Goal: Information Seeking & Learning: Learn about a topic

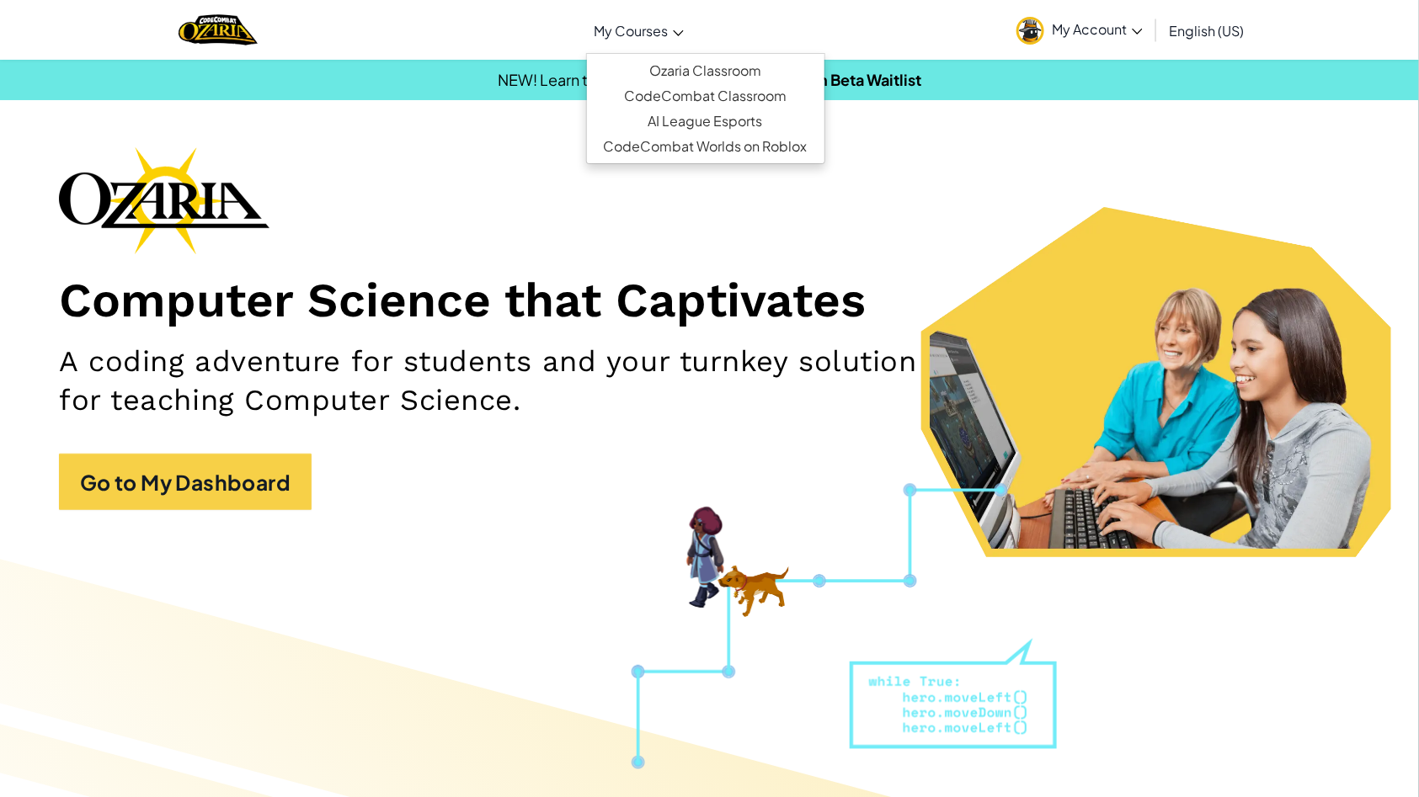
click at [681, 16] on link "My Courses" at bounding box center [639, 30] width 106 height 45
click at [682, 64] on link "Ozaria Classroom" at bounding box center [705, 70] width 237 height 25
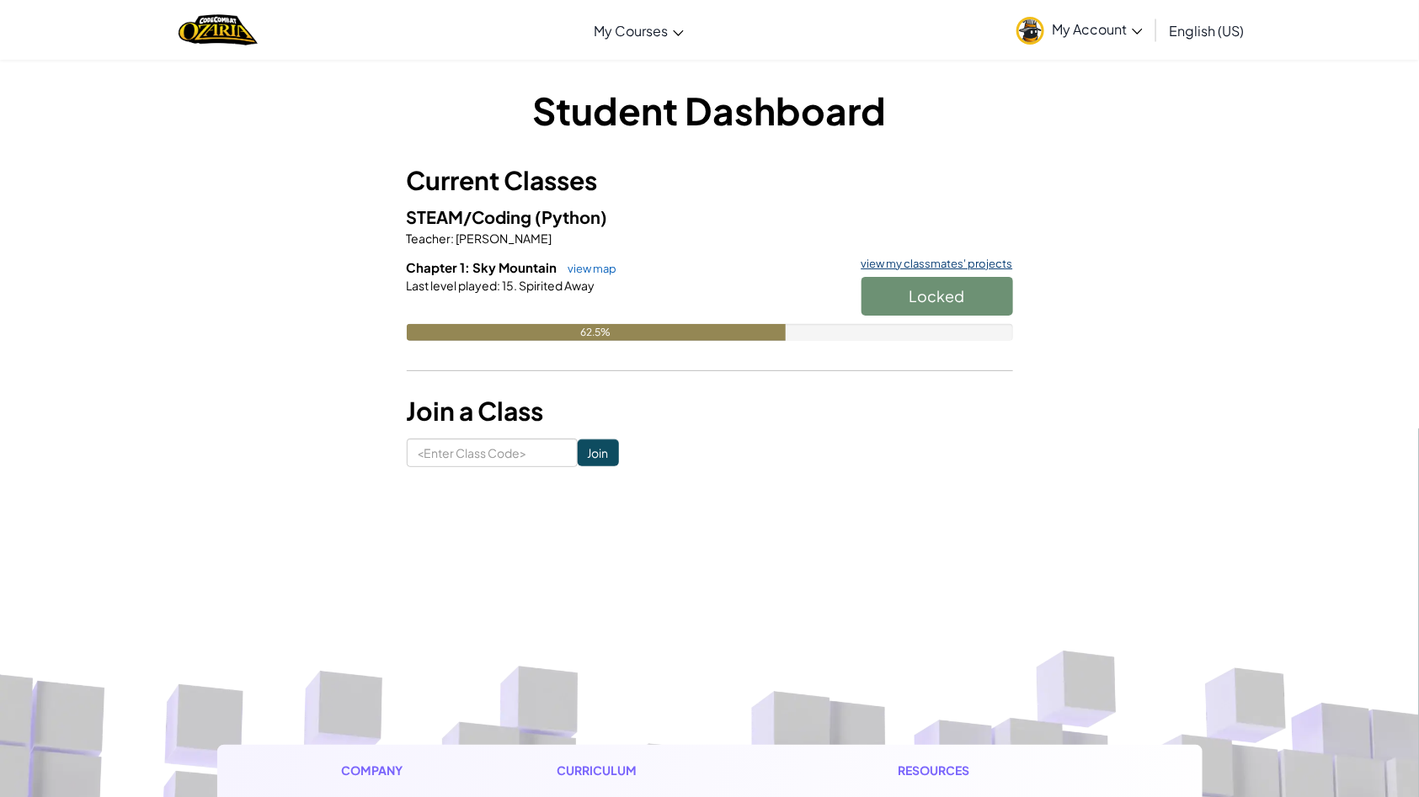
click at [922, 261] on link "view my classmates' projects" at bounding box center [933, 264] width 160 height 11
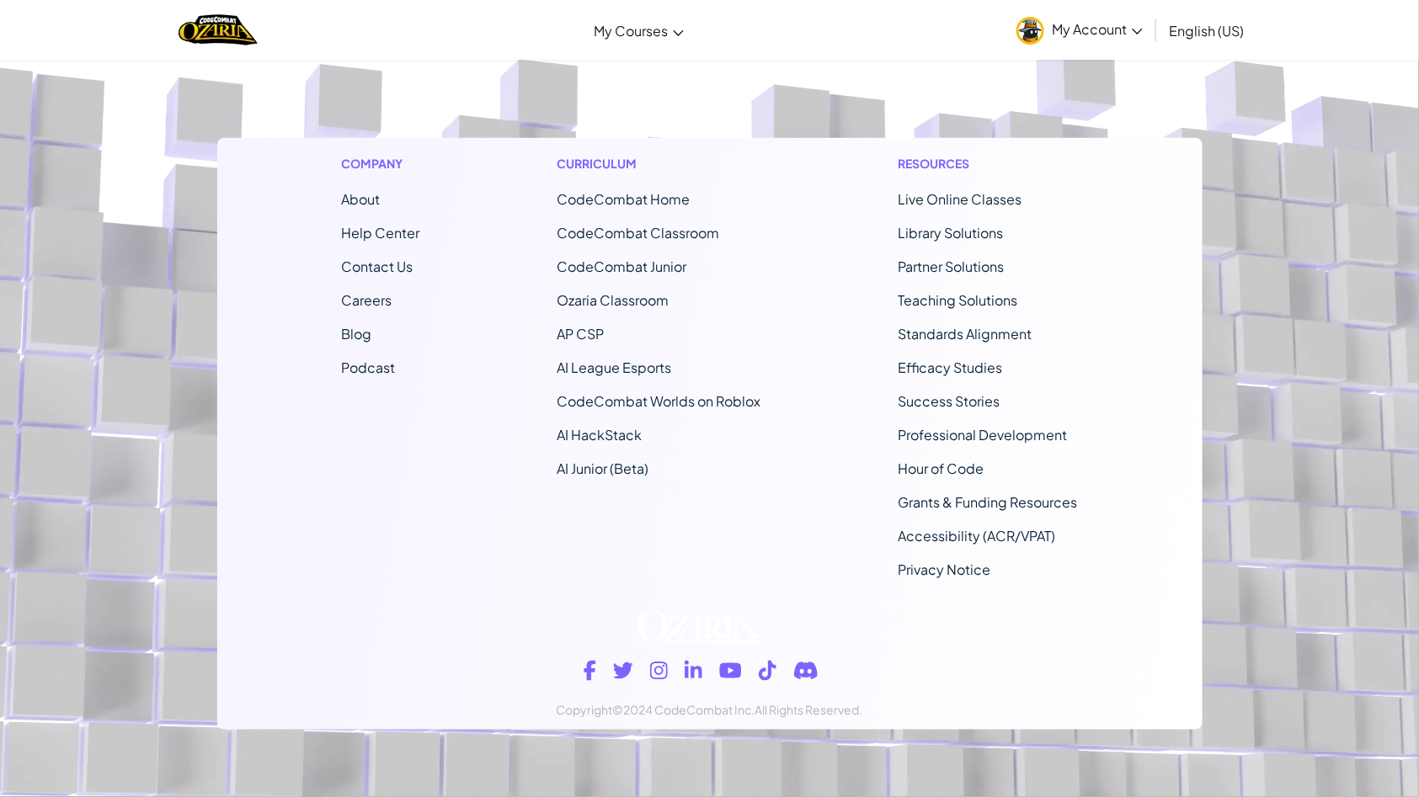
scroll to position [347, 0]
click at [366, 204] on link "About" at bounding box center [361, 200] width 39 height 18
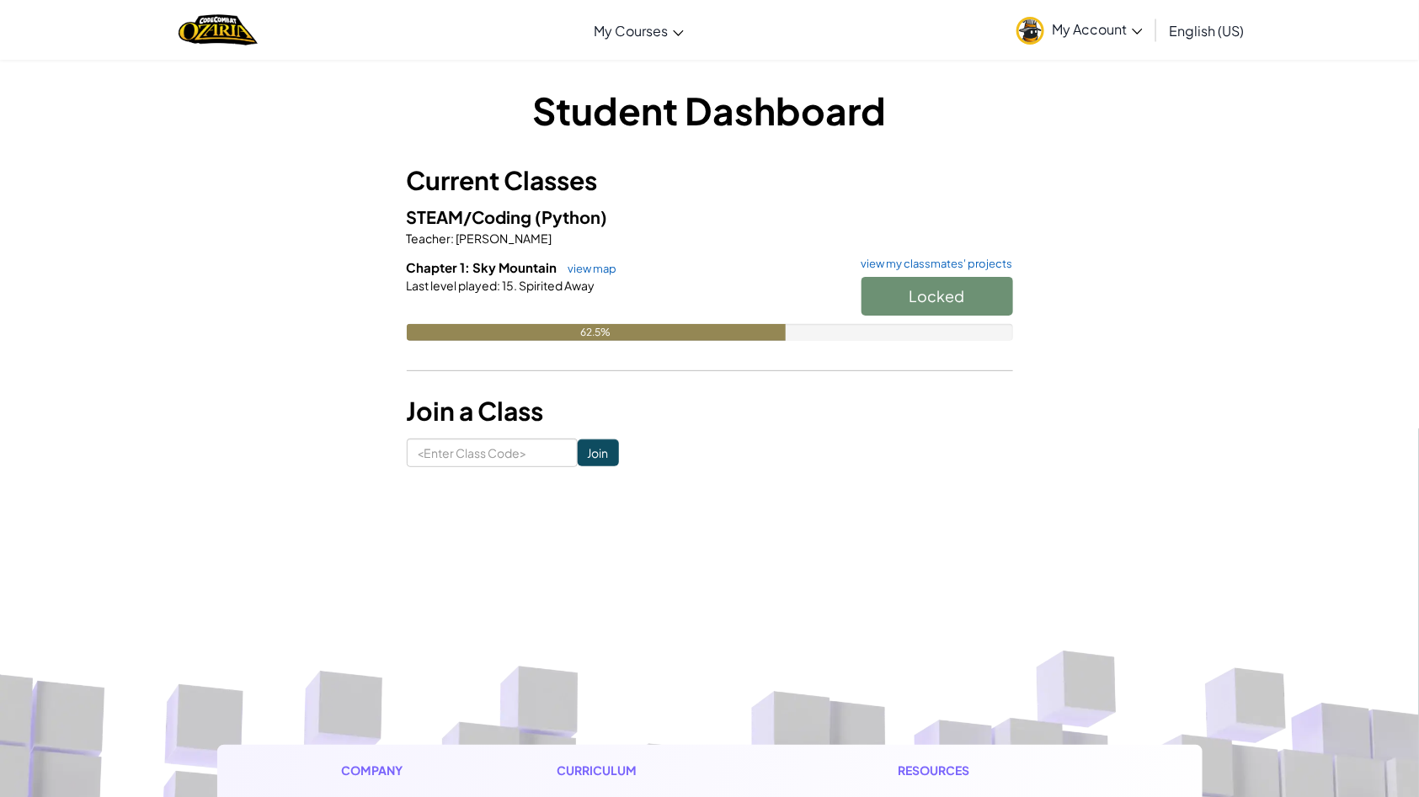
click at [933, 281] on div "Locked" at bounding box center [929, 300] width 168 height 47
click at [937, 285] on div "Locked" at bounding box center [929, 300] width 168 height 47
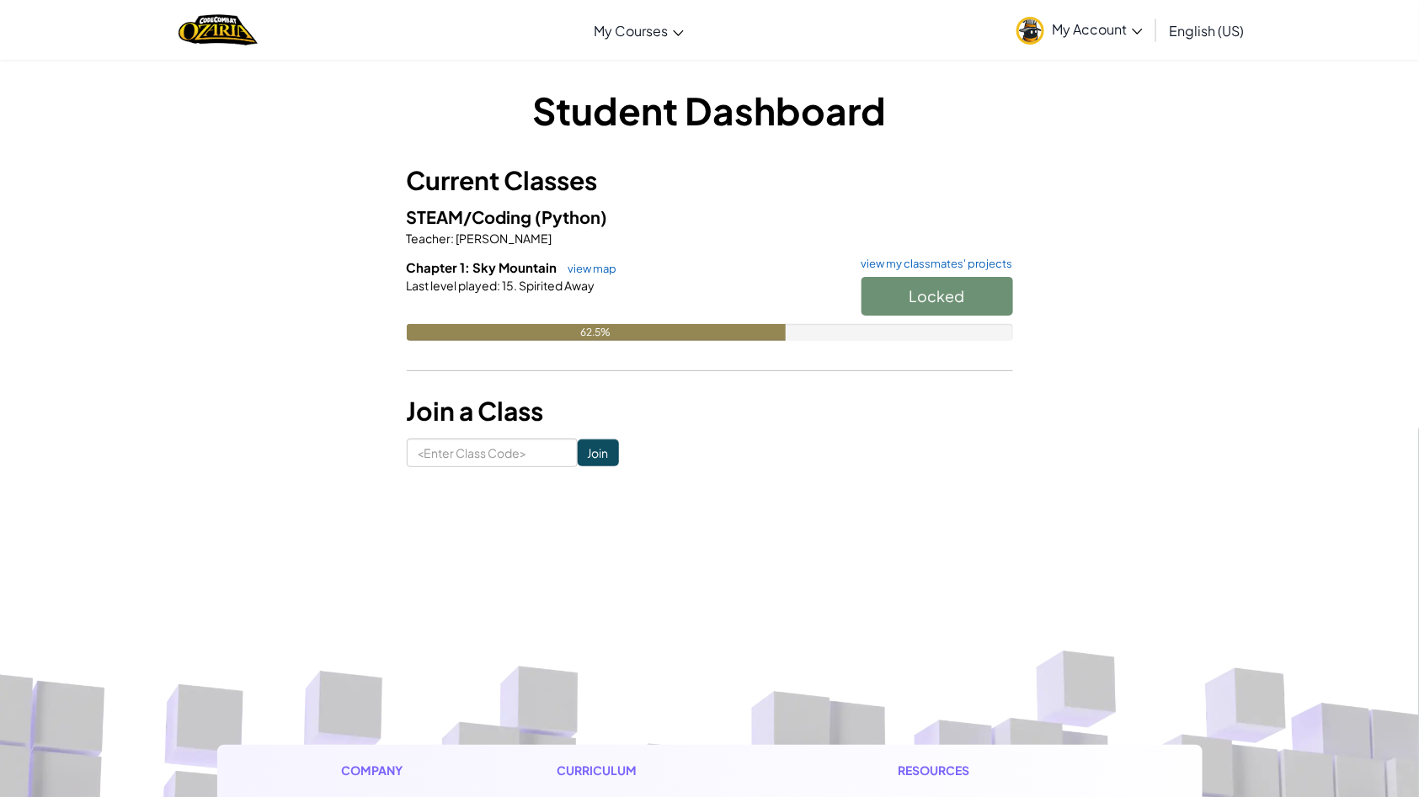
click at [944, 285] on div "Locked" at bounding box center [929, 300] width 168 height 47
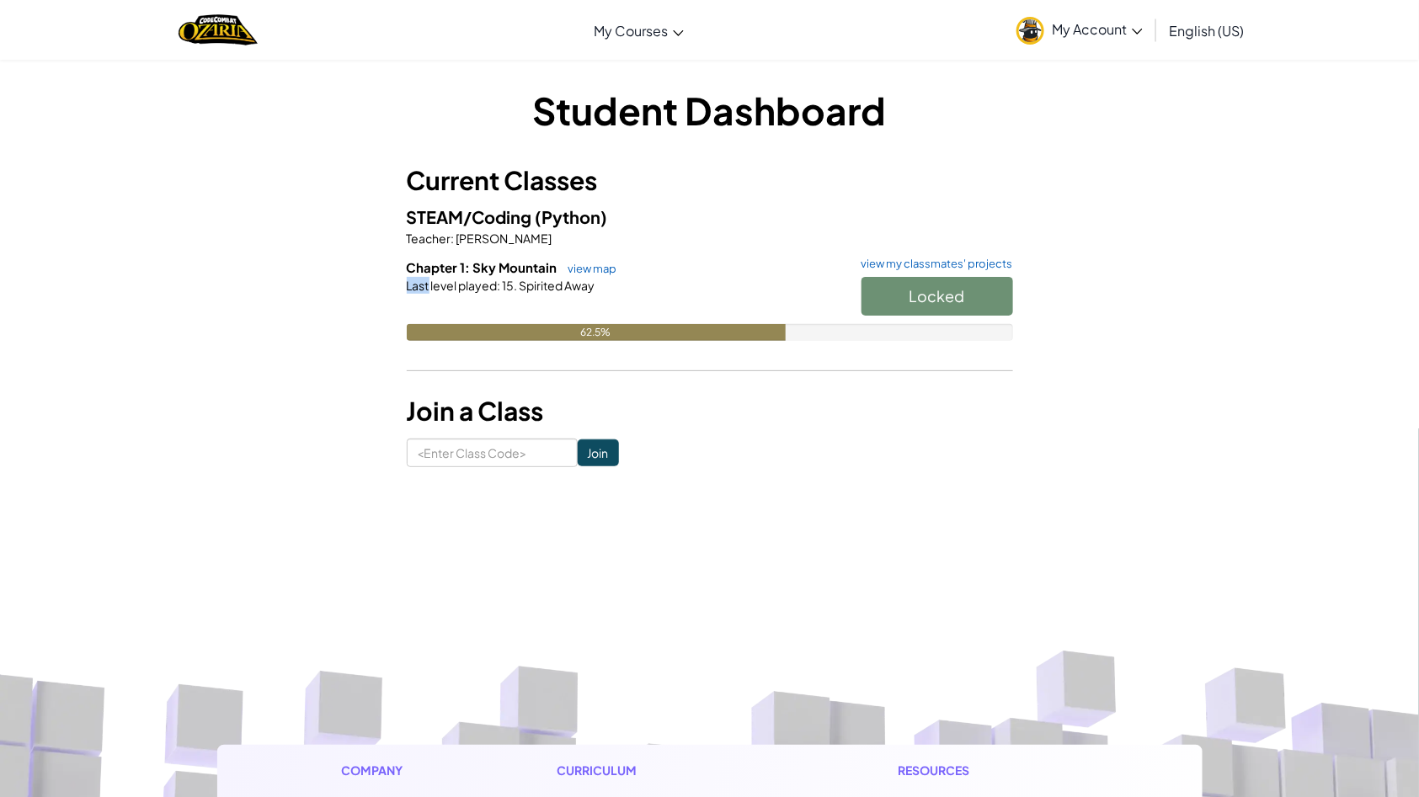
click at [944, 285] on div "Locked" at bounding box center [929, 300] width 168 height 47
click at [957, 312] on button "Start" at bounding box center [938, 296] width 152 height 39
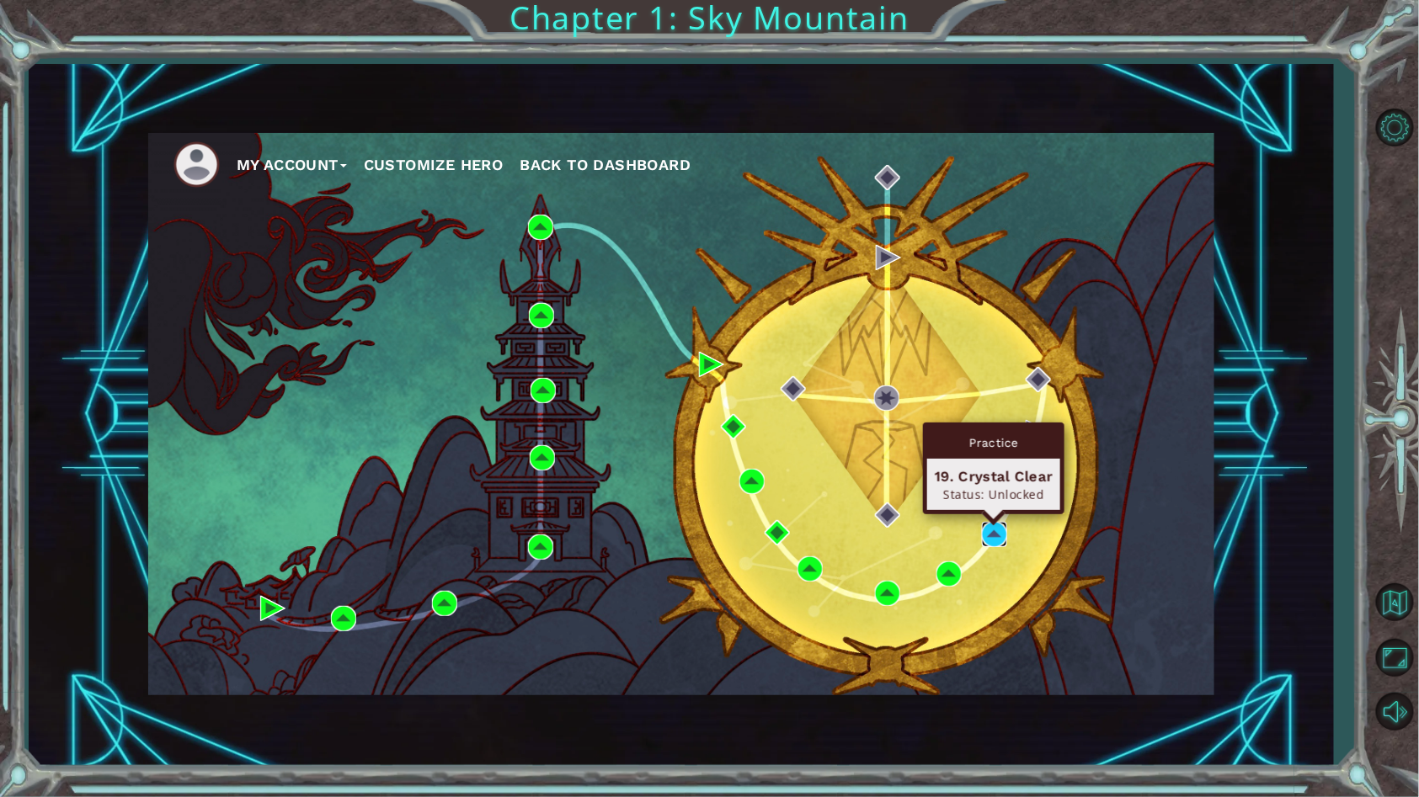
click at [986, 536] on img at bounding box center [994, 534] width 25 height 25
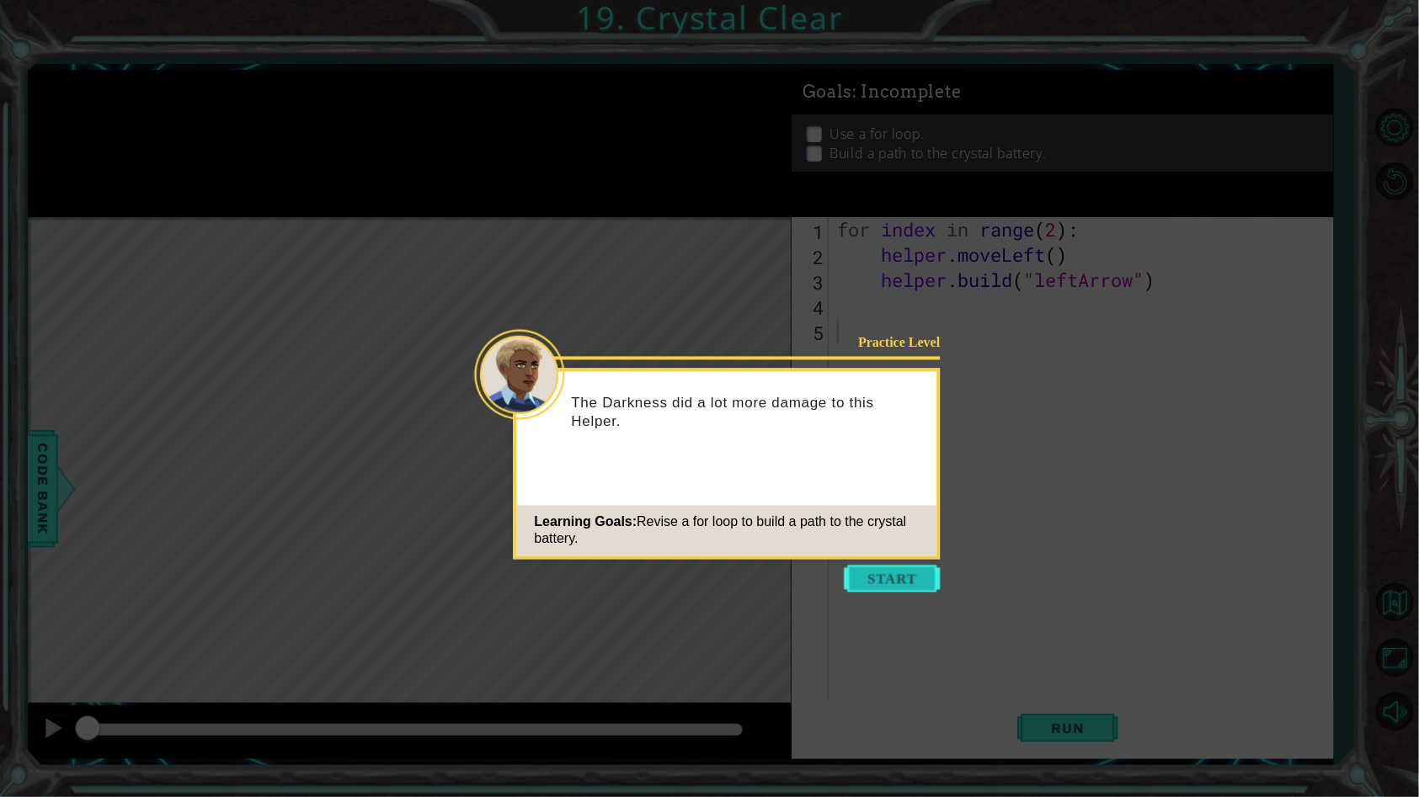
click at [896, 590] on button "Start" at bounding box center [893, 579] width 96 height 27
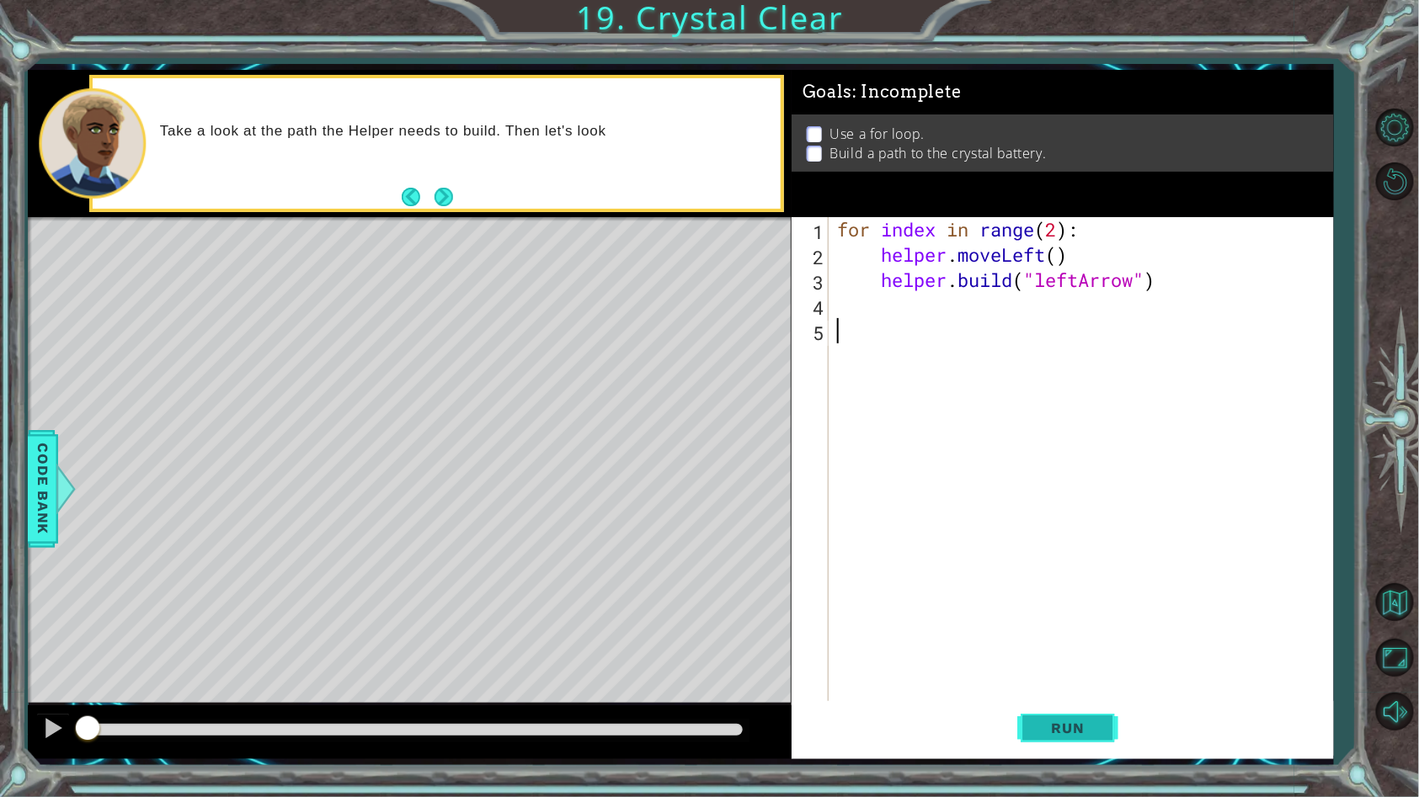
click at [1061, 735] on span "Run" at bounding box center [1068, 728] width 67 height 17
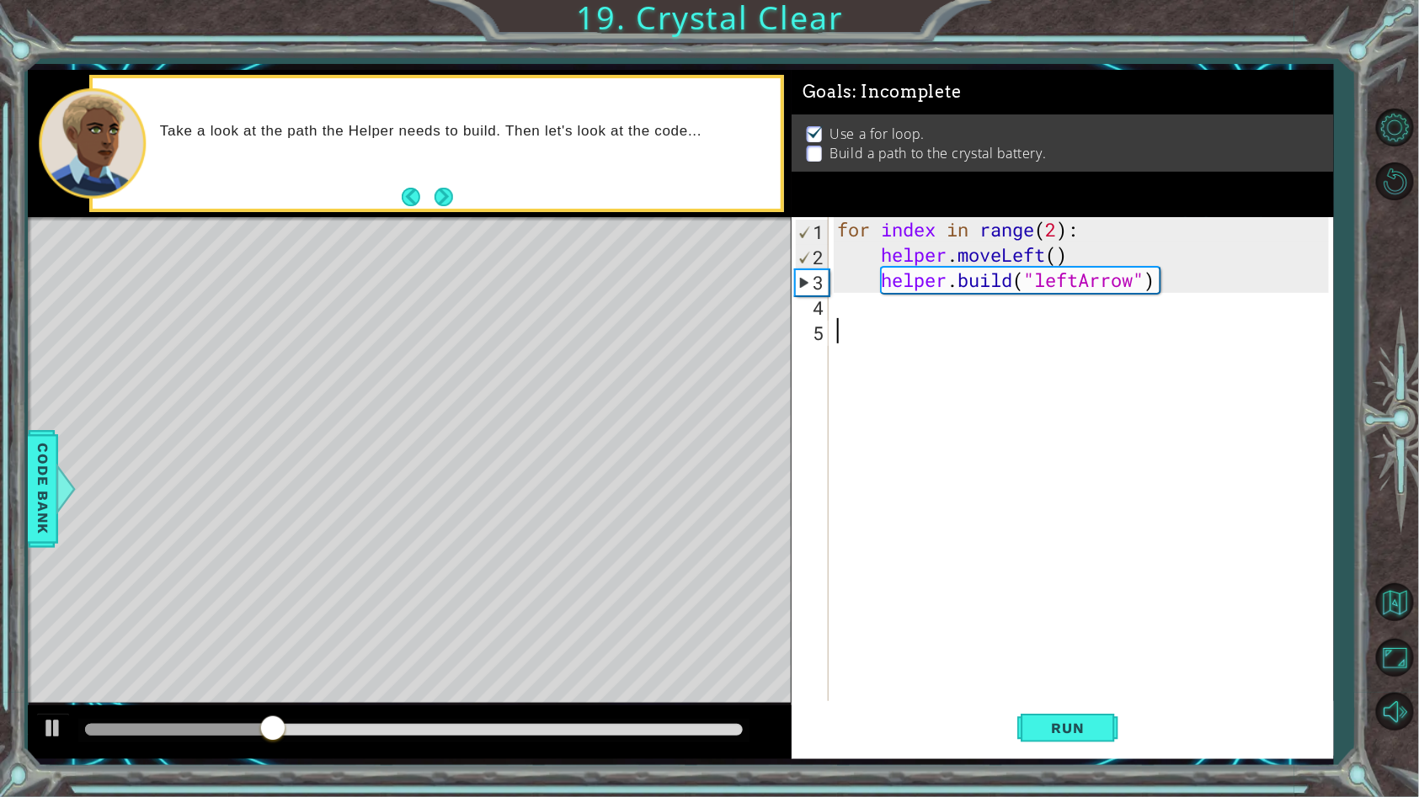
click at [878, 323] on div "for index in range ( 2 ) : helper . moveLeft ( ) helper . build ( "leftArrow" )" at bounding box center [1086, 495] width 504 height 556
click at [871, 304] on div "for index in range ( 2 ) : helper . moveLeft ( ) helper . build ( "leftArrow" )" at bounding box center [1086, 495] width 504 height 556
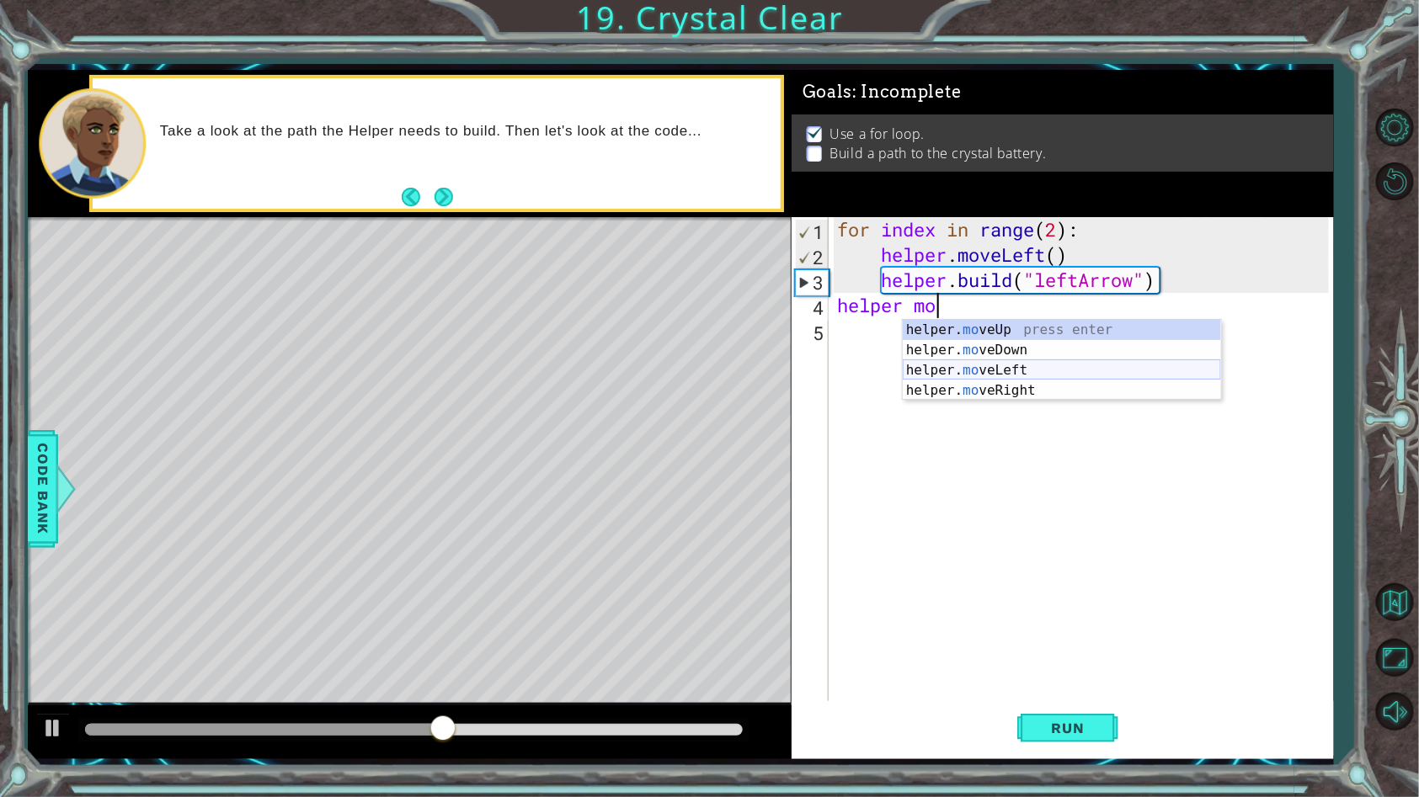
click at [971, 364] on div "helper. mo veUp press enter helper. mo veDown press enter helper. mo veLeft pre…" at bounding box center [1062, 380] width 318 height 121
type textarea "helper.moveLeft(1)"
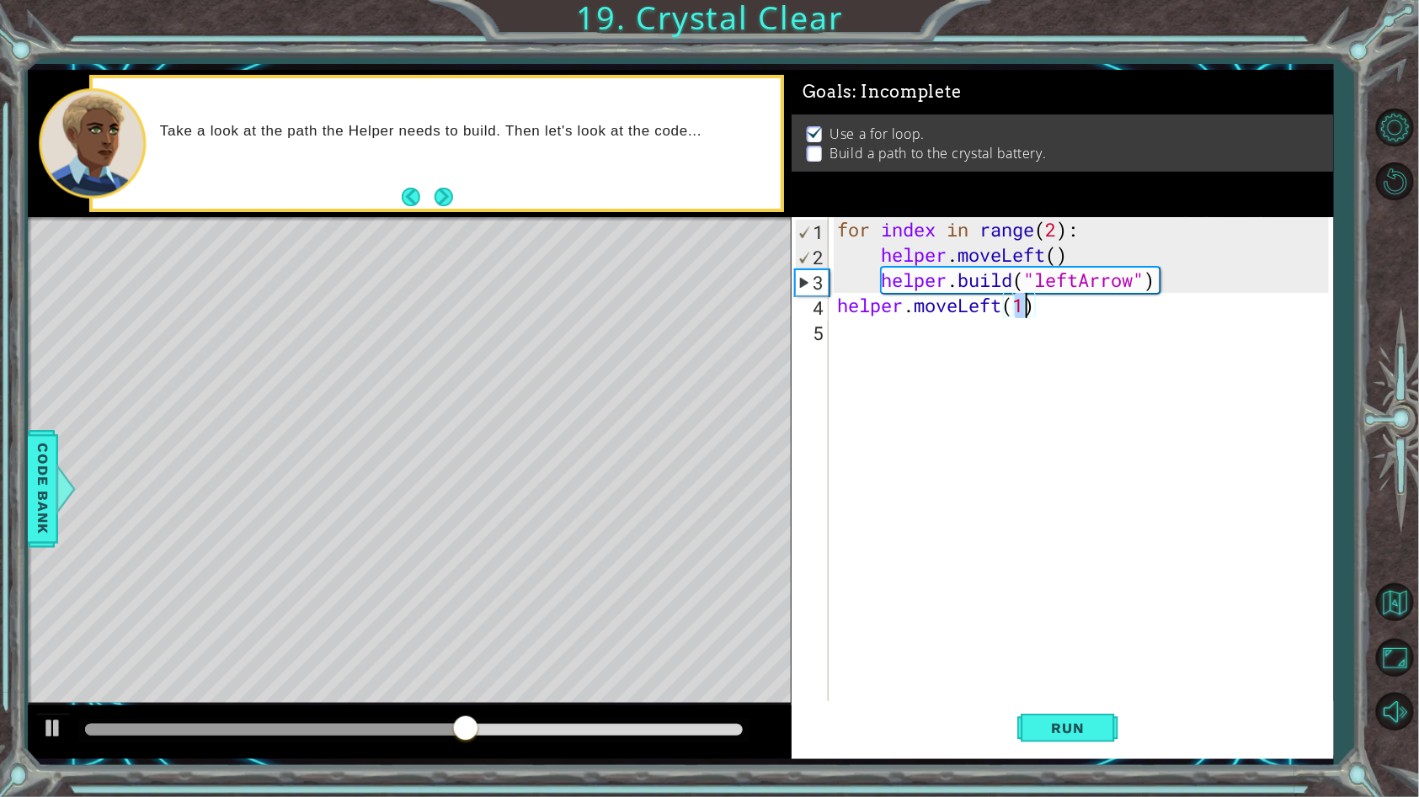
click at [904, 339] on div "for index in range ( 2 ) : helper . moveLeft ( ) helper . build ( "leftArrow" )…" at bounding box center [1086, 495] width 504 height 556
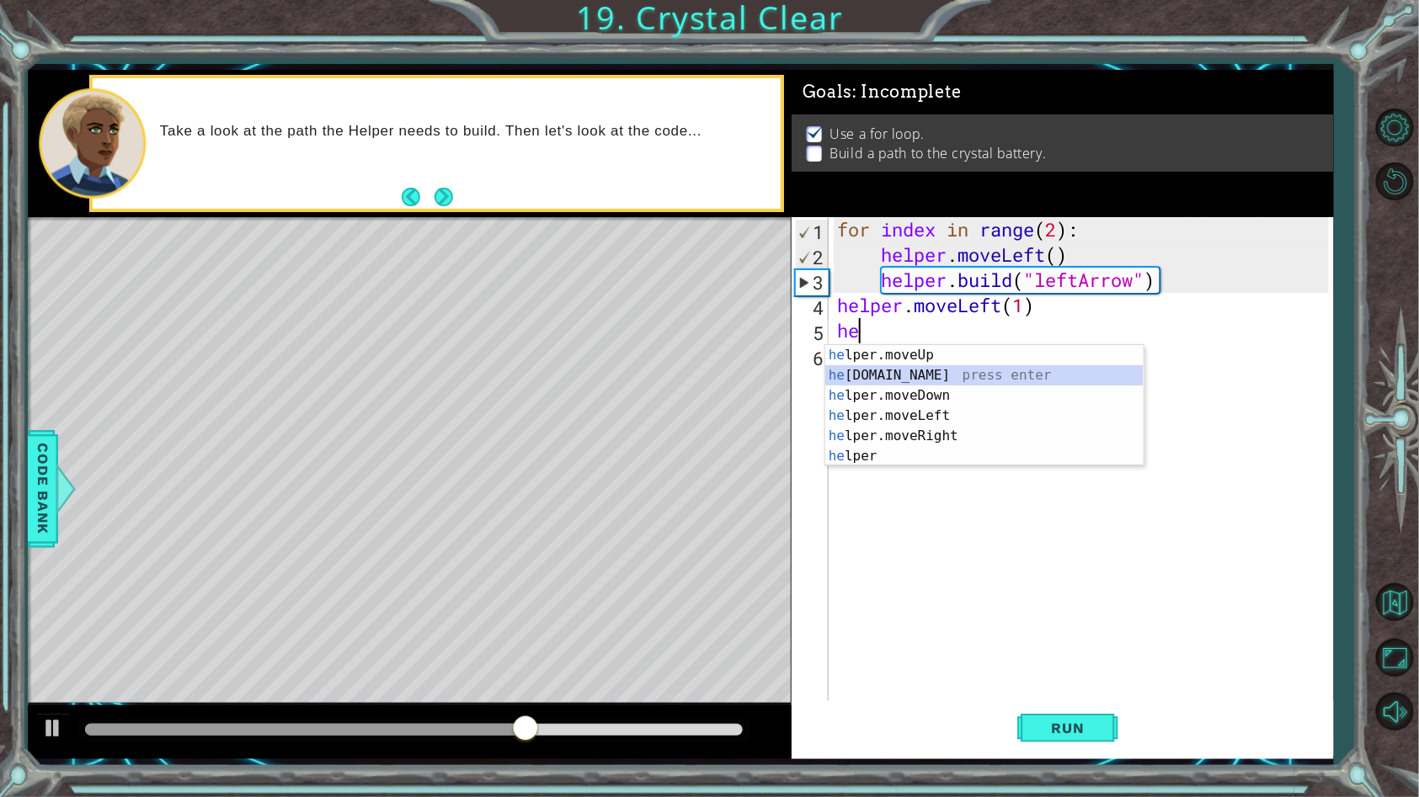
click at [878, 370] on div "he lper.moveUp press enter he [DOMAIN_NAME] press enter he lper.moveDown press …" at bounding box center [984, 426] width 318 height 162
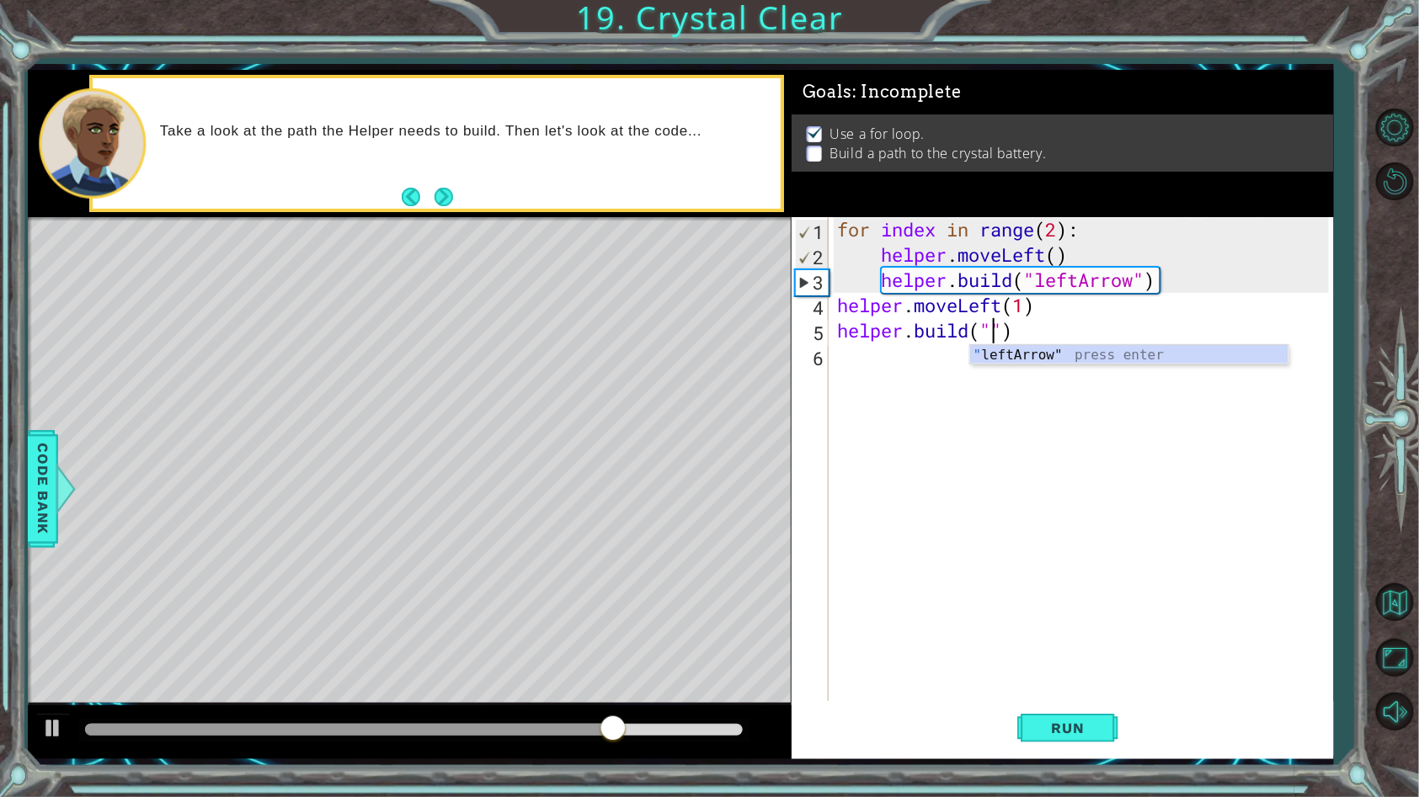
scroll to position [0, 7]
click at [1049, 354] on div ""le ftArrow" press enter" at bounding box center [1129, 375] width 318 height 61
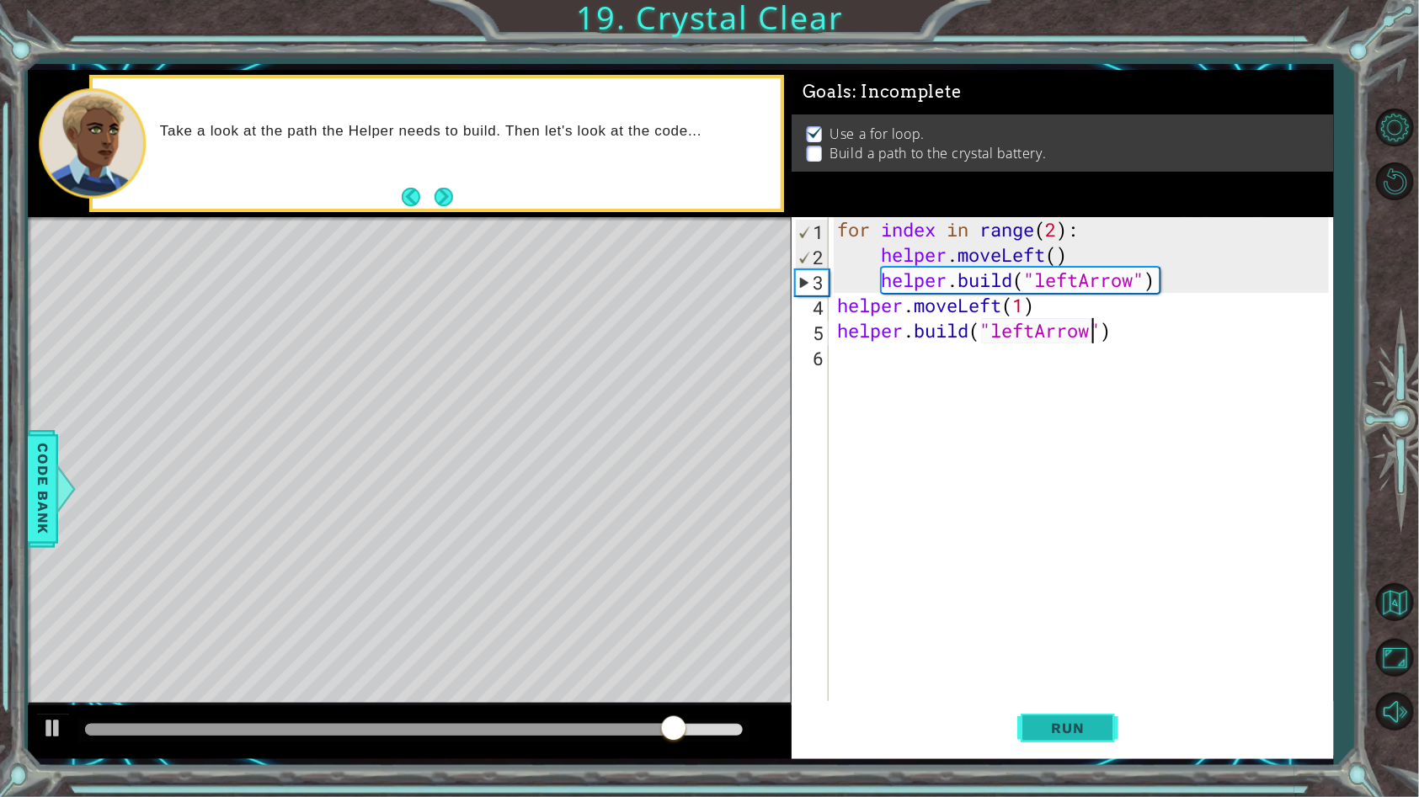
type textarea "[DOMAIN_NAME]("leftArrow")"
click at [1062, 722] on span "Run" at bounding box center [1068, 728] width 67 height 17
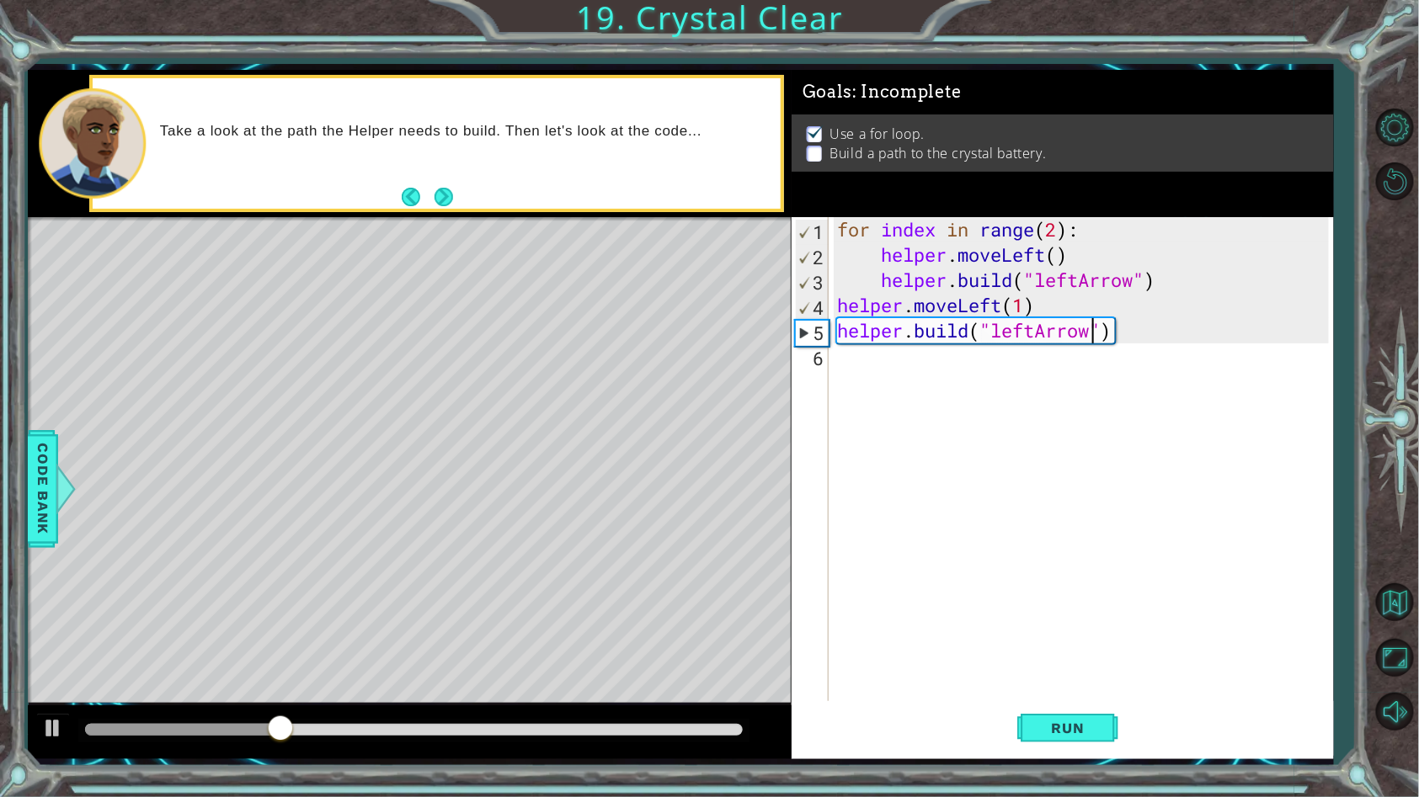
click at [946, 383] on div "for index in range ( 2 ) : helper . moveLeft ( ) helper . build ( "leftArrow" )…" at bounding box center [1086, 495] width 504 height 556
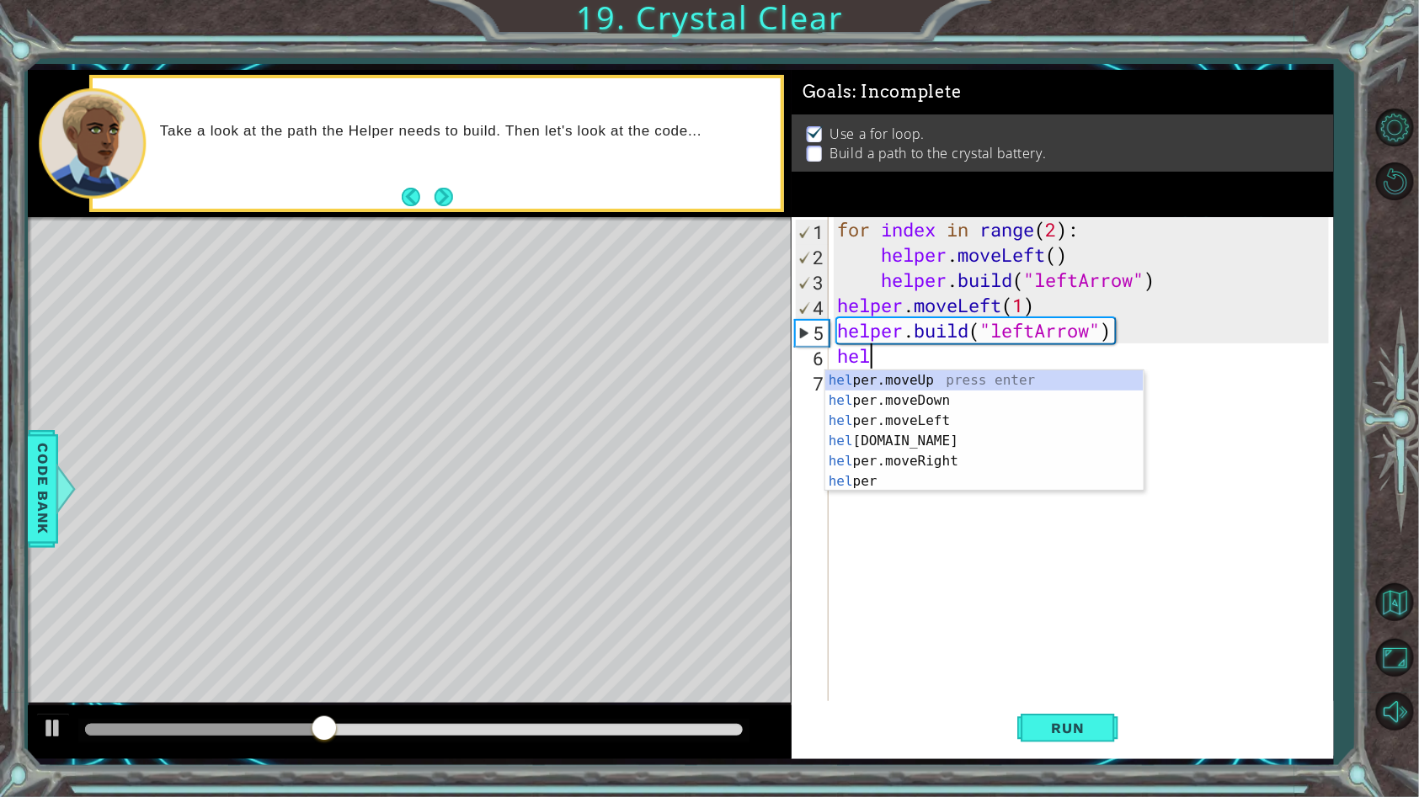
scroll to position [0, 1]
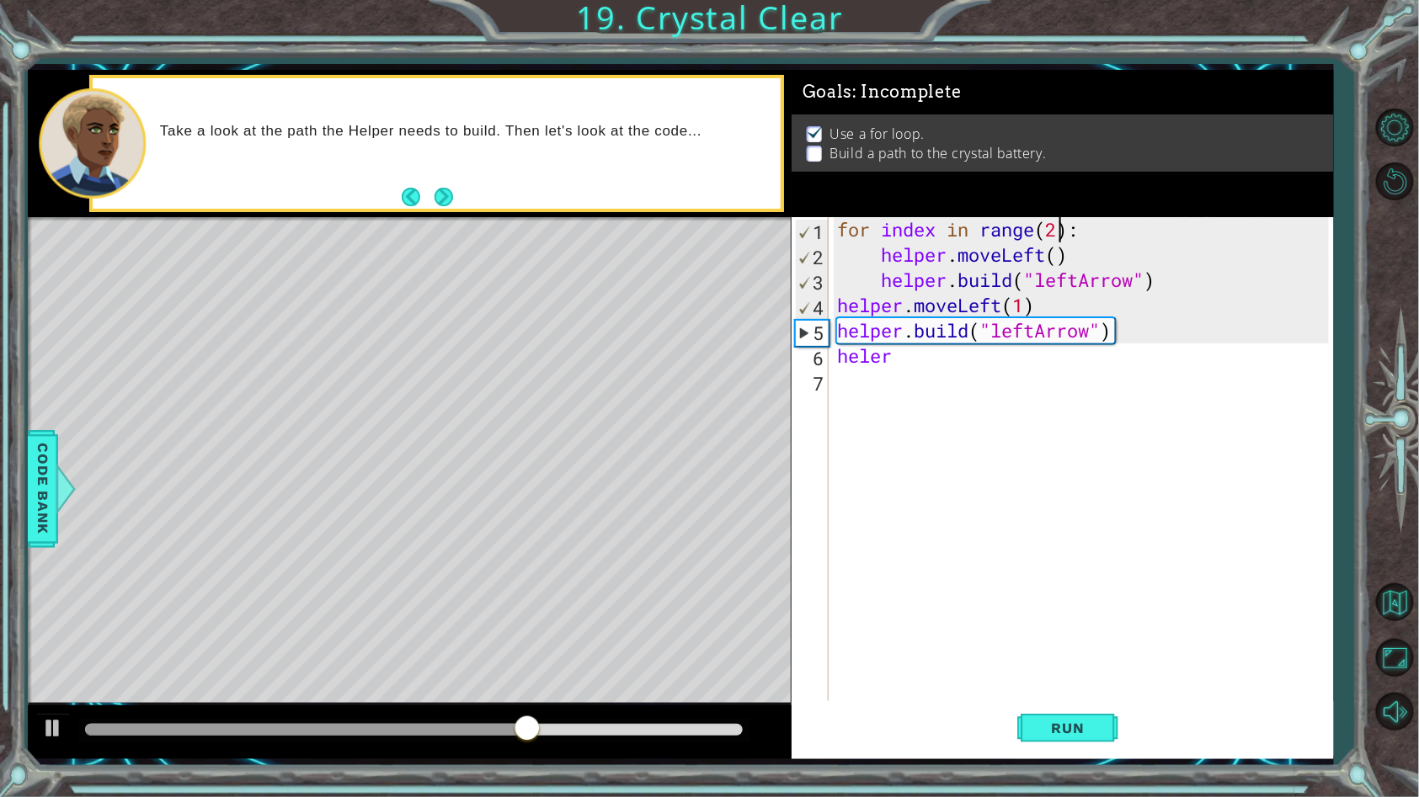
click at [1056, 228] on div "for index in range ( 2 ) : helper . moveLeft ( ) helper . build ( "leftArrow" )…" at bounding box center [1086, 495] width 504 height 556
type textarea "for index in range(4):"
click at [897, 370] on div "for index in range ( 4 ) : helper . moveLeft ( ) helper . build ( "leftArrow" )…" at bounding box center [1086, 495] width 504 height 556
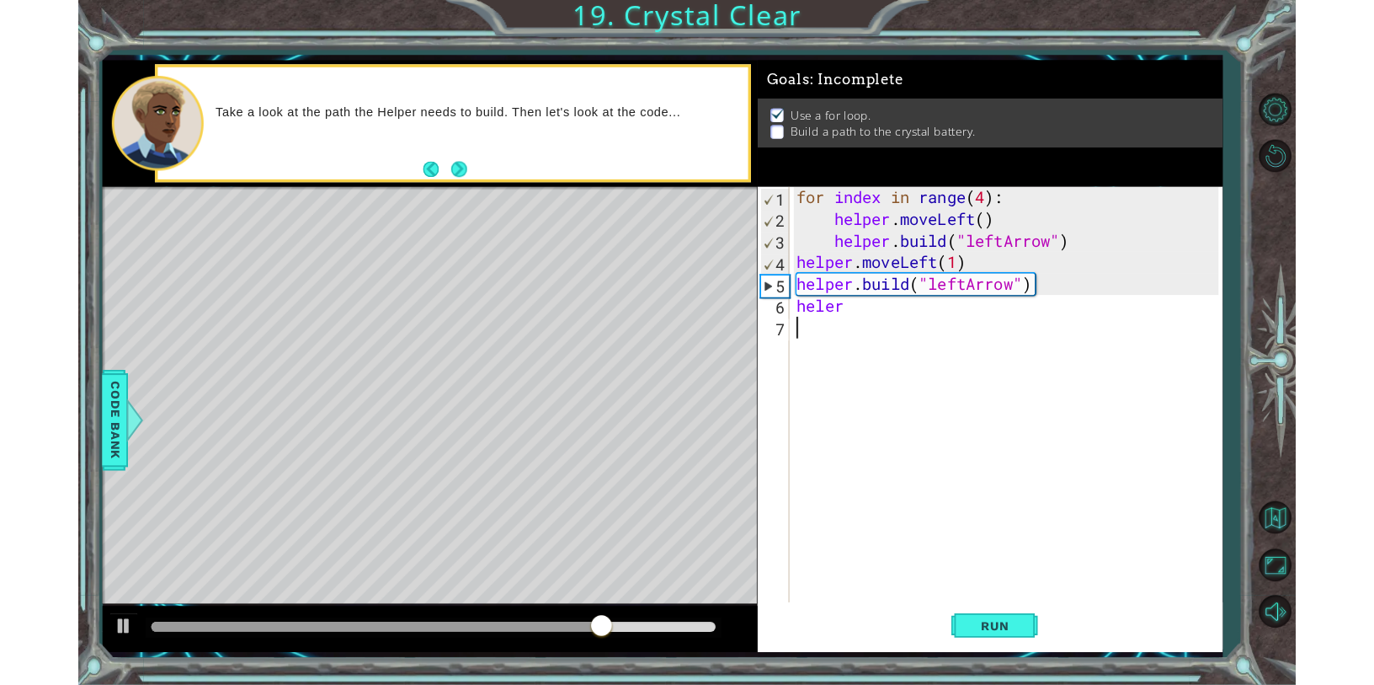
scroll to position [0, 0]
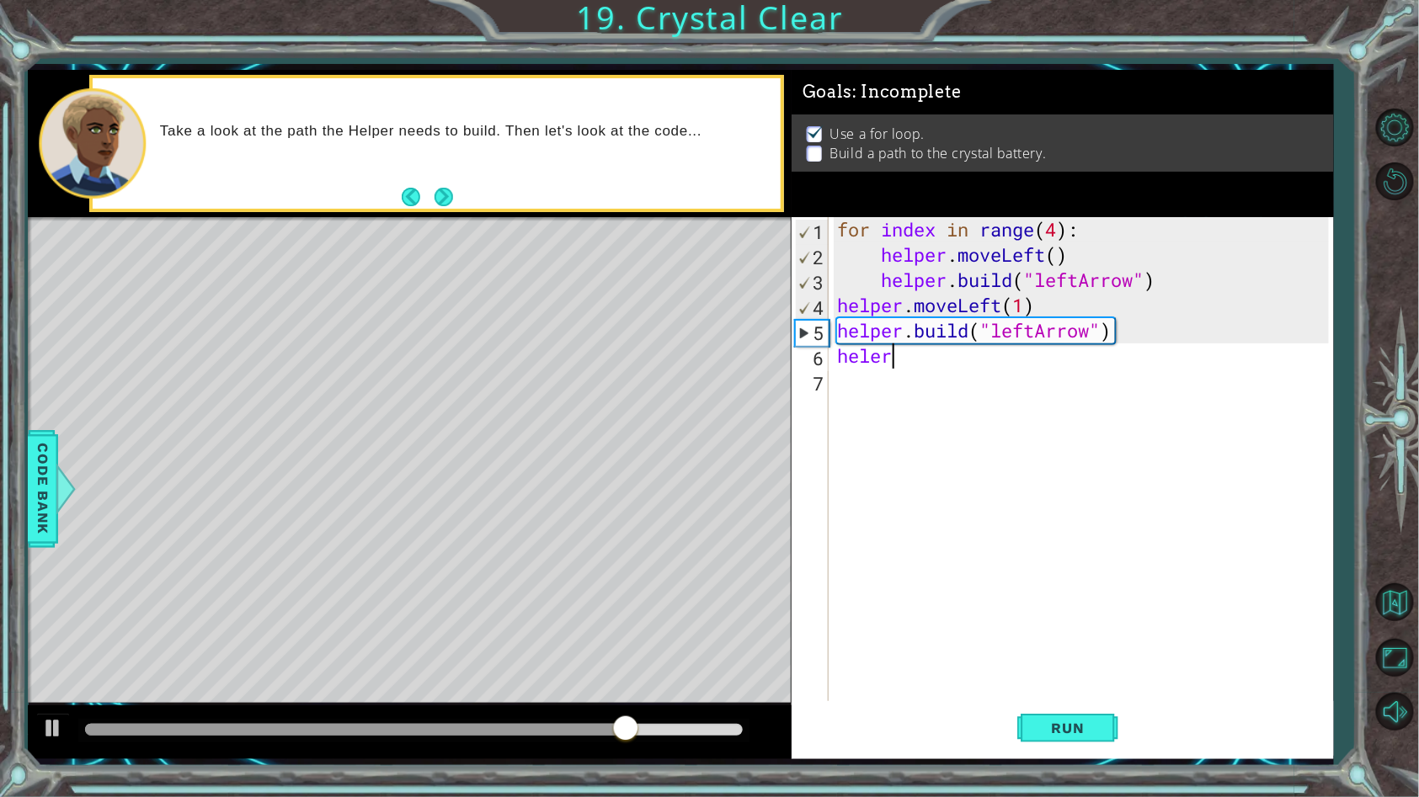
click at [898, 360] on div "for index in range ( 4 ) : helper . moveLeft ( ) helper . build ( "leftArrow" )…" at bounding box center [1086, 495] width 504 height 556
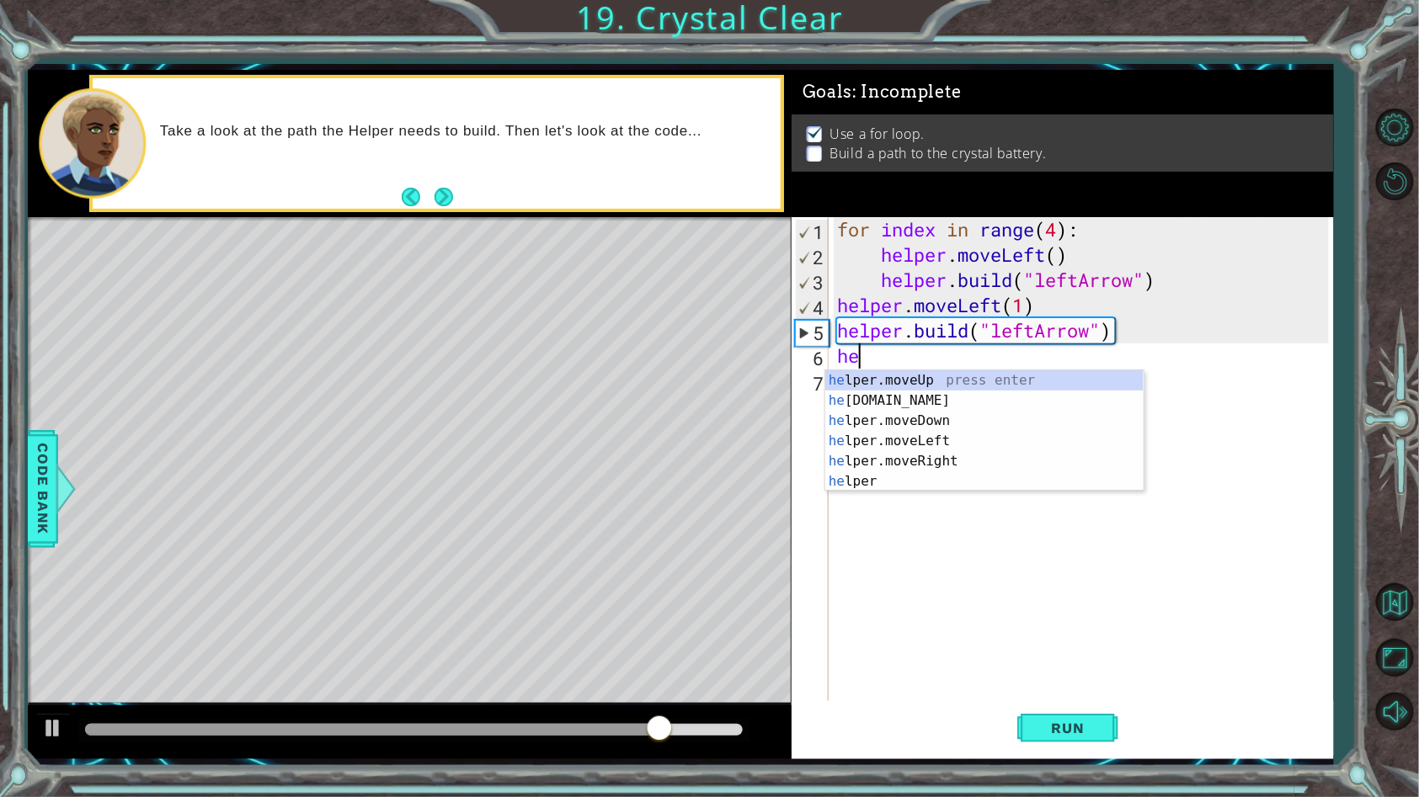
type textarea "h"
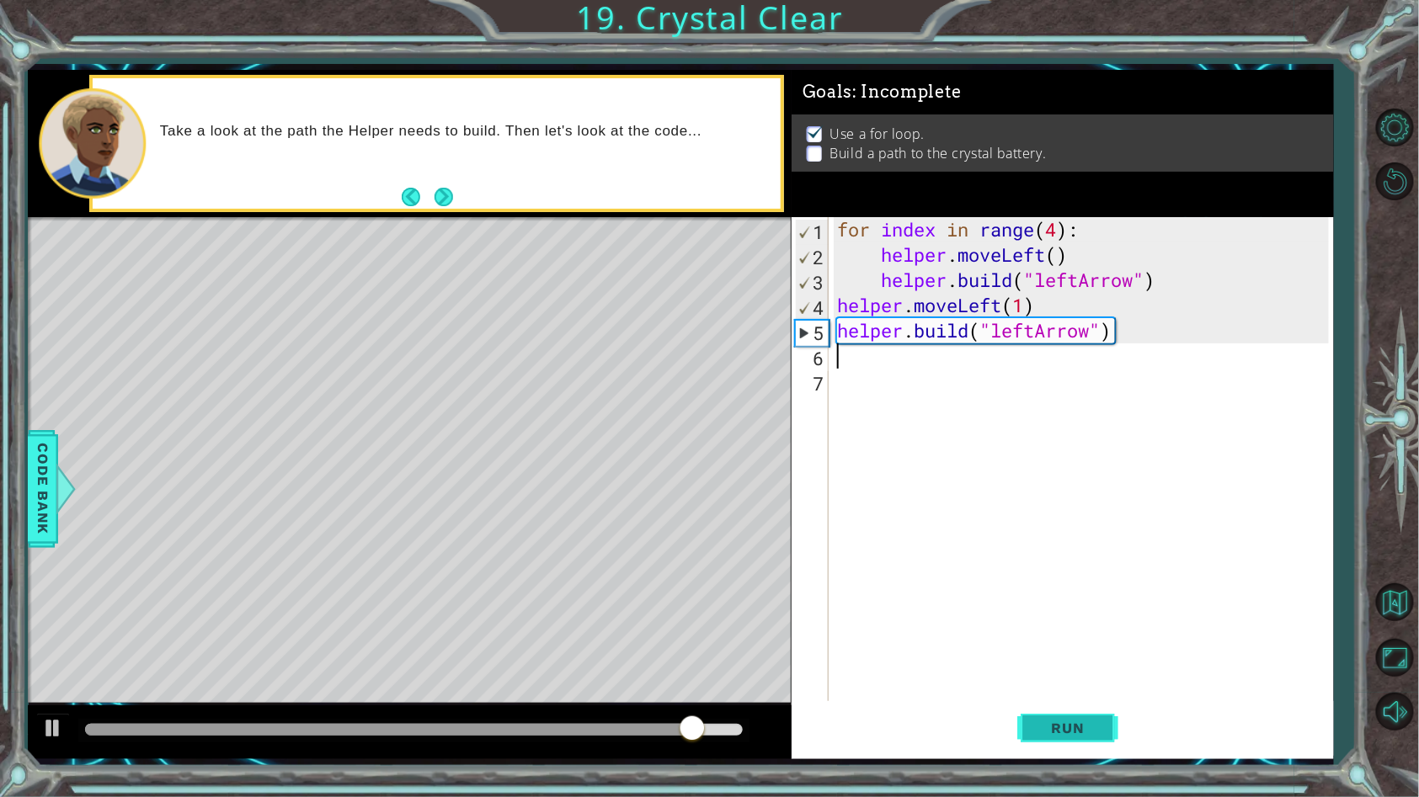
click at [1100, 732] on span "Run" at bounding box center [1068, 728] width 67 height 17
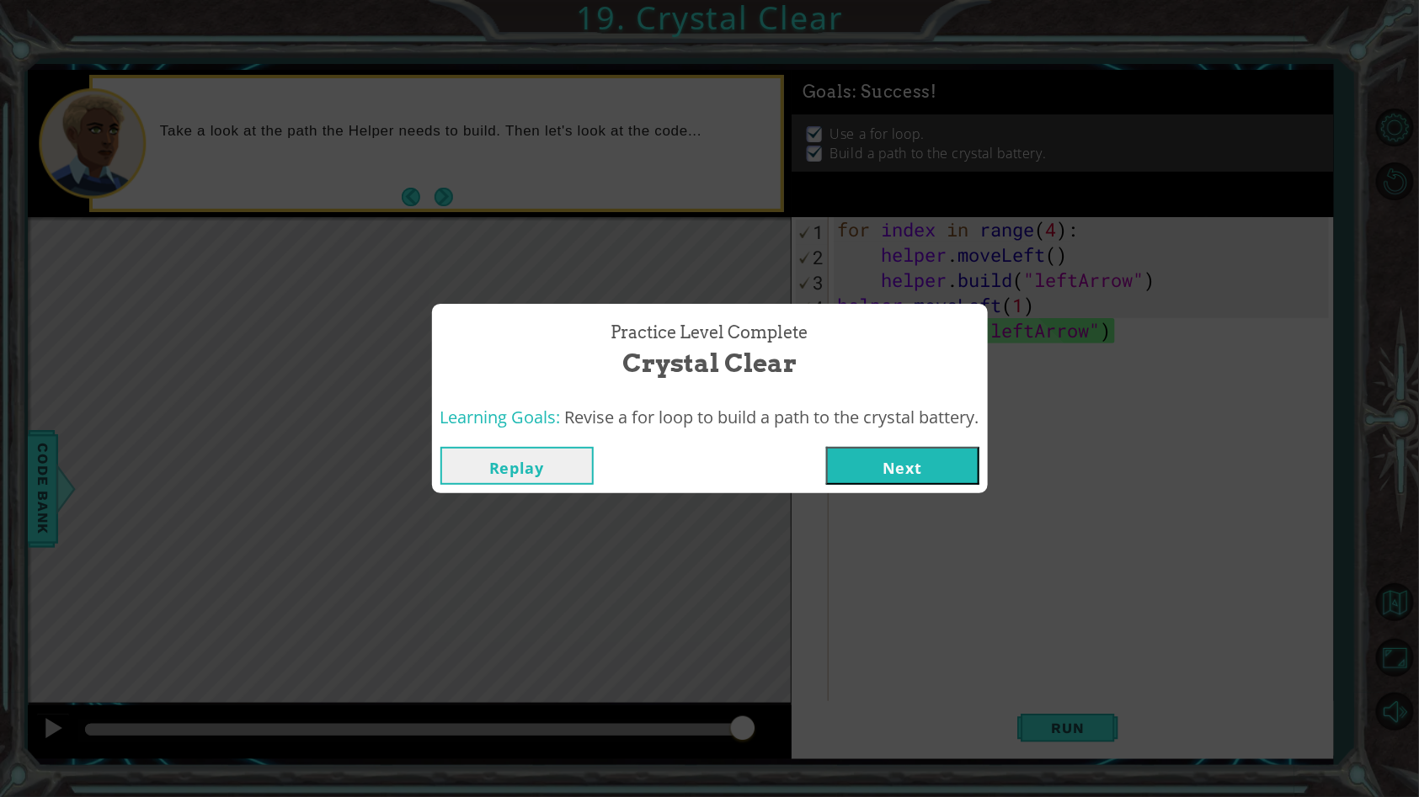
click at [908, 476] on button "Next" at bounding box center [902, 466] width 153 height 38
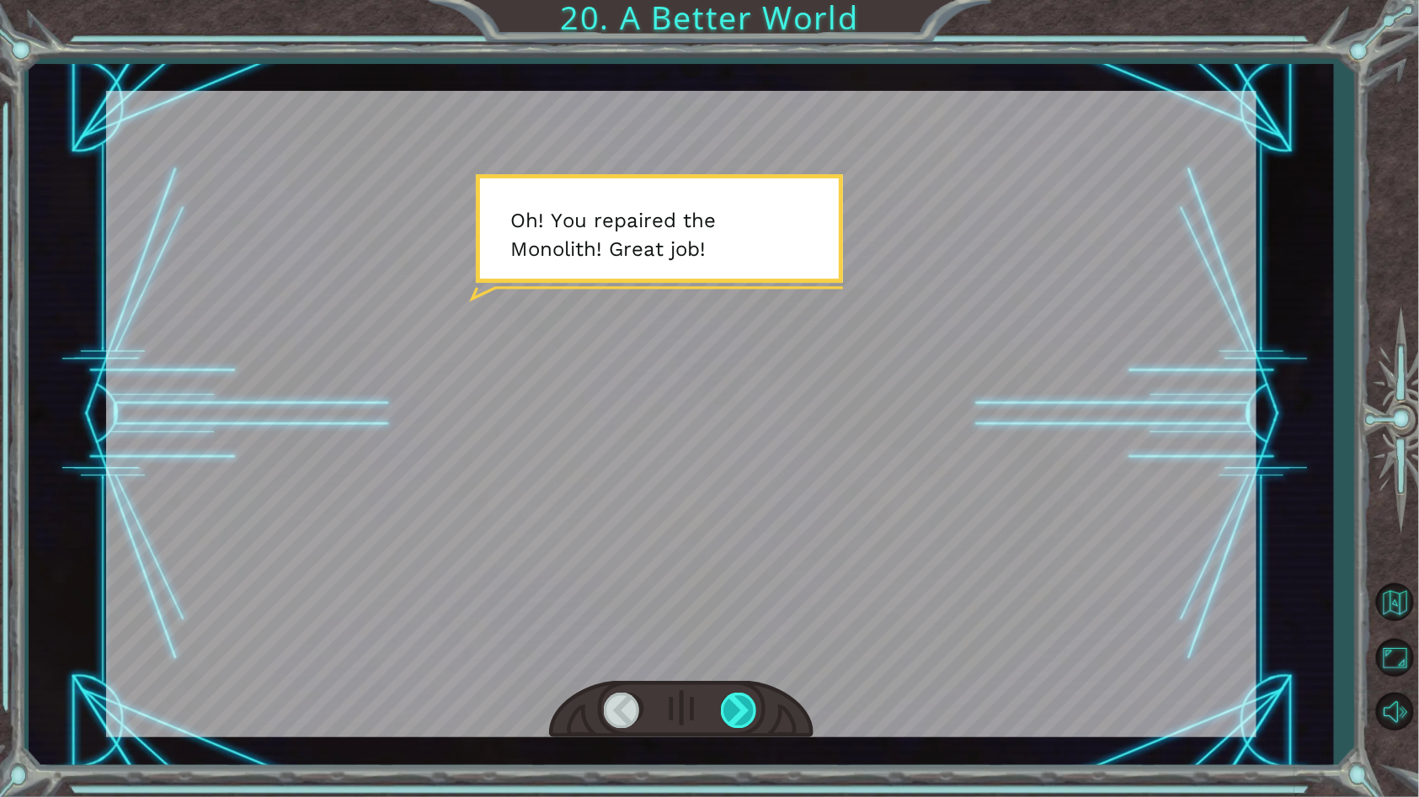
click at [745, 724] on div at bounding box center [740, 710] width 38 height 35
click at [747, 718] on div at bounding box center [740, 710] width 38 height 35
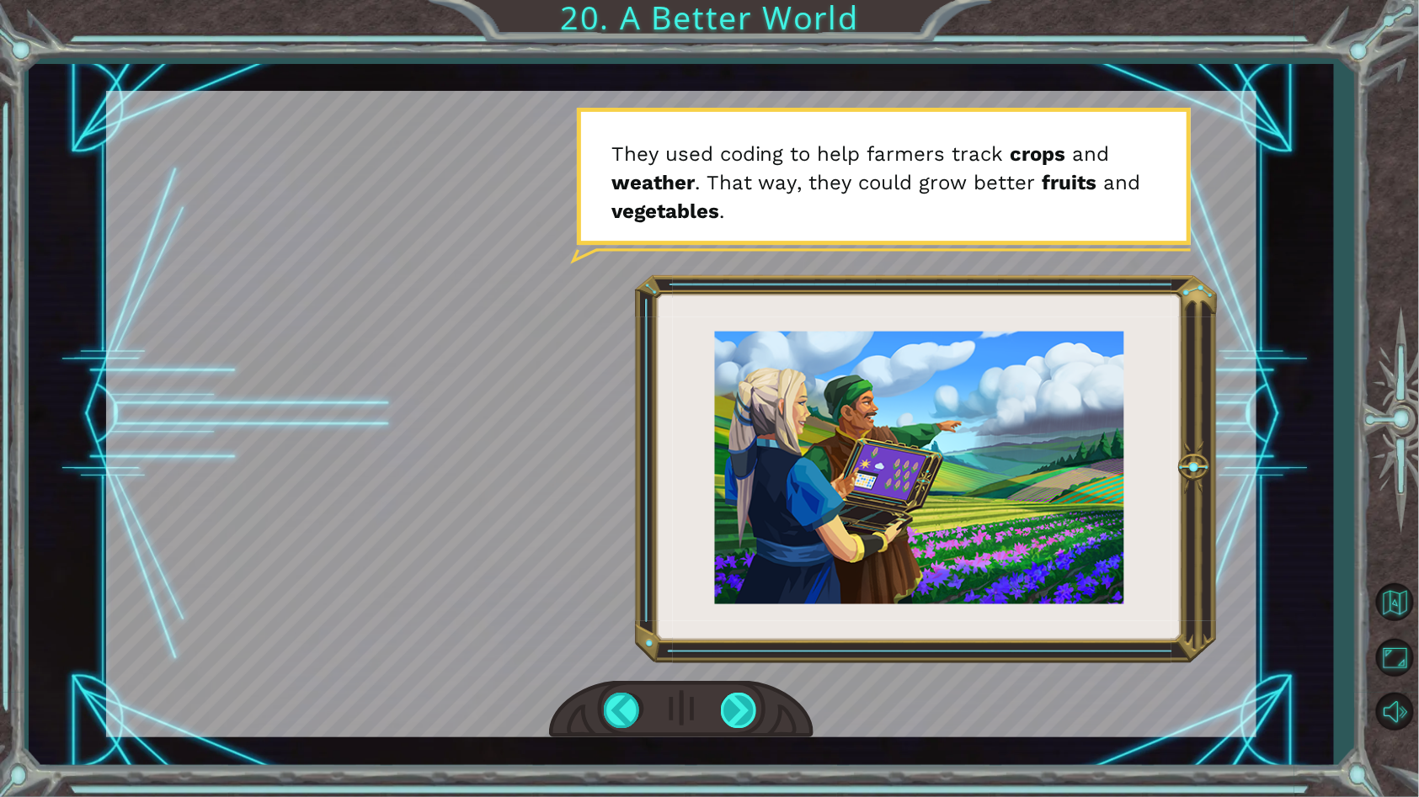
click at [744, 720] on div at bounding box center [740, 710] width 38 height 35
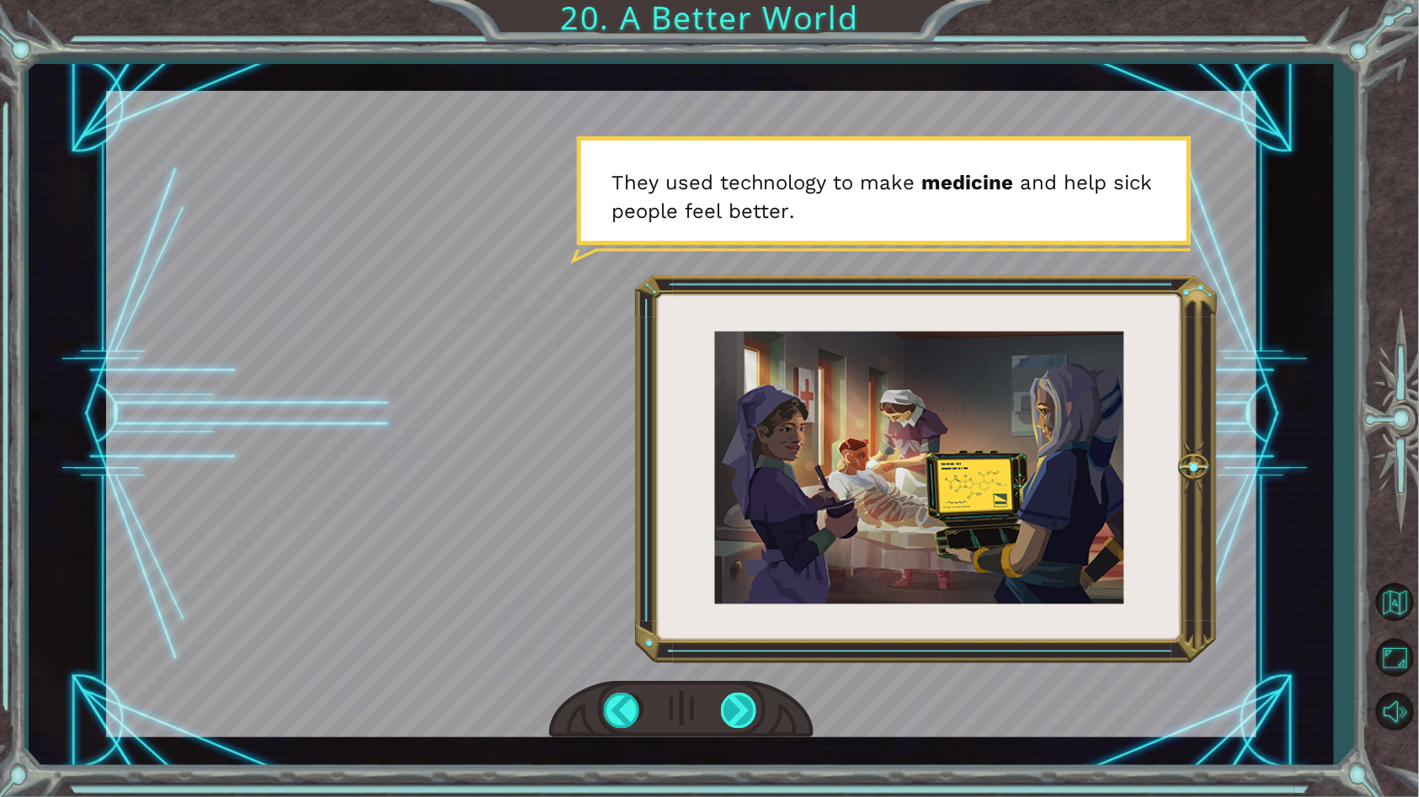
click at [744, 720] on div at bounding box center [740, 710] width 38 height 35
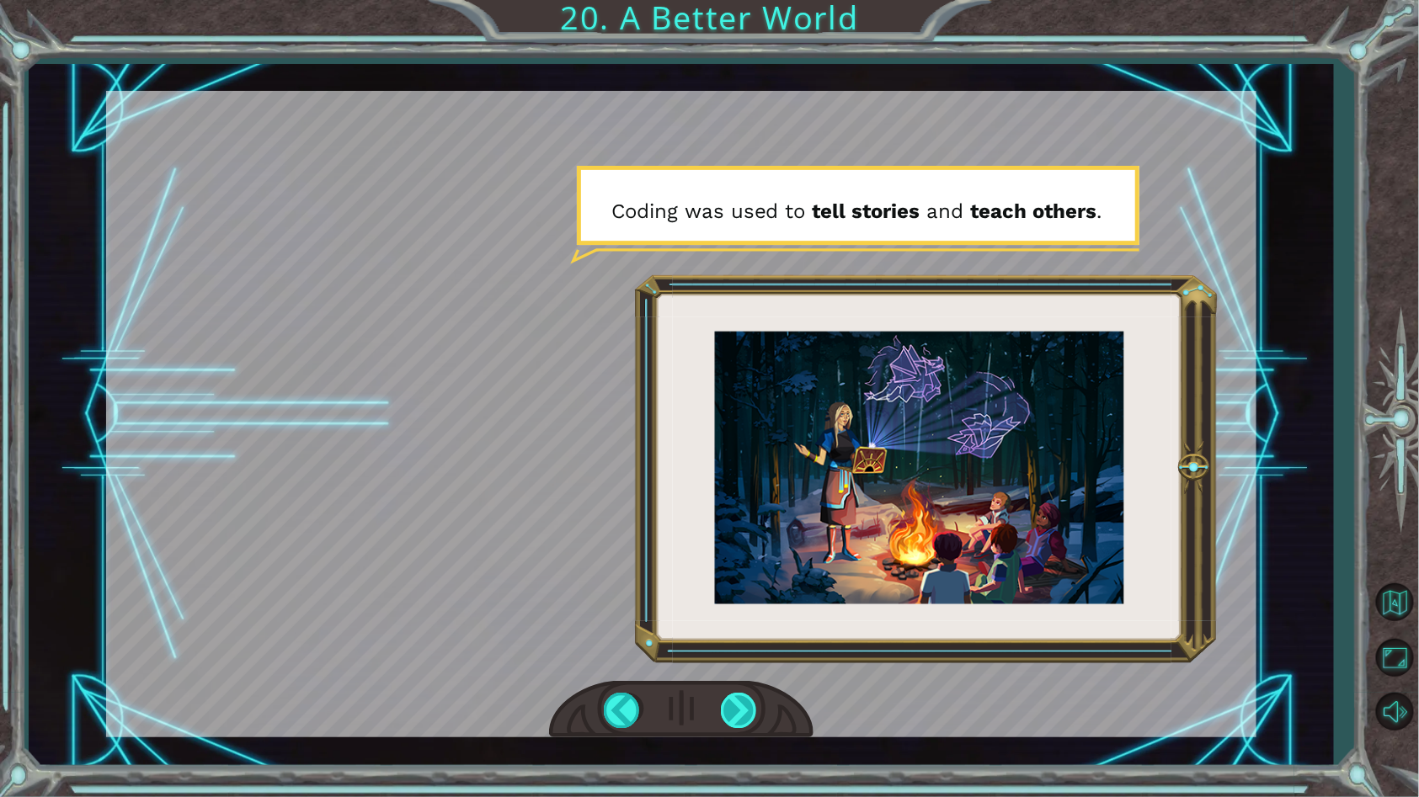
click at [744, 720] on div at bounding box center [740, 710] width 38 height 35
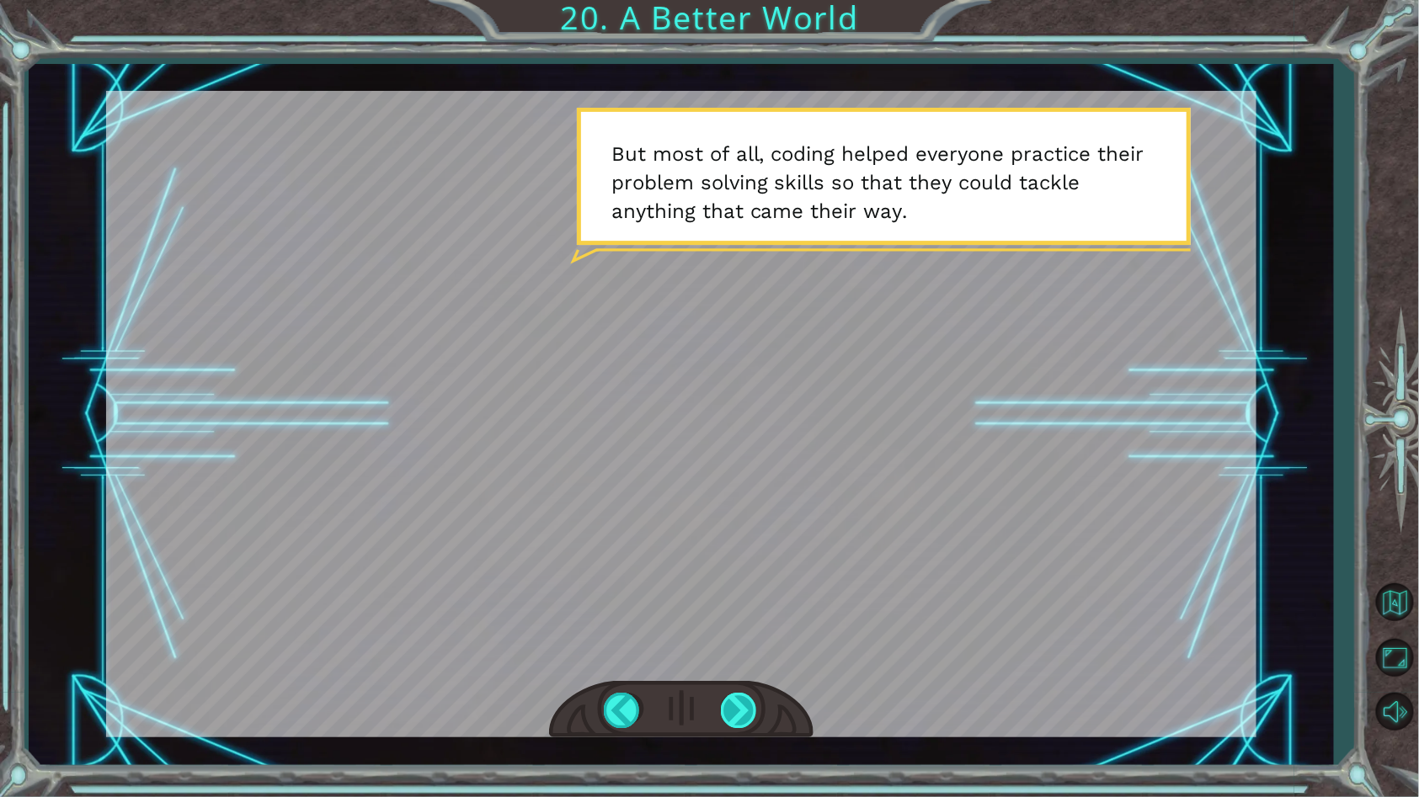
click at [744, 720] on div at bounding box center [740, 710] width 38 height 35
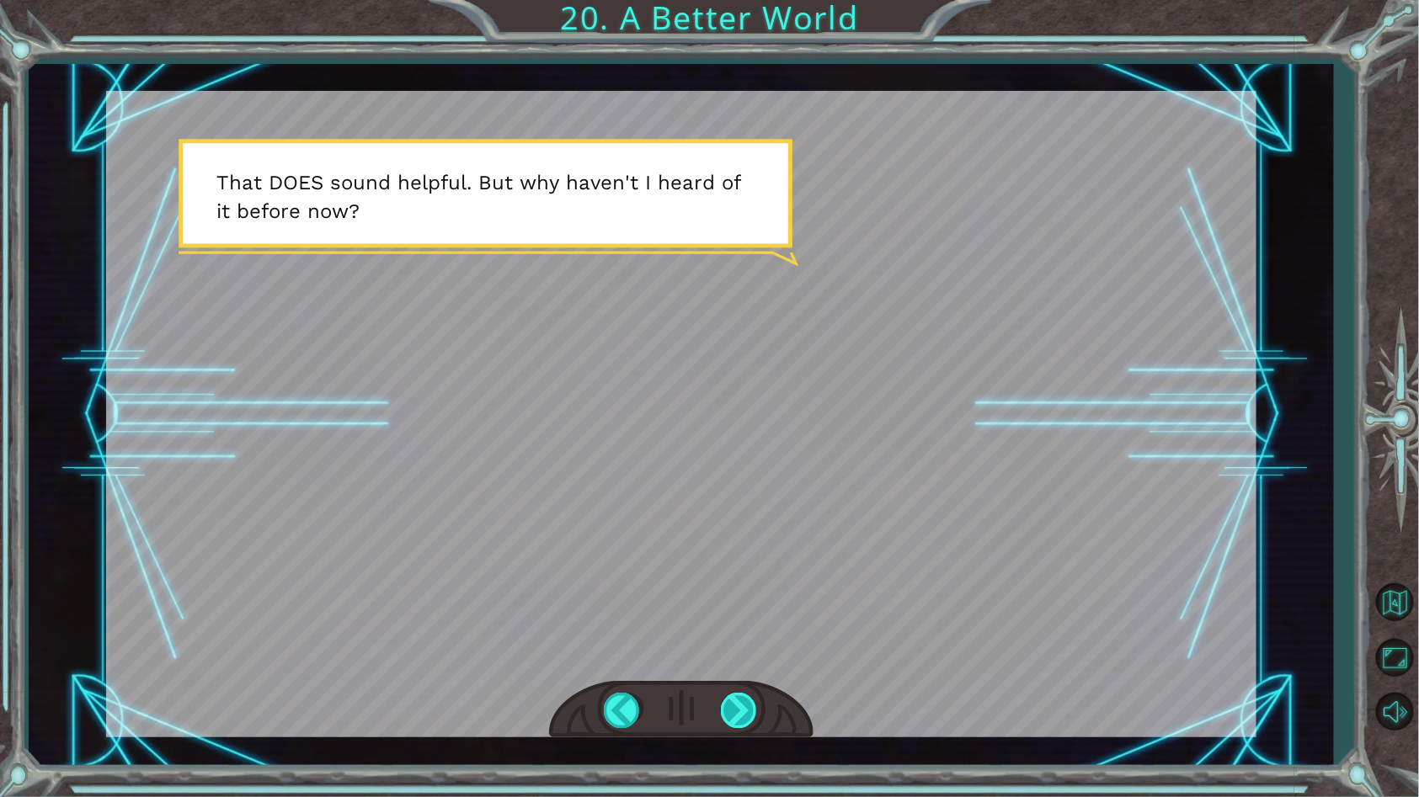
click at [744, 720] on div at bounding box center [740, 710] width 38 height 35
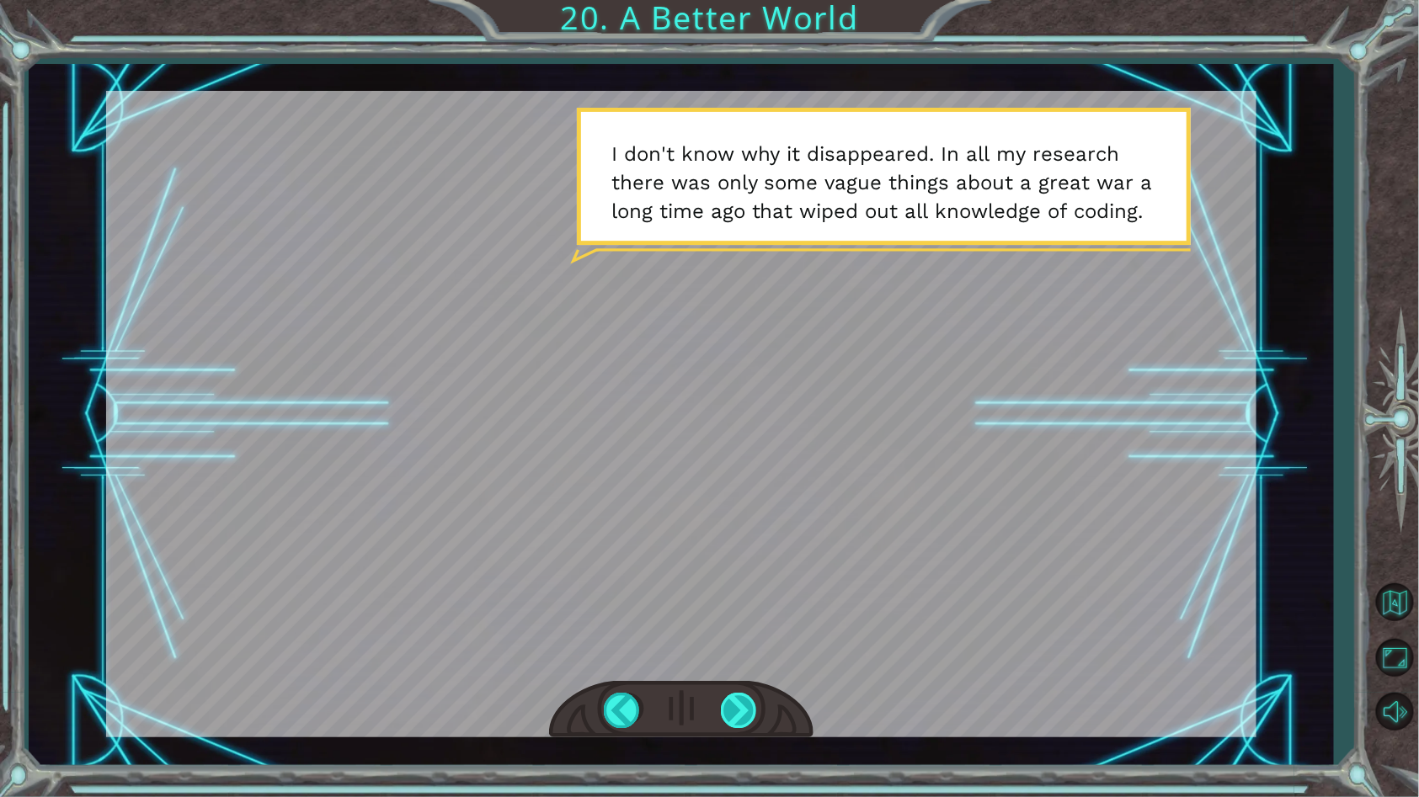
click at [743, 723] on div at bounding box center [740, 710] width 38 height 35
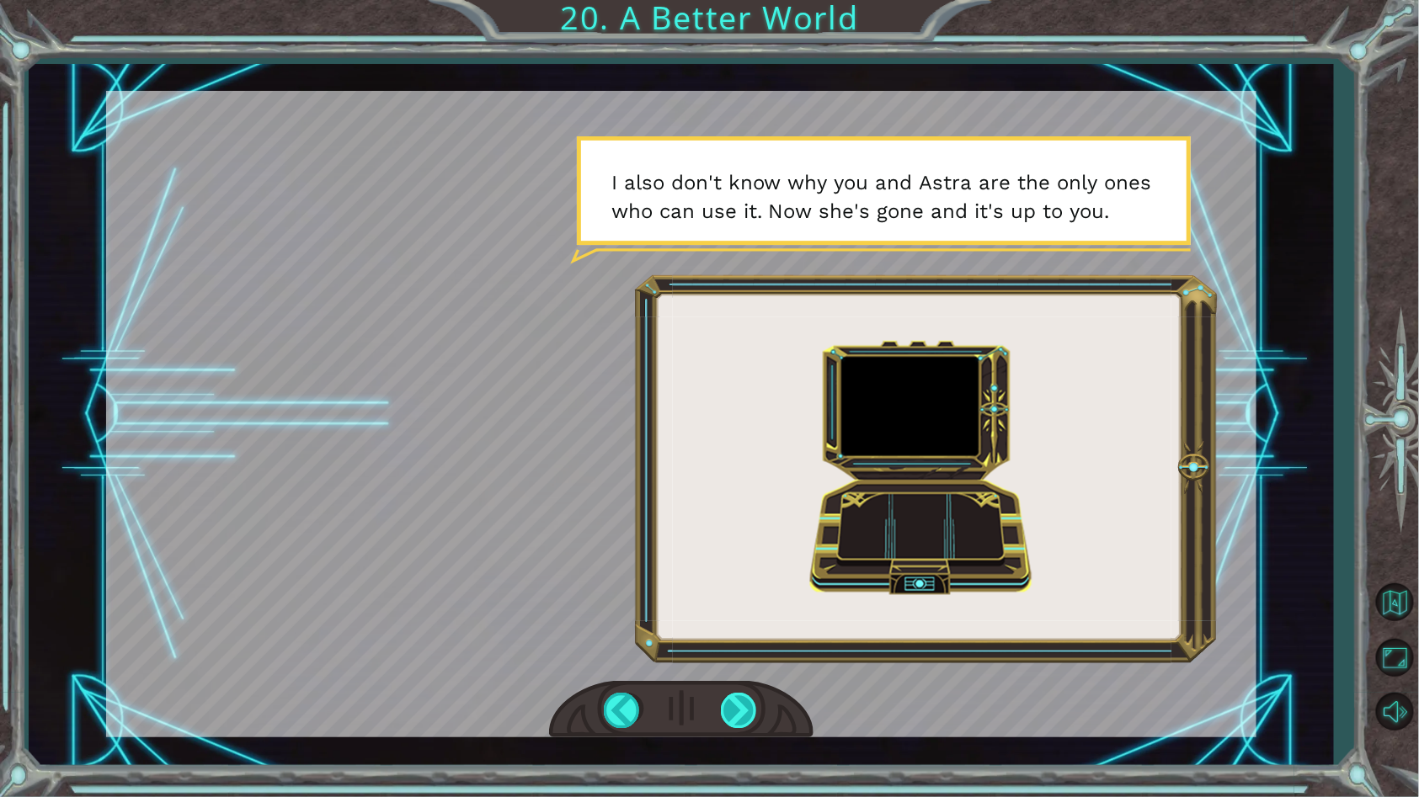
click at [743, 723] on div at bounding box center [740, 710] width 38 height 35
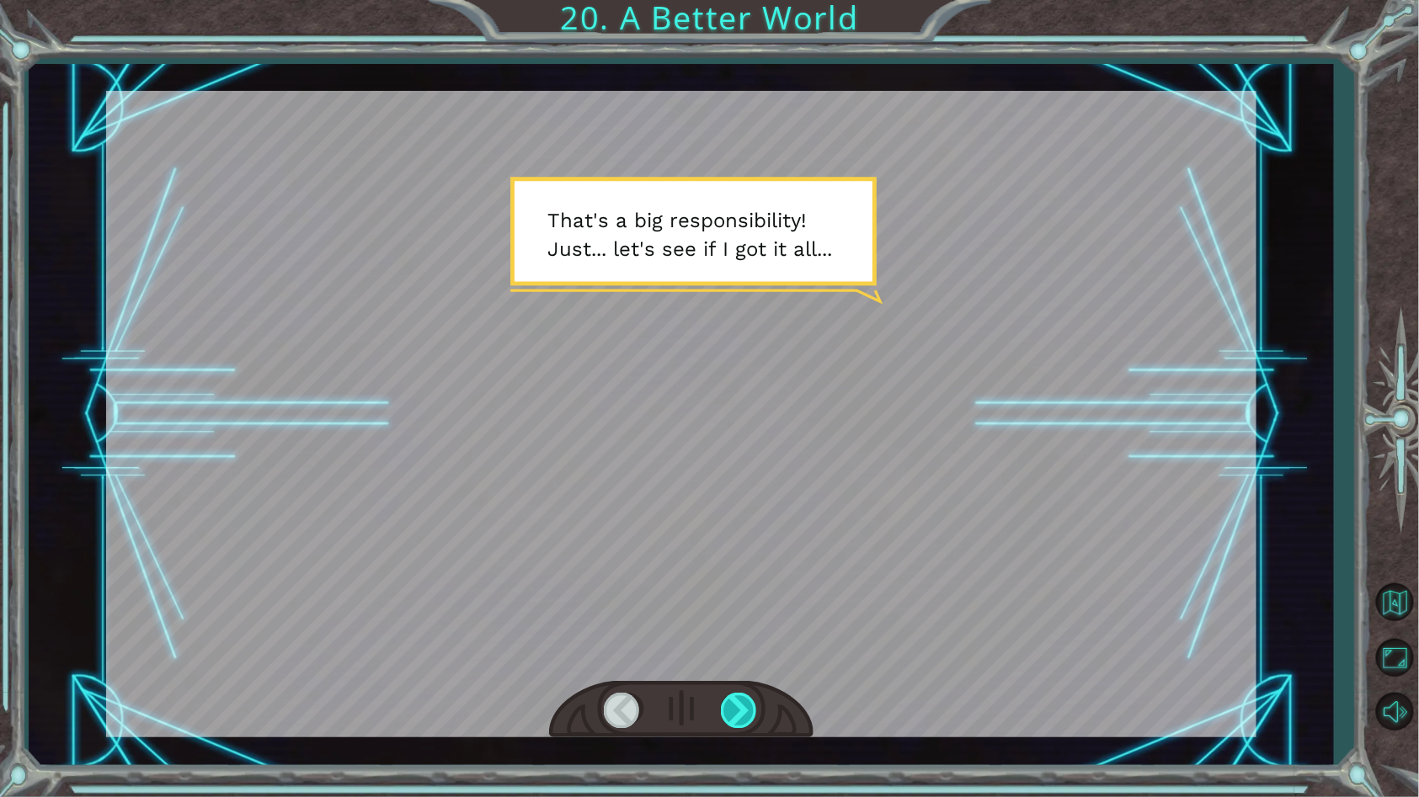
click at [742, 723] on div at bounding box center [740, 710] width 38 height 35
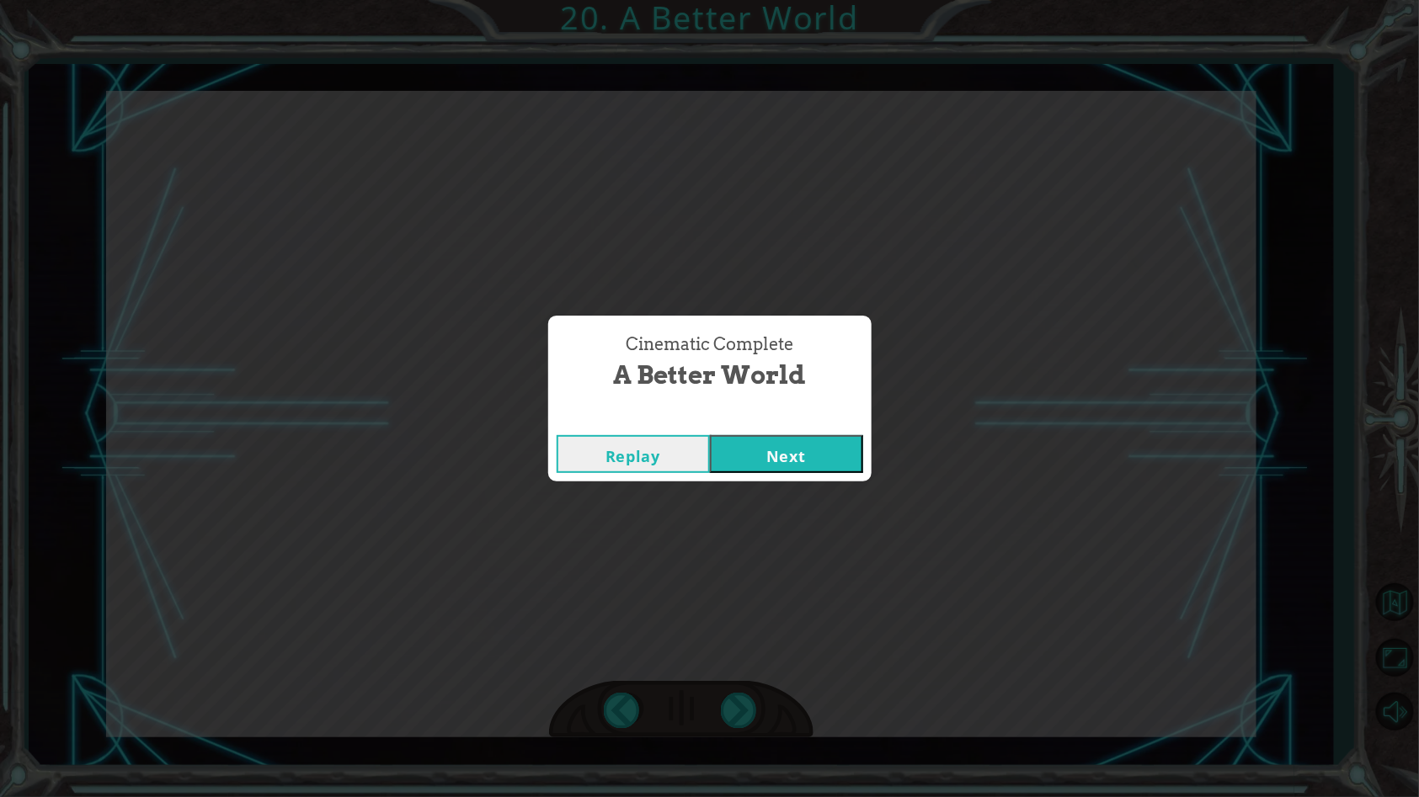
click at [830, 441] on button "Next" at bounding box center [786, 454] width 153 height 38
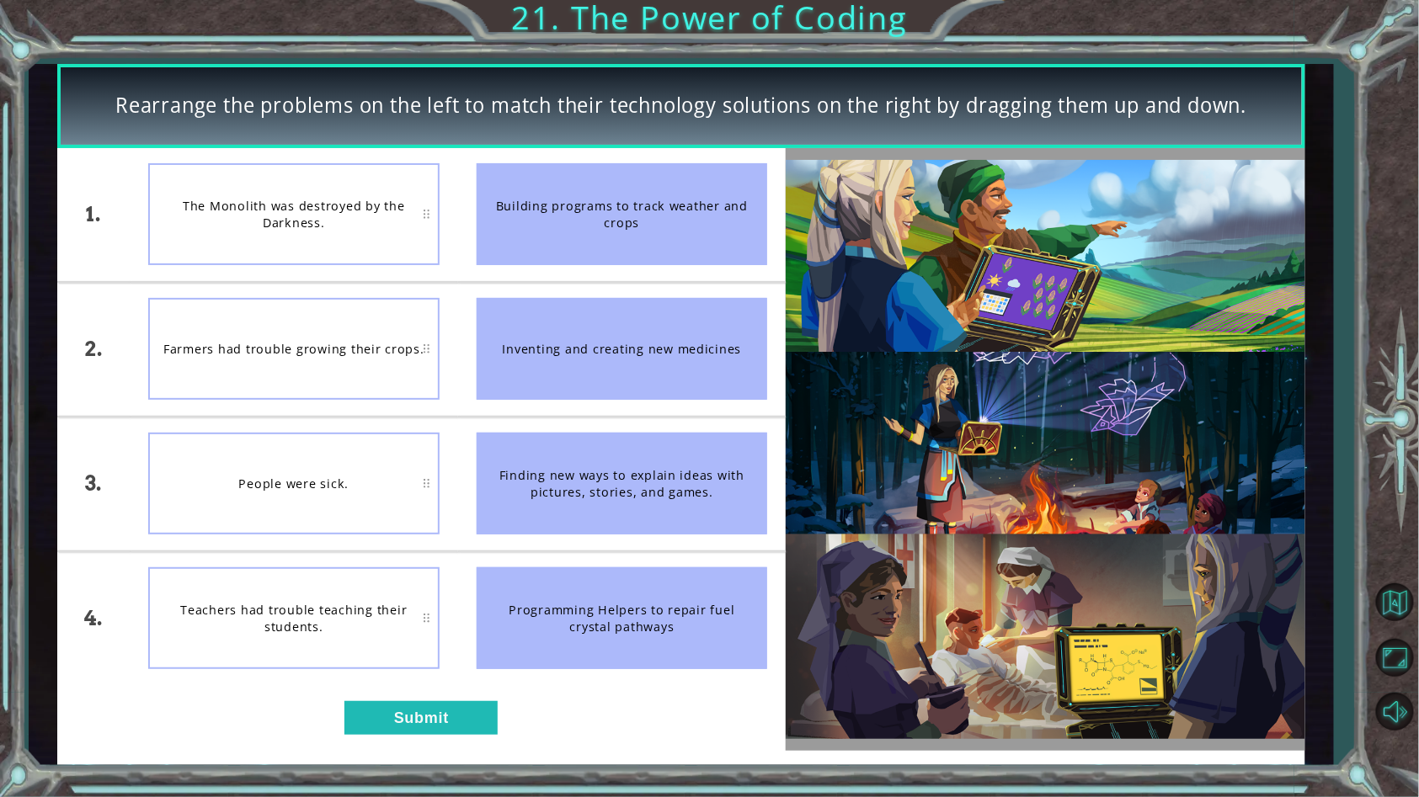
click at [559, 397] on div "Inventing and creating new medicines" at bounding box center [622, 349] width 291 height 102
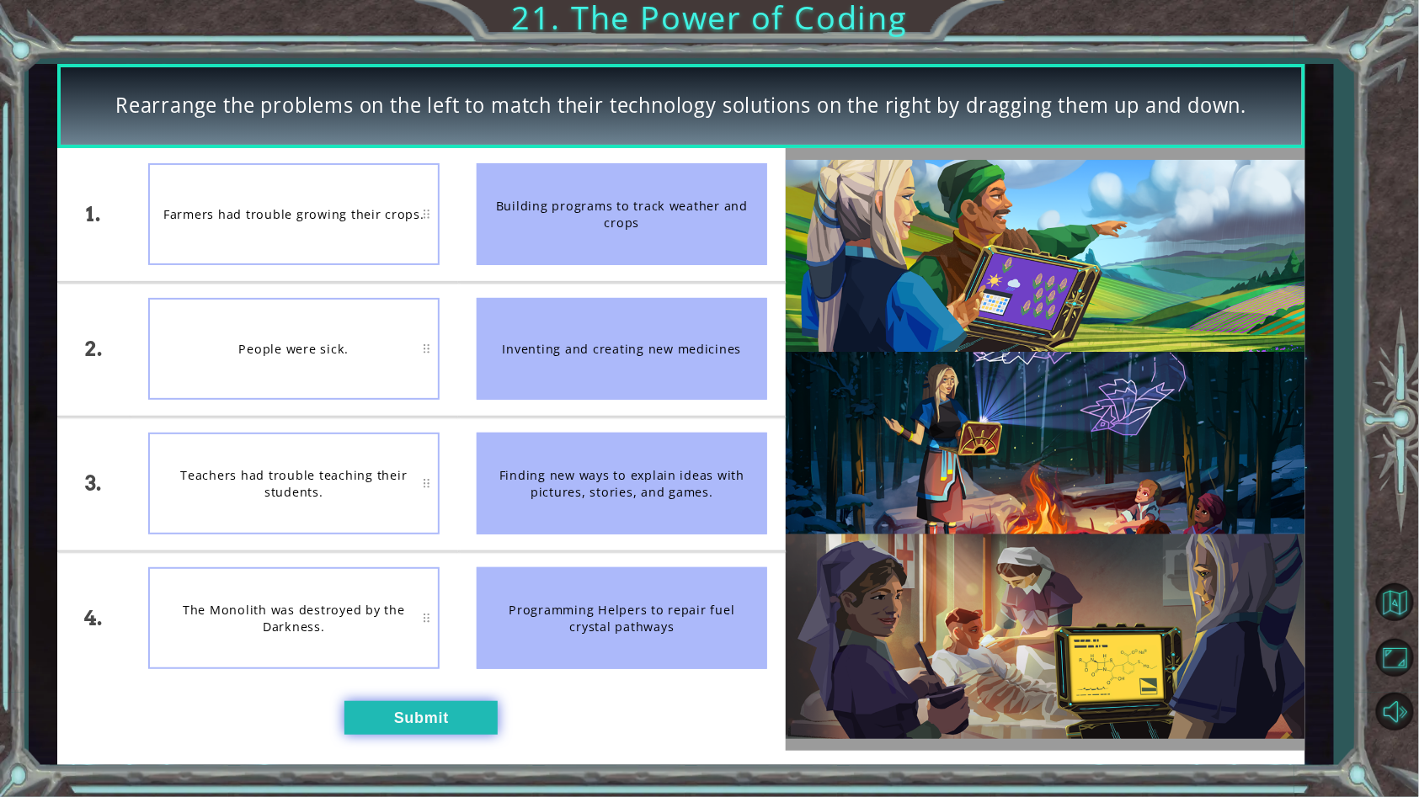
click at [400, 706] on button "Submit" at bounding box center [420, 718] width 153 height 34
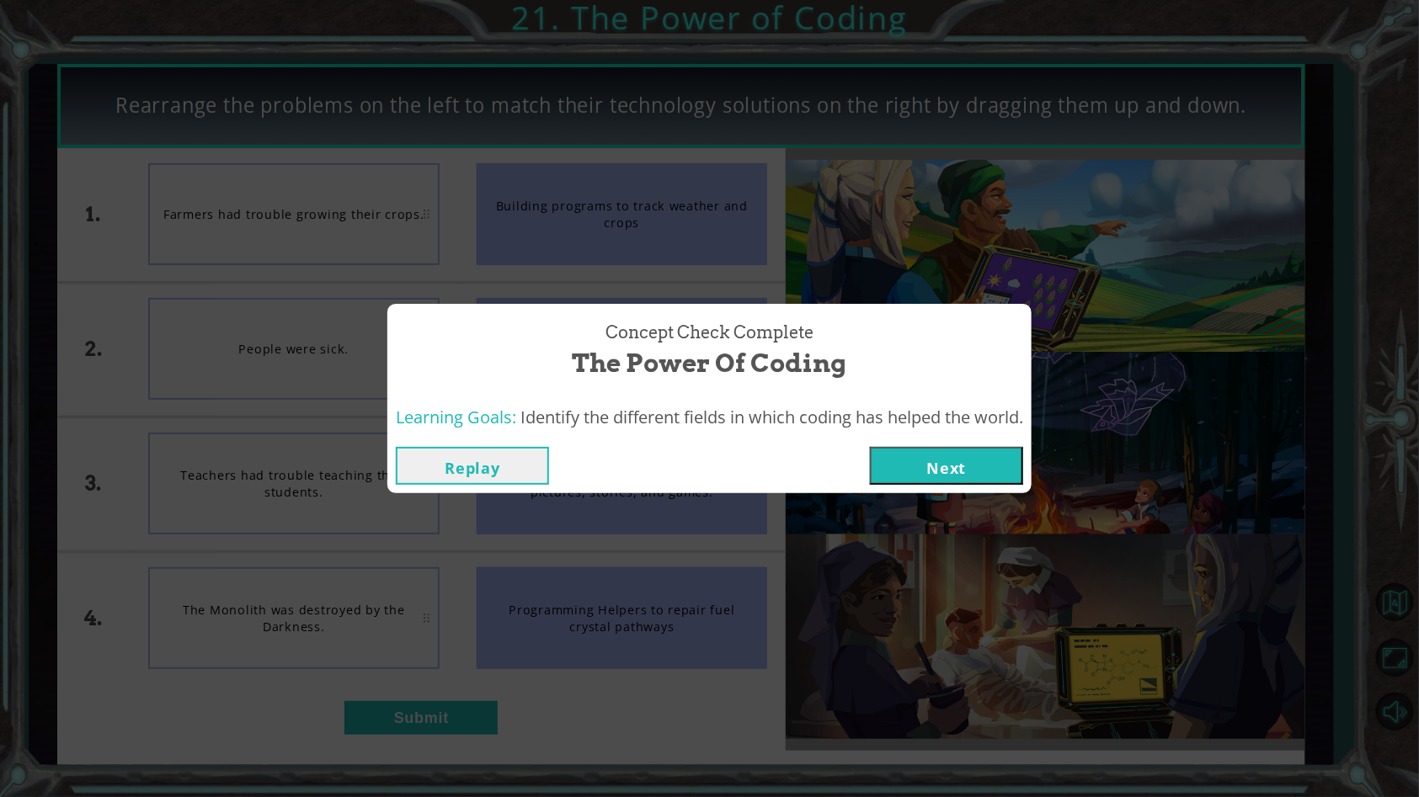
click at [930, 459] on button "Next" at bounding box center [946, 466] width 153 height 38
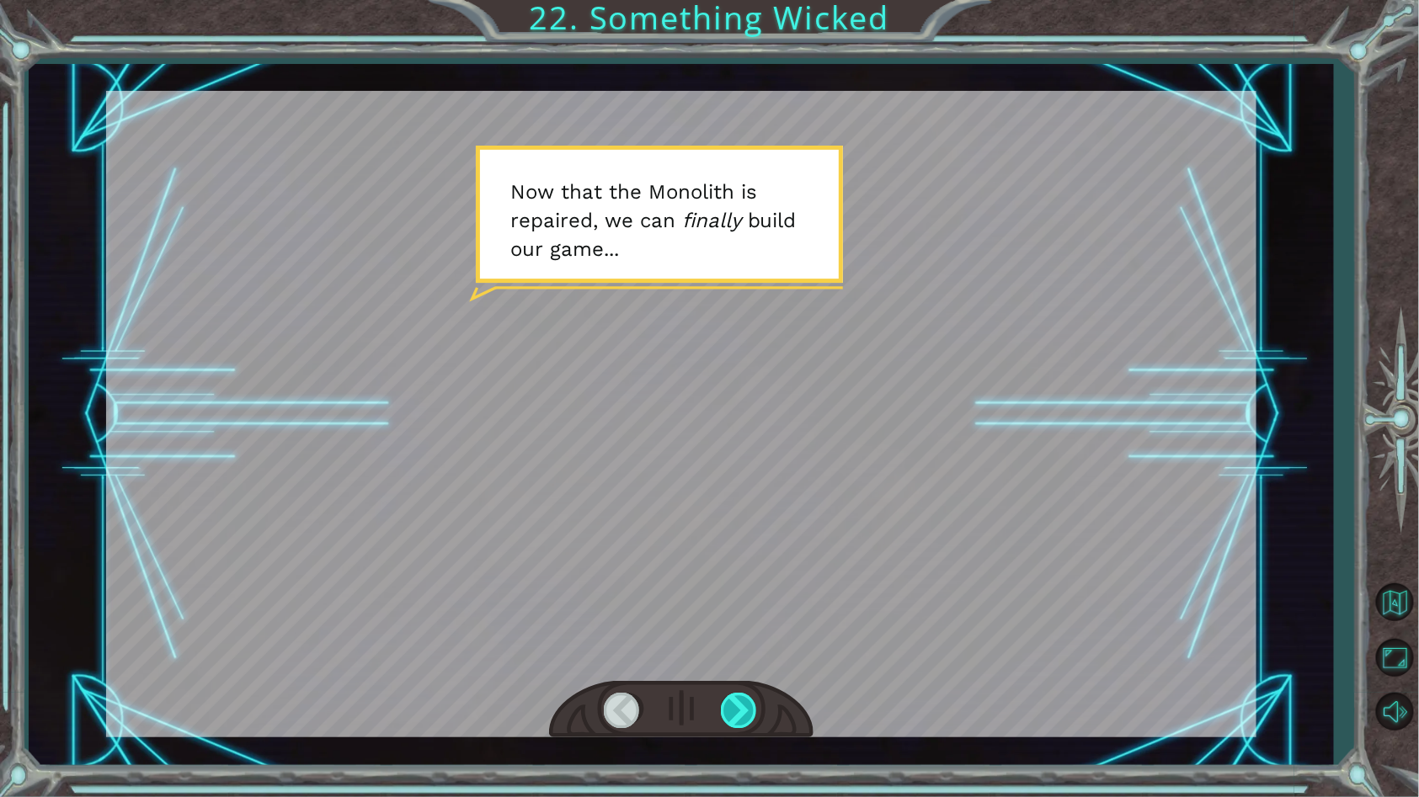
click at [743, 697] on div at bounding box center [740, 710] width 38 height 35
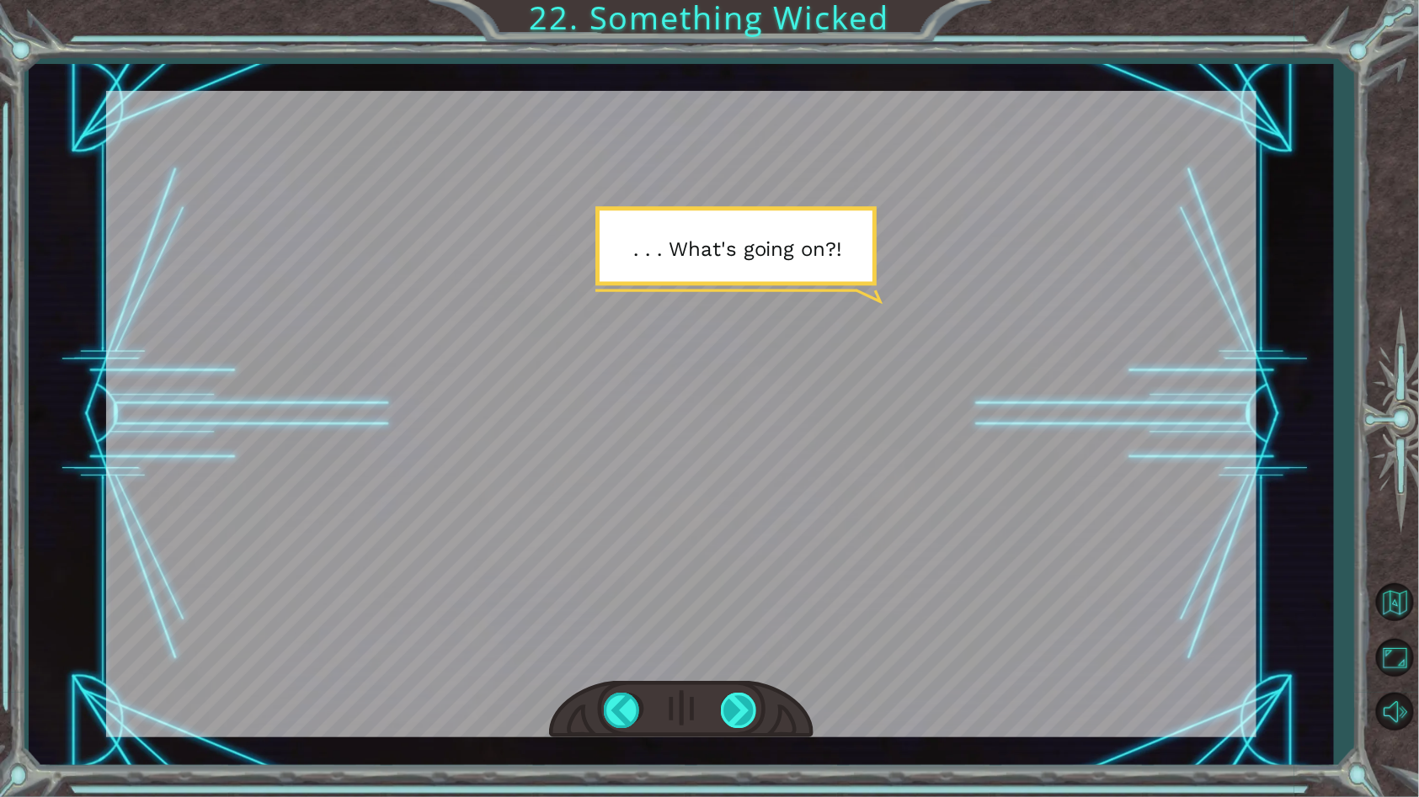
click at [744, 705] on div at bounding box center [740, 710] width 38 height 35
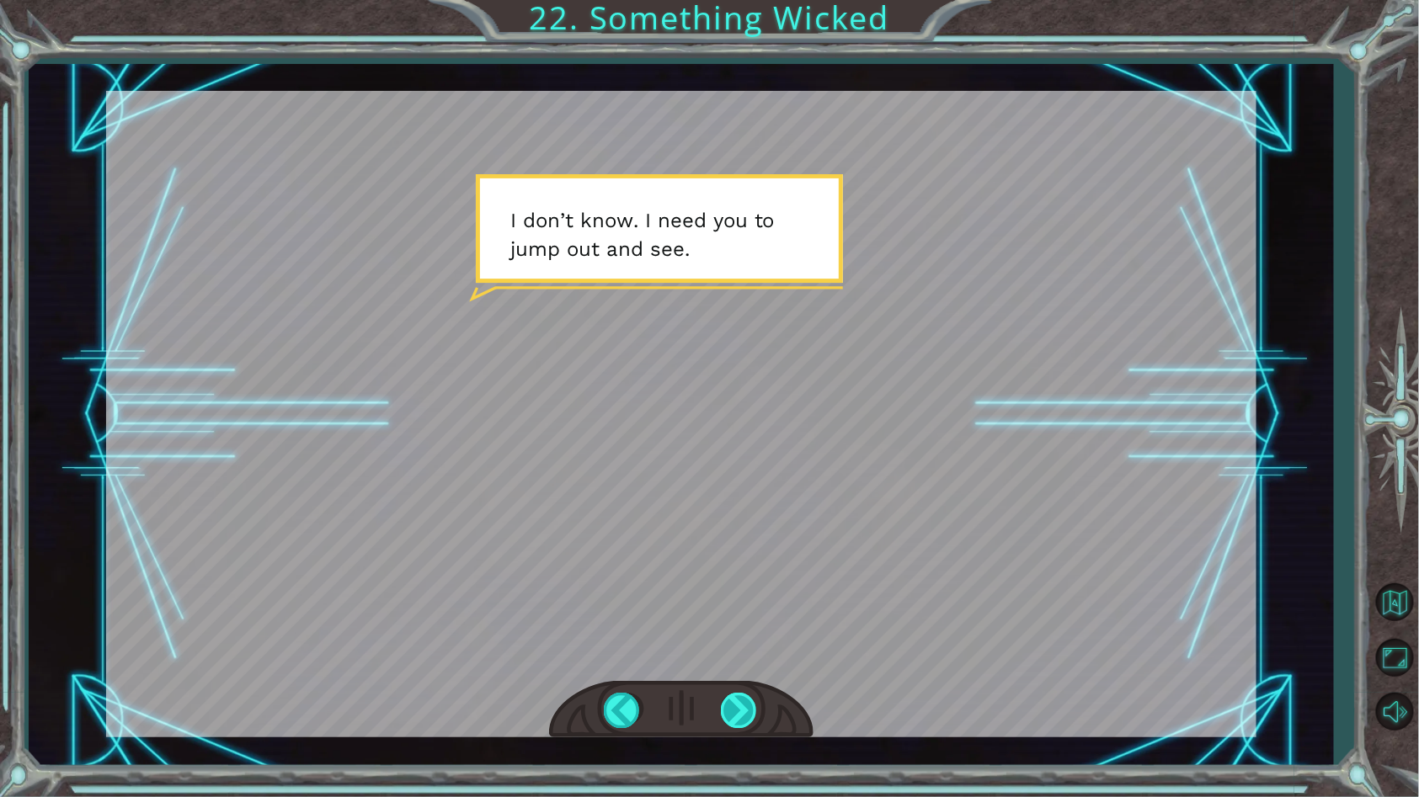
click at [744, 706] on div at bounding box center [740, 710] width 38 height 35
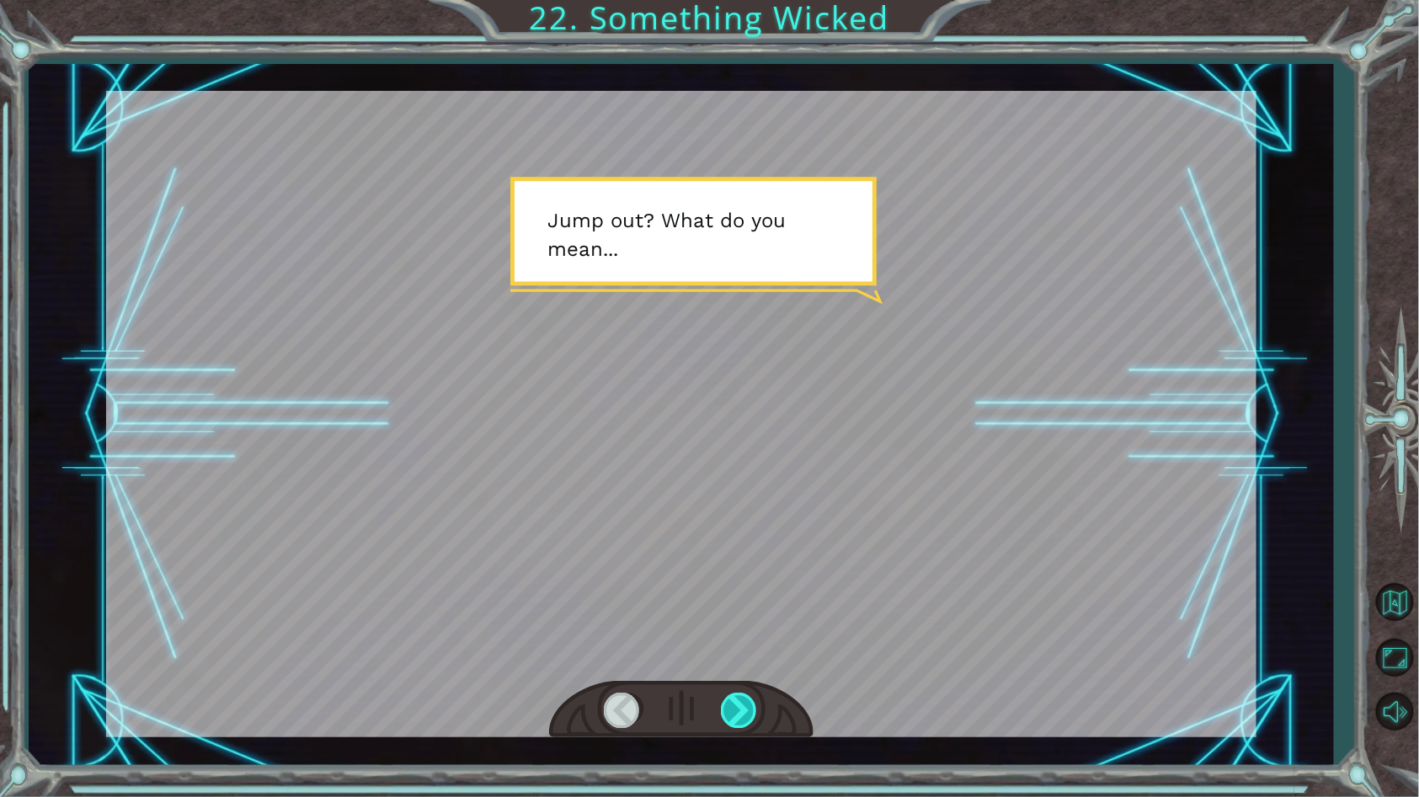
click at [741, 706] on div at bounding box center [740, 710] width 38 height 35
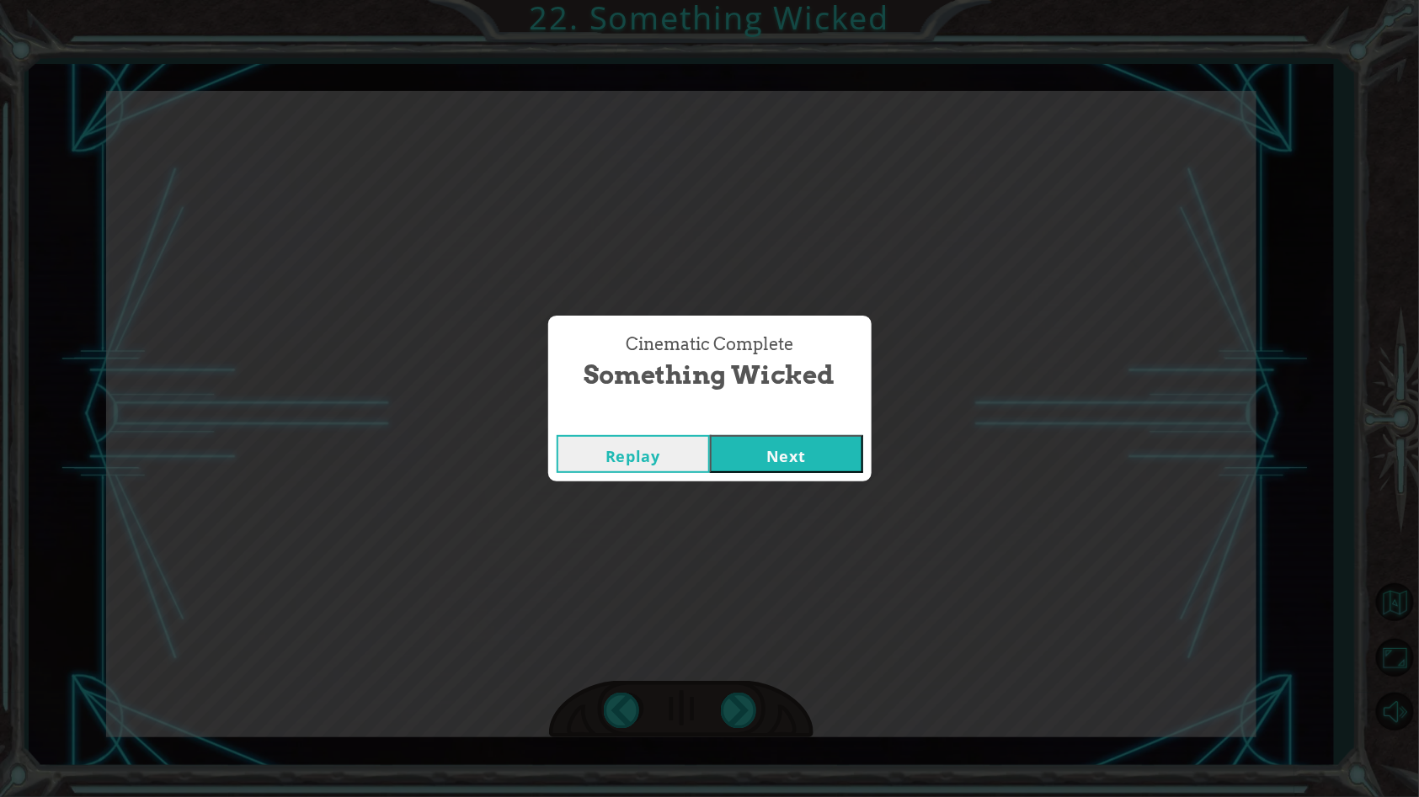
click at [766, 441] on button "Next" at bounding box center [786, 454] width 153 height 38
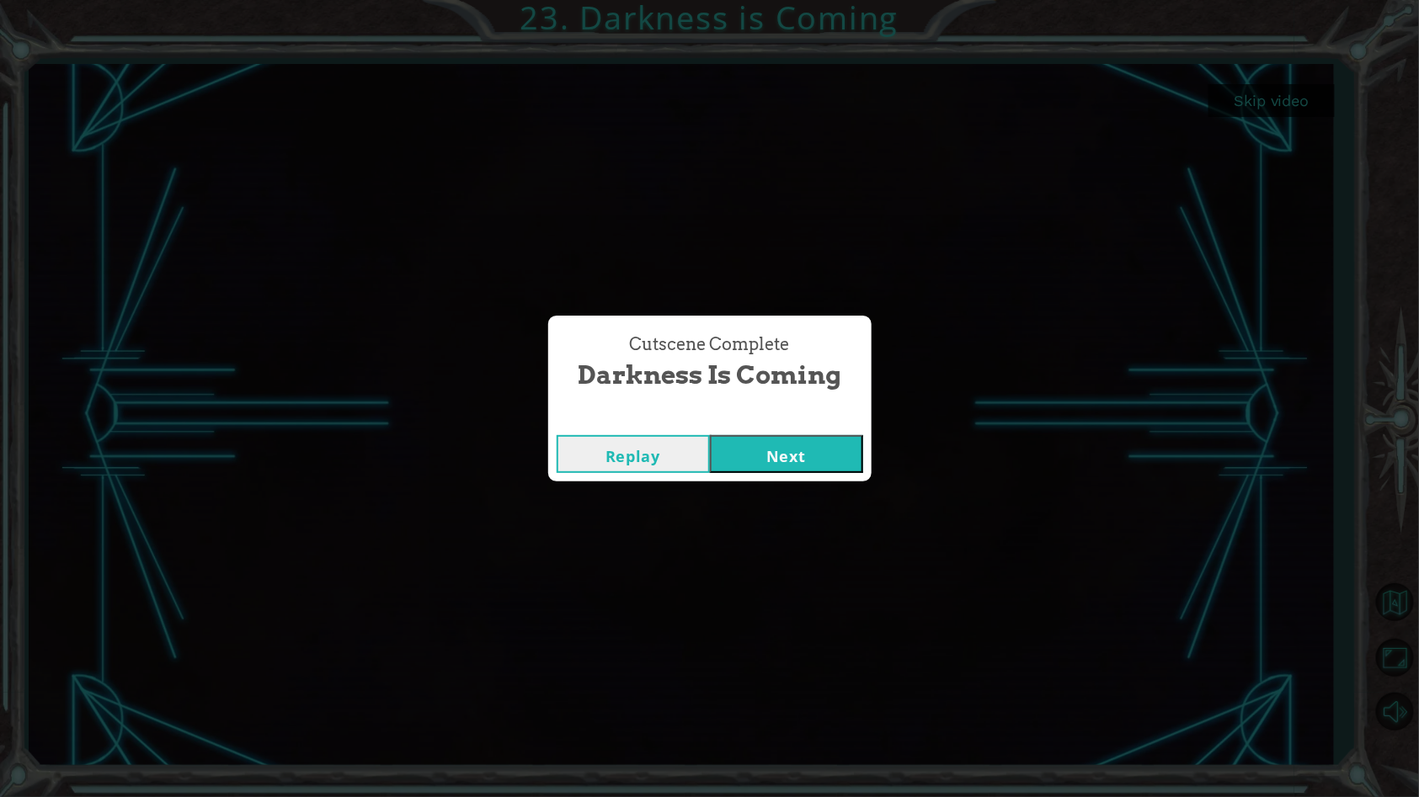
click at [808, 461] on button "Next" at bounding box center [786, 454] width 153 height 38
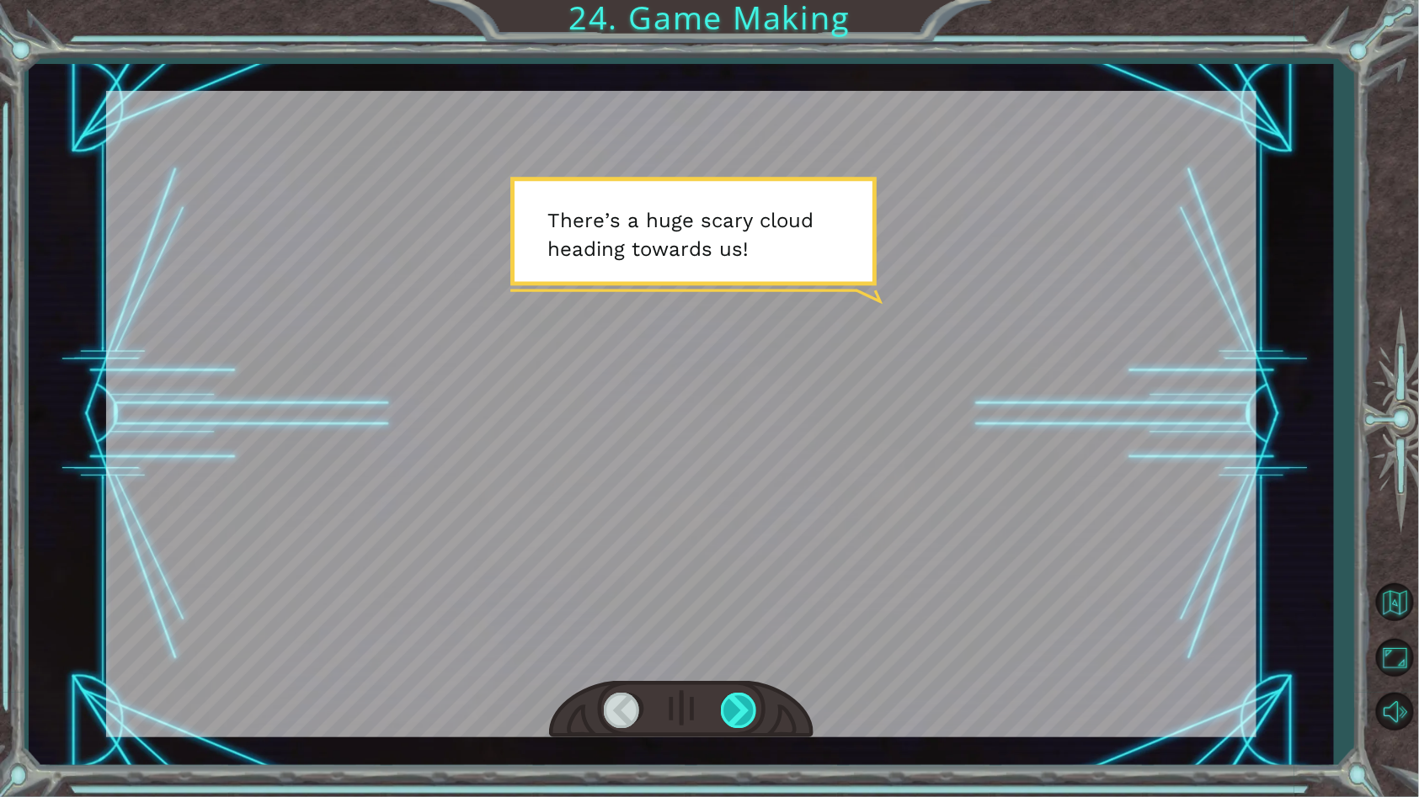
click at [722, 696] on div at bounding box center [740, 710] width 38 height 35
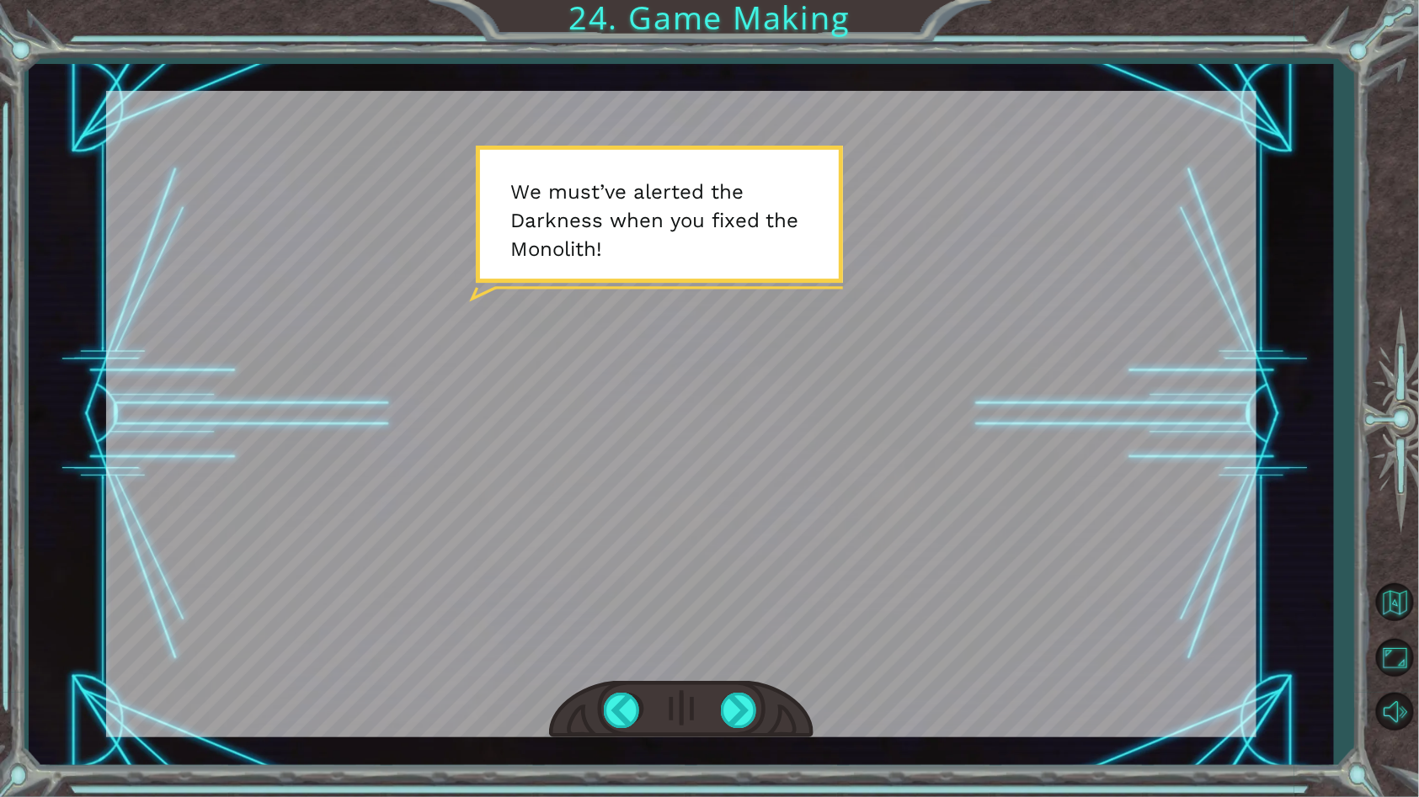
click at [799, 589] on div at bounding box center [681, 414] width 1150 height 647
click at [738, 699] on div at bounding box center [740, 710] width 38 height 35
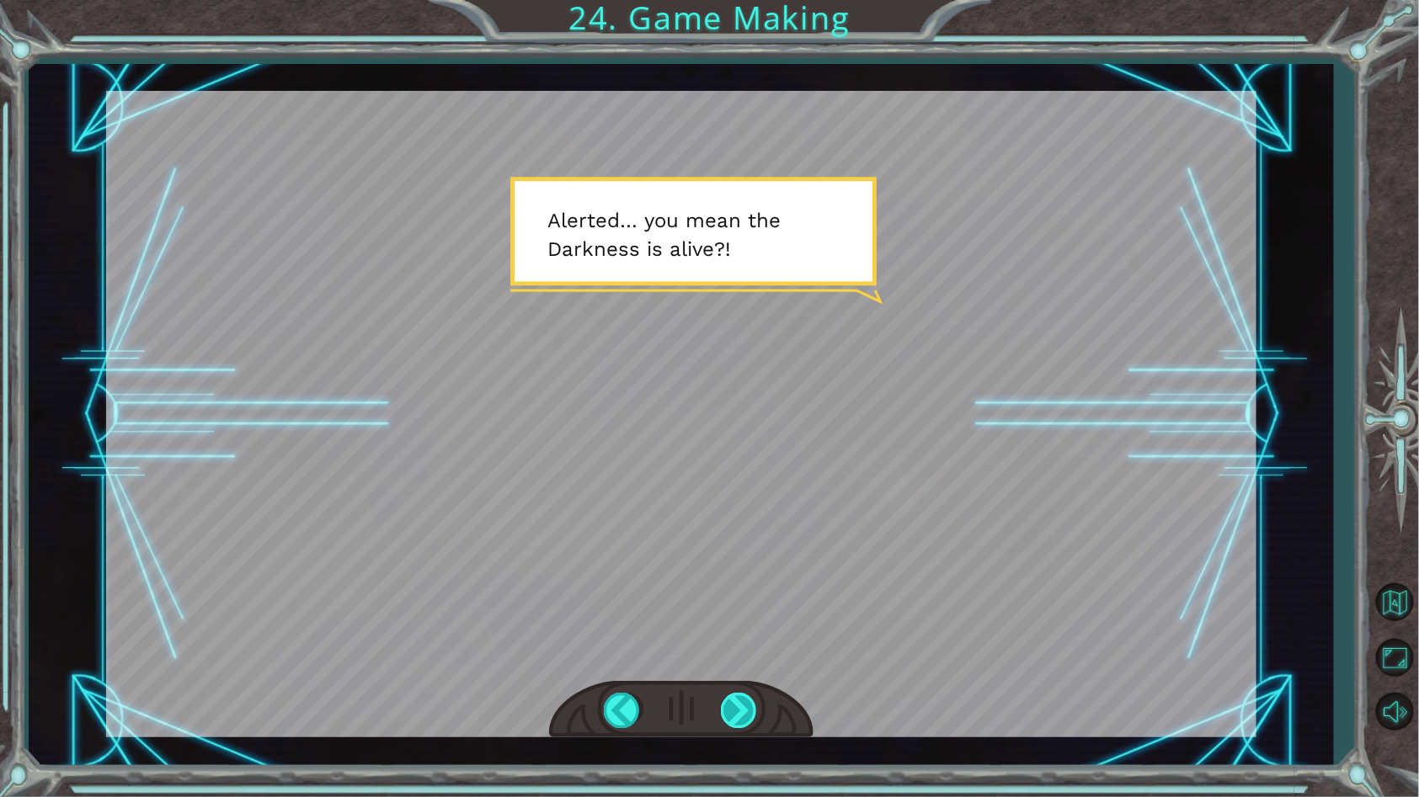
click at [736, 705] on div at bounding box center [740, 710] width 38 height 35
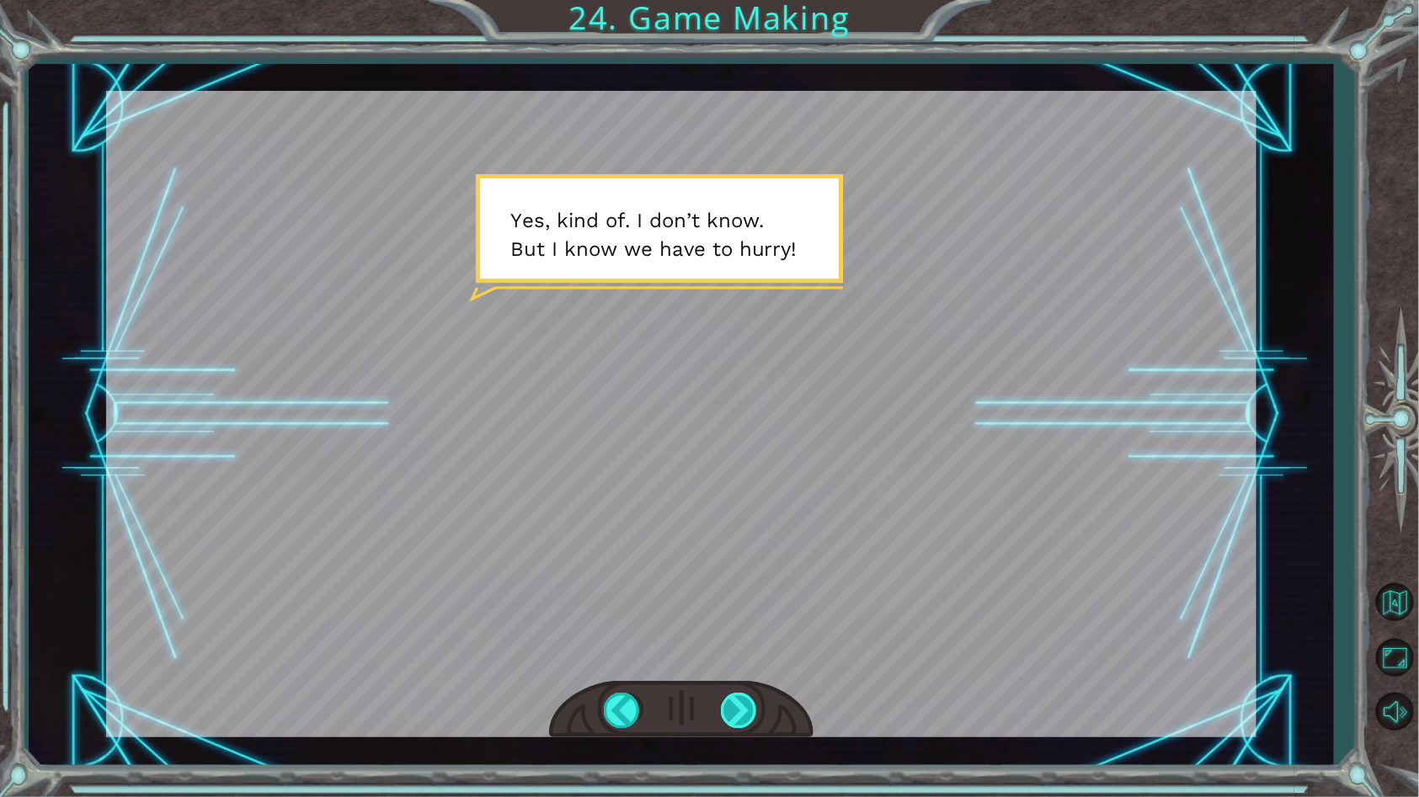
click at [736, 719] on div at bounding box center [740, 710] width 38 height 35
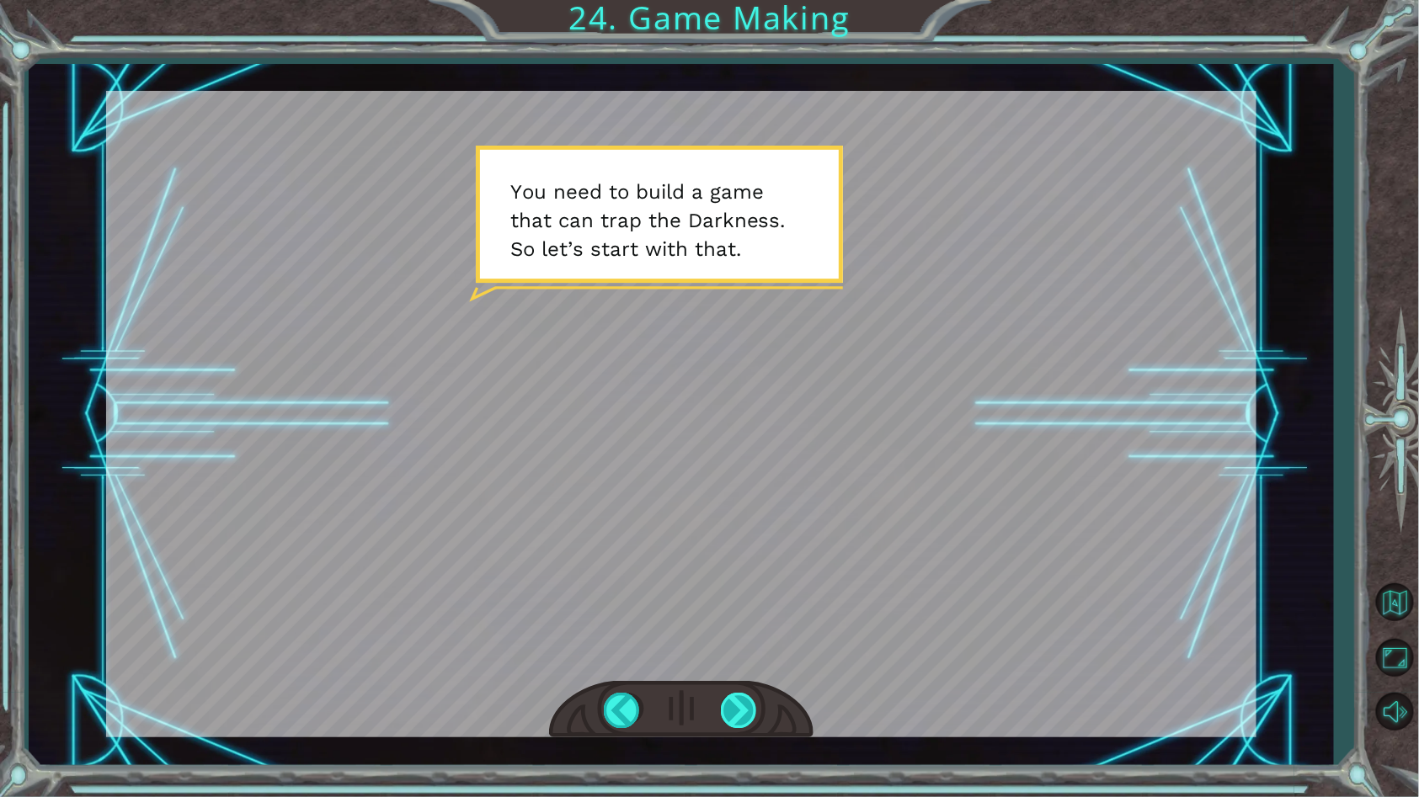
click at [731, 719] on div at bounding box center [740, 710] width 38 height 35
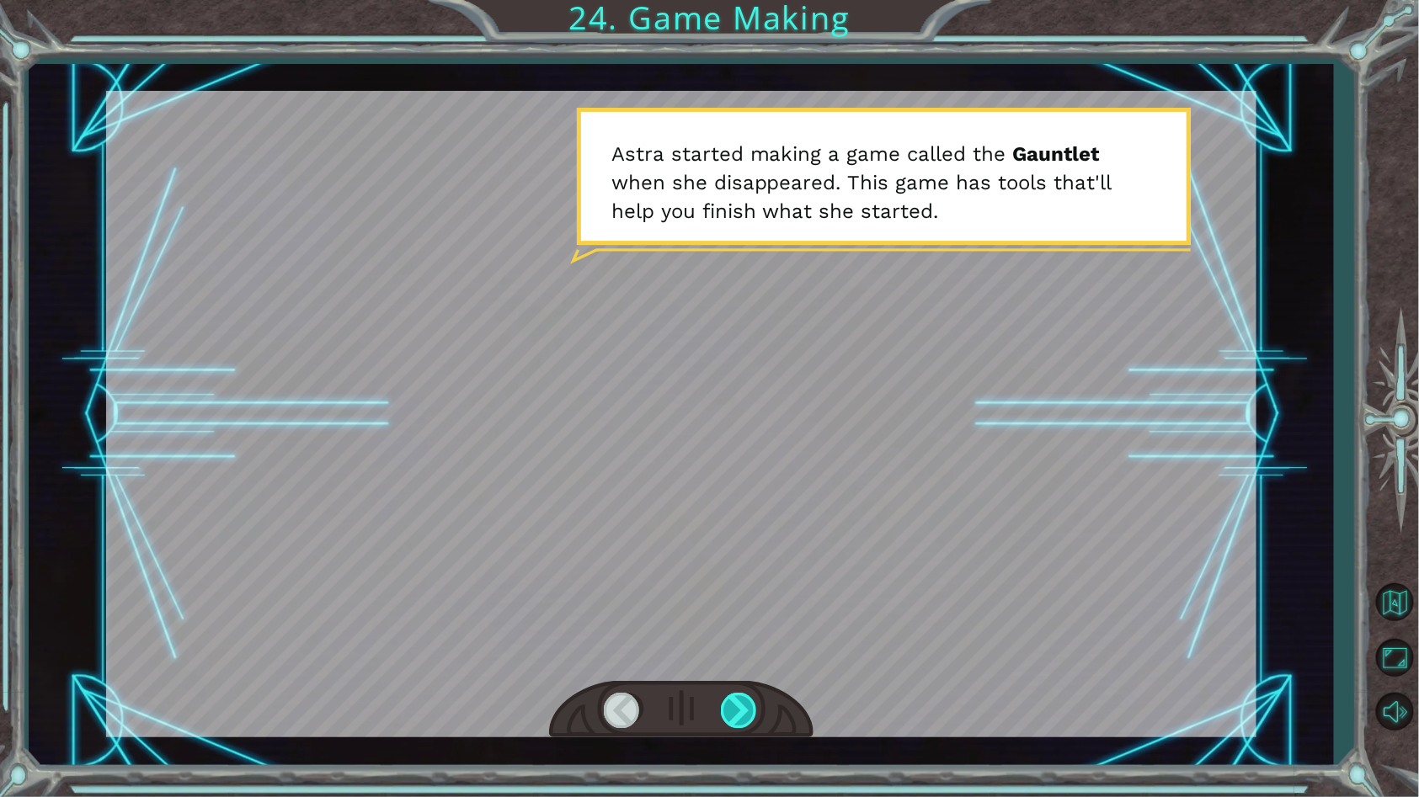
click at [728, 714] on div at bounding box center [740, 710] width 38 height 35
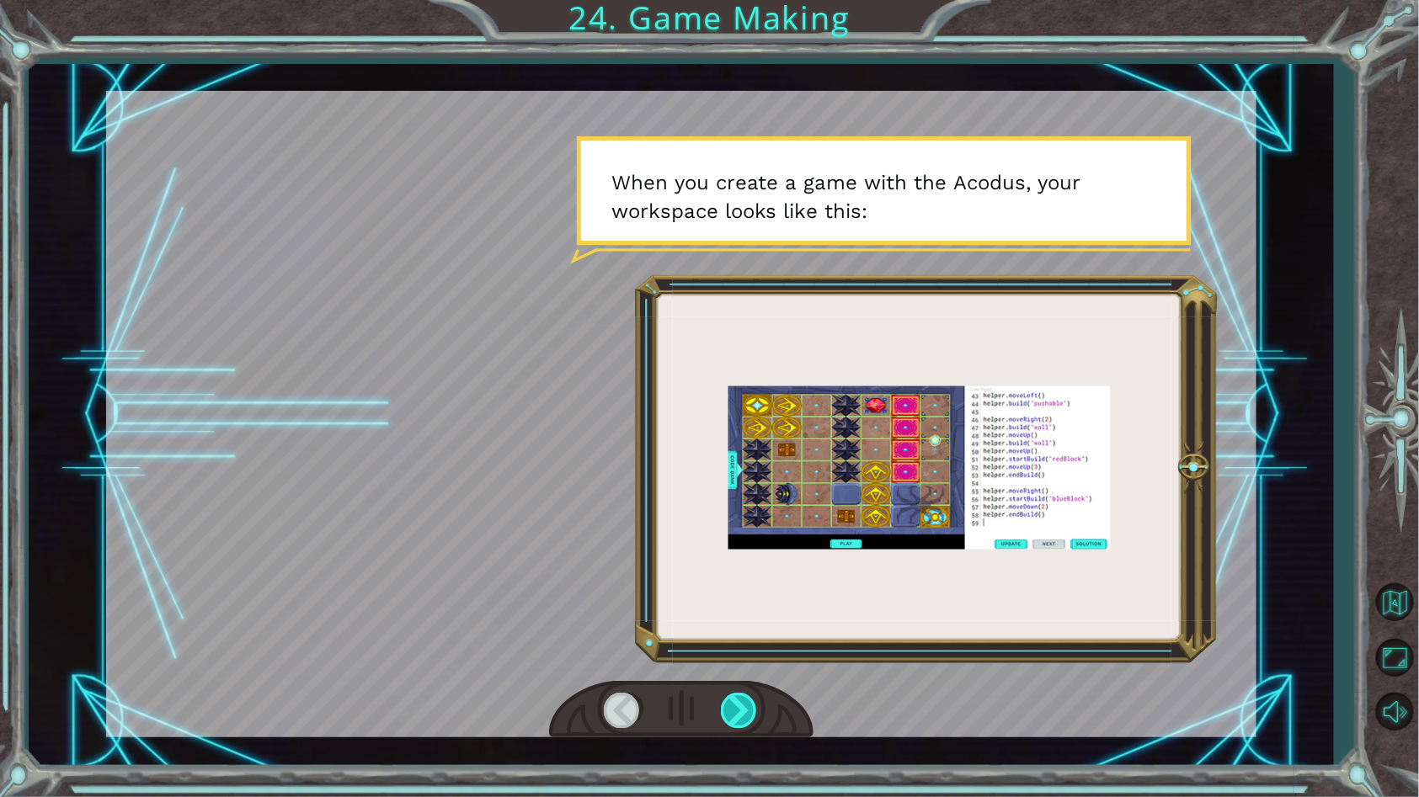
click at [733, 714] on div at bounding box center [740, 710] width 38 height 35
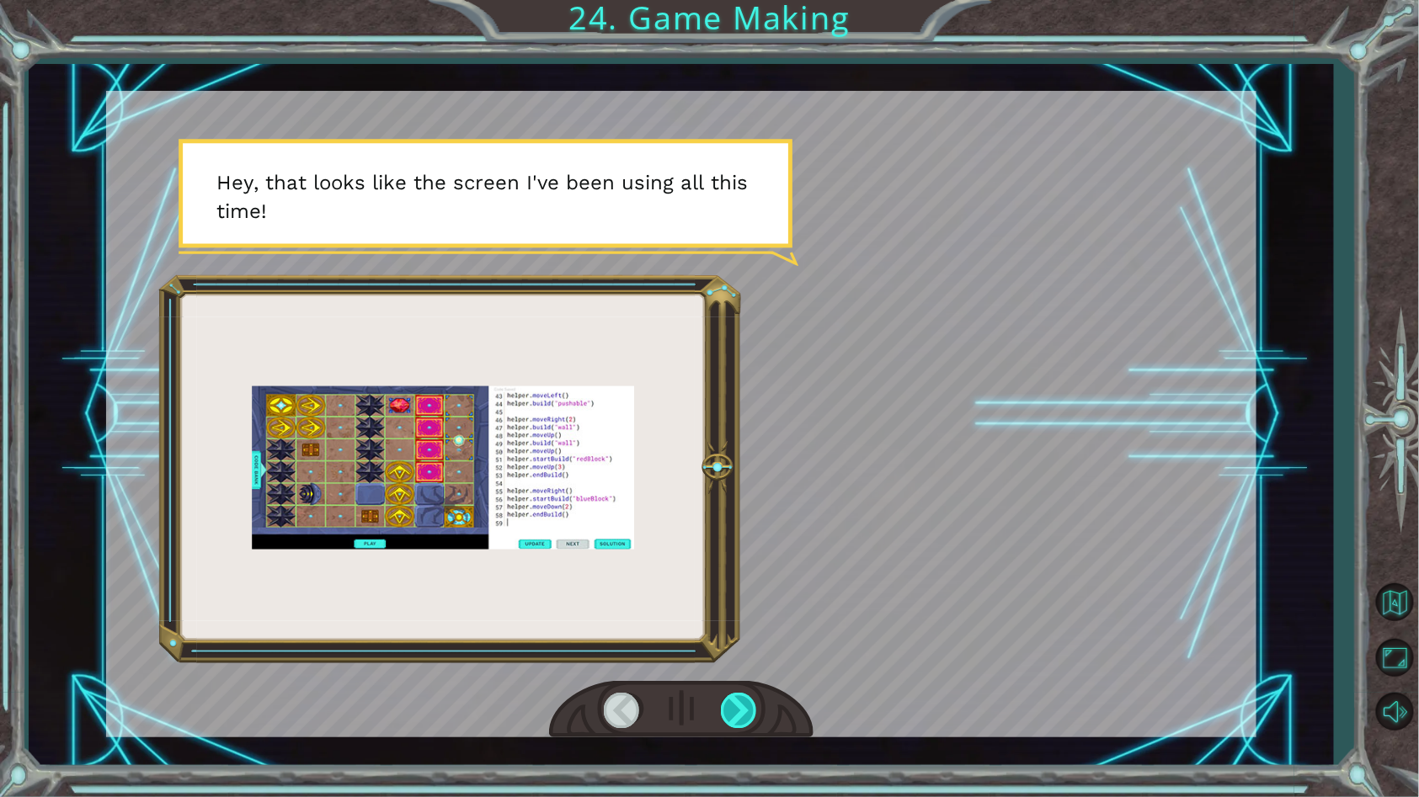
click at [728, 714] on div at bounding box center [740, 710] width 38 height 35
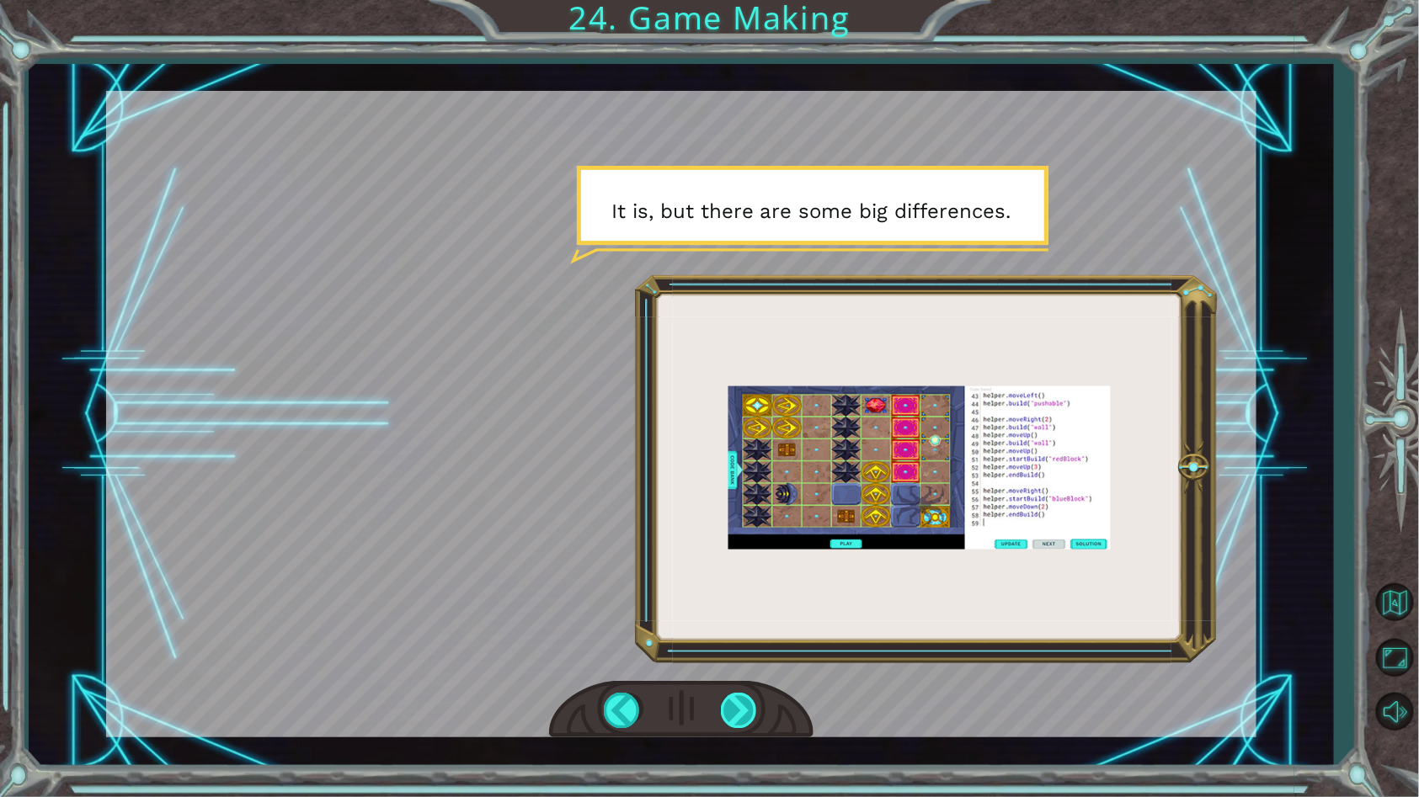
click at [728, 714] on div at bounding box center [740, 710] width 38 height 35
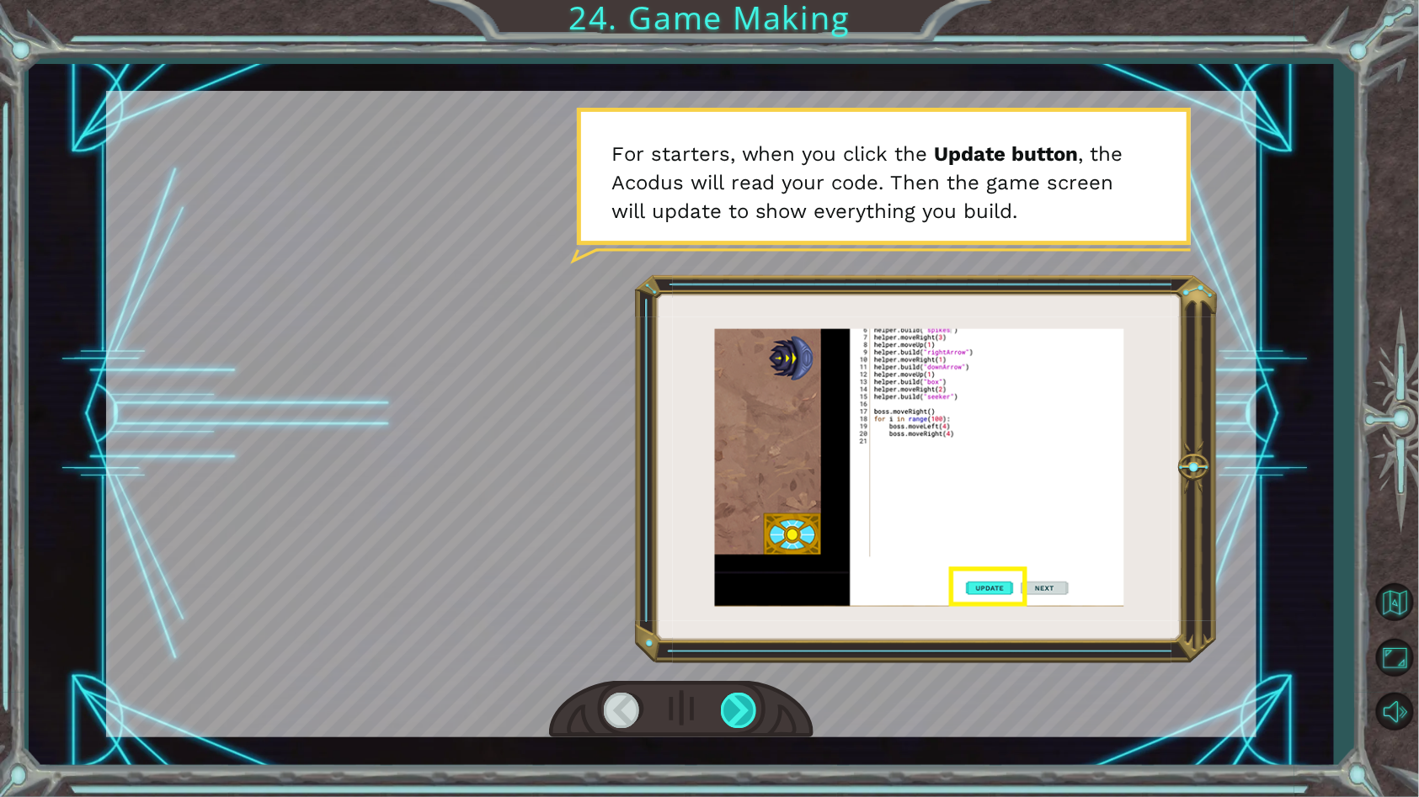
click at [728, 714] on div at bounding box center [740, 710] width 38 height 35
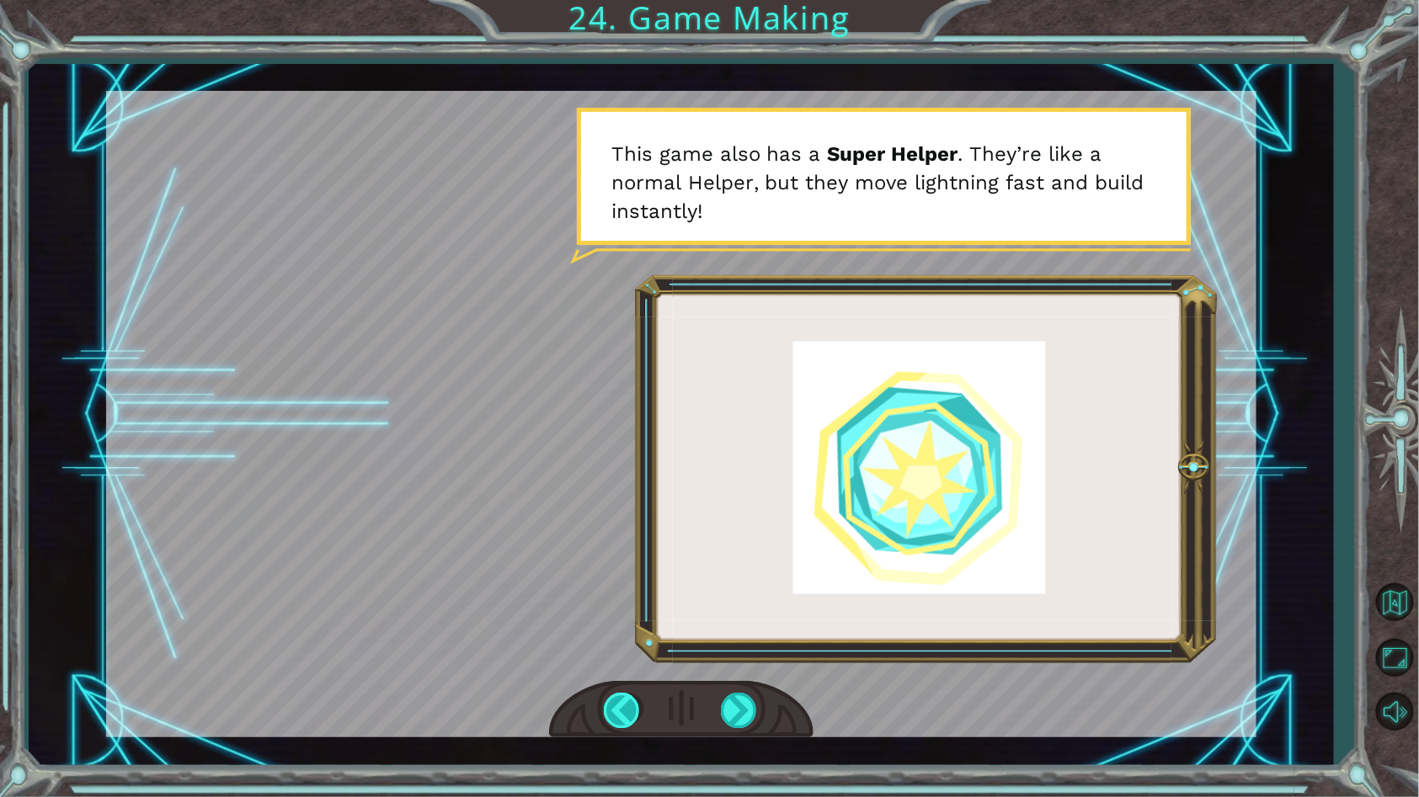
click at [605, 712] on div at bounding box center [623, 710] width 38 height 35
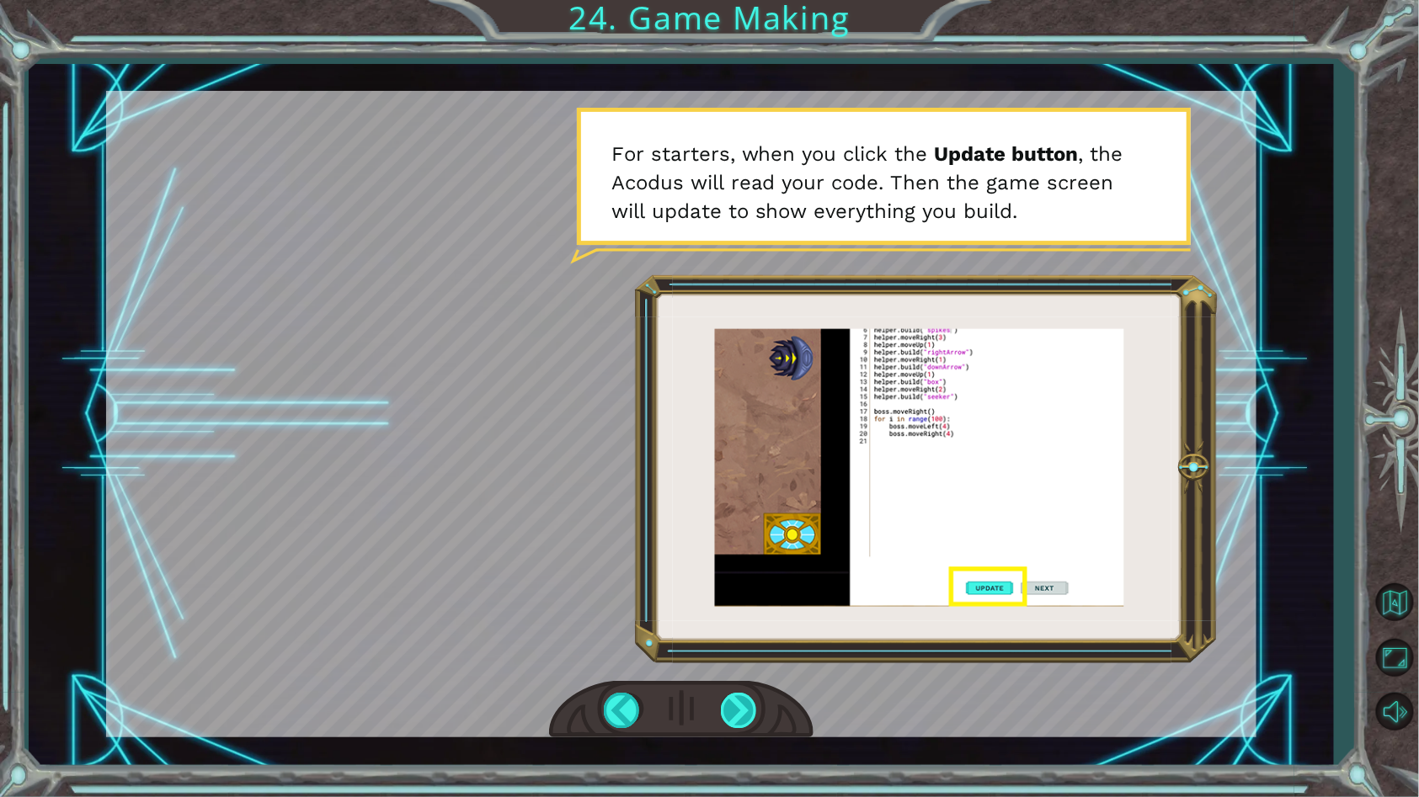
click at [746, 726] on div at bounding box center [740, 710] width 38 height 35
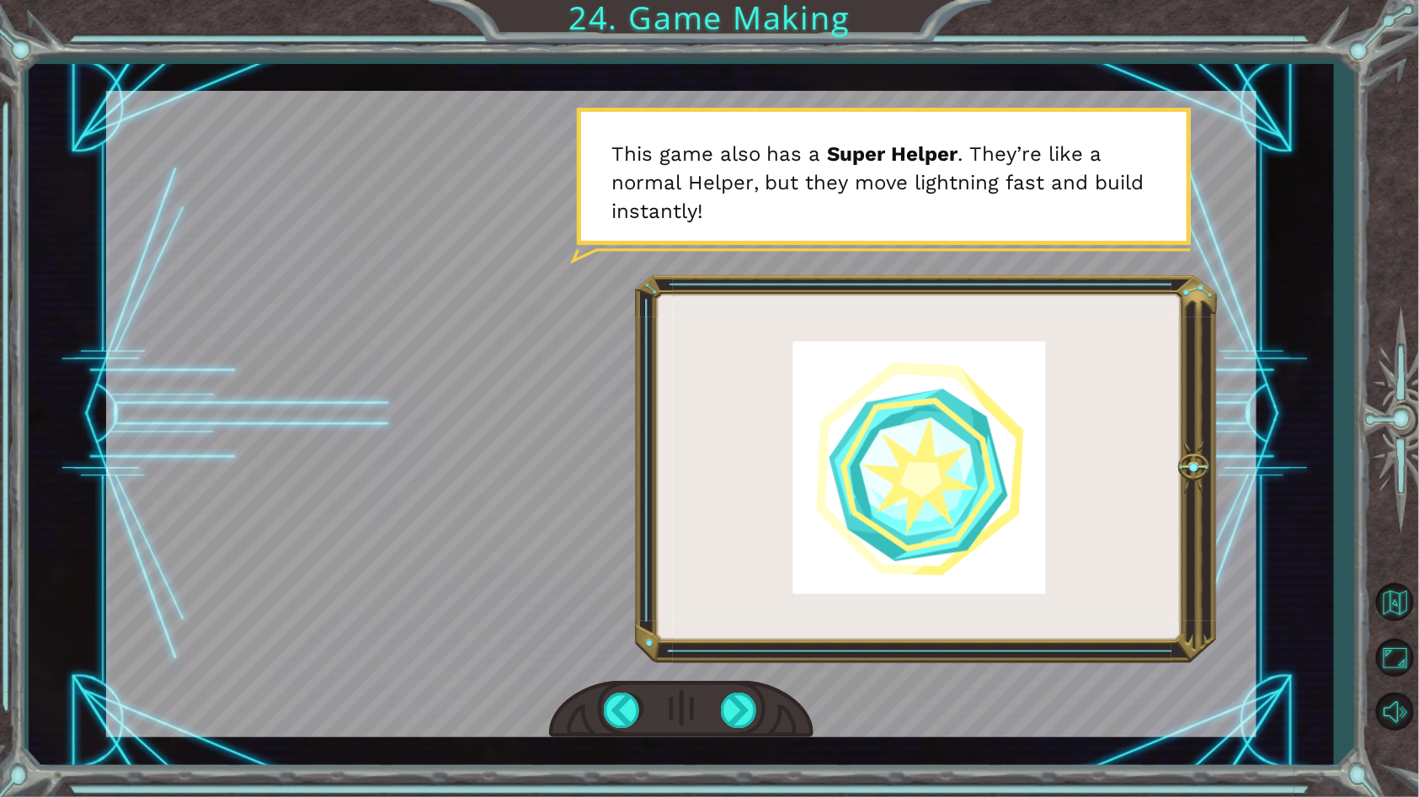
click at [742, 737] on div at bounding box center [681, 710] width 264 height 58
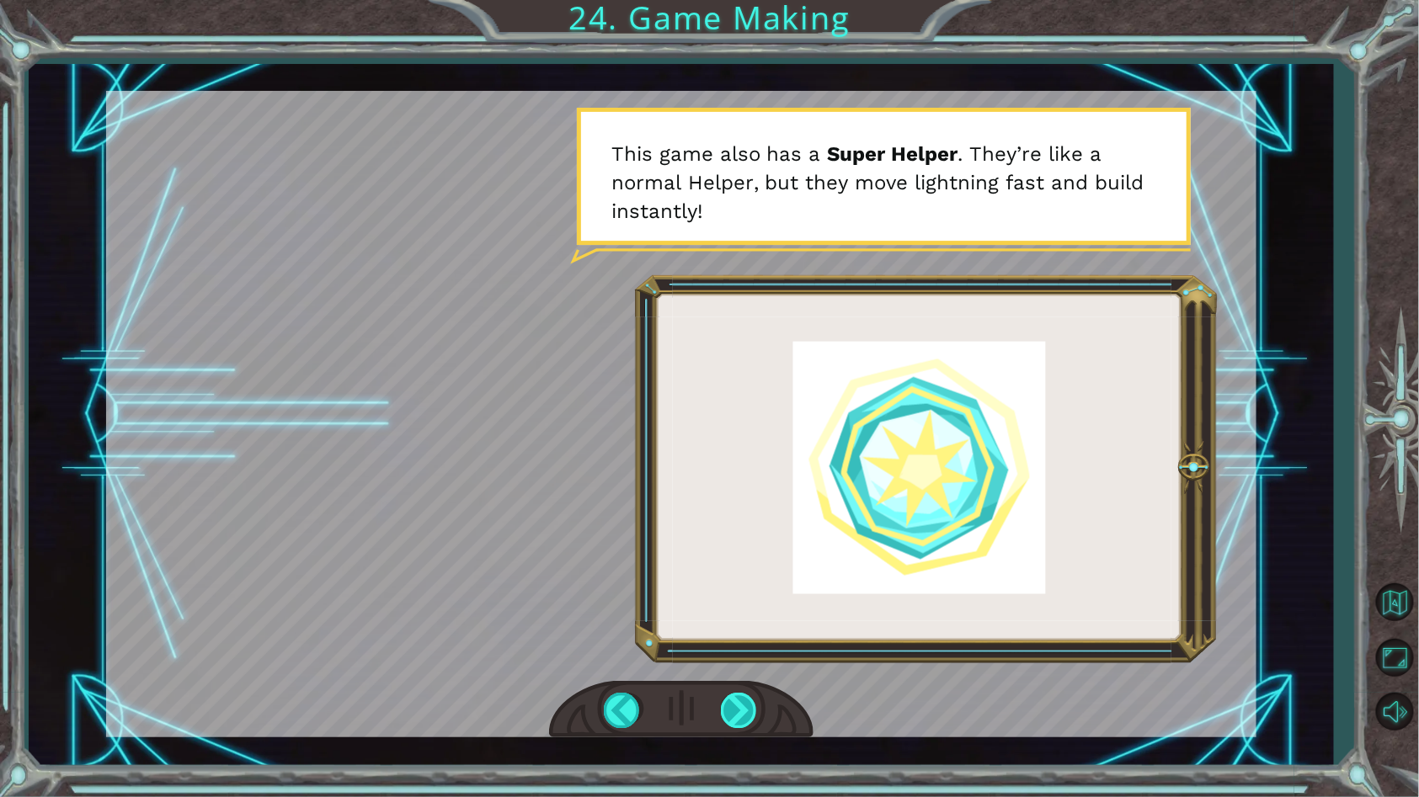
click at [739, 723] on div at bounding box center [740, 710] width 38 height 35
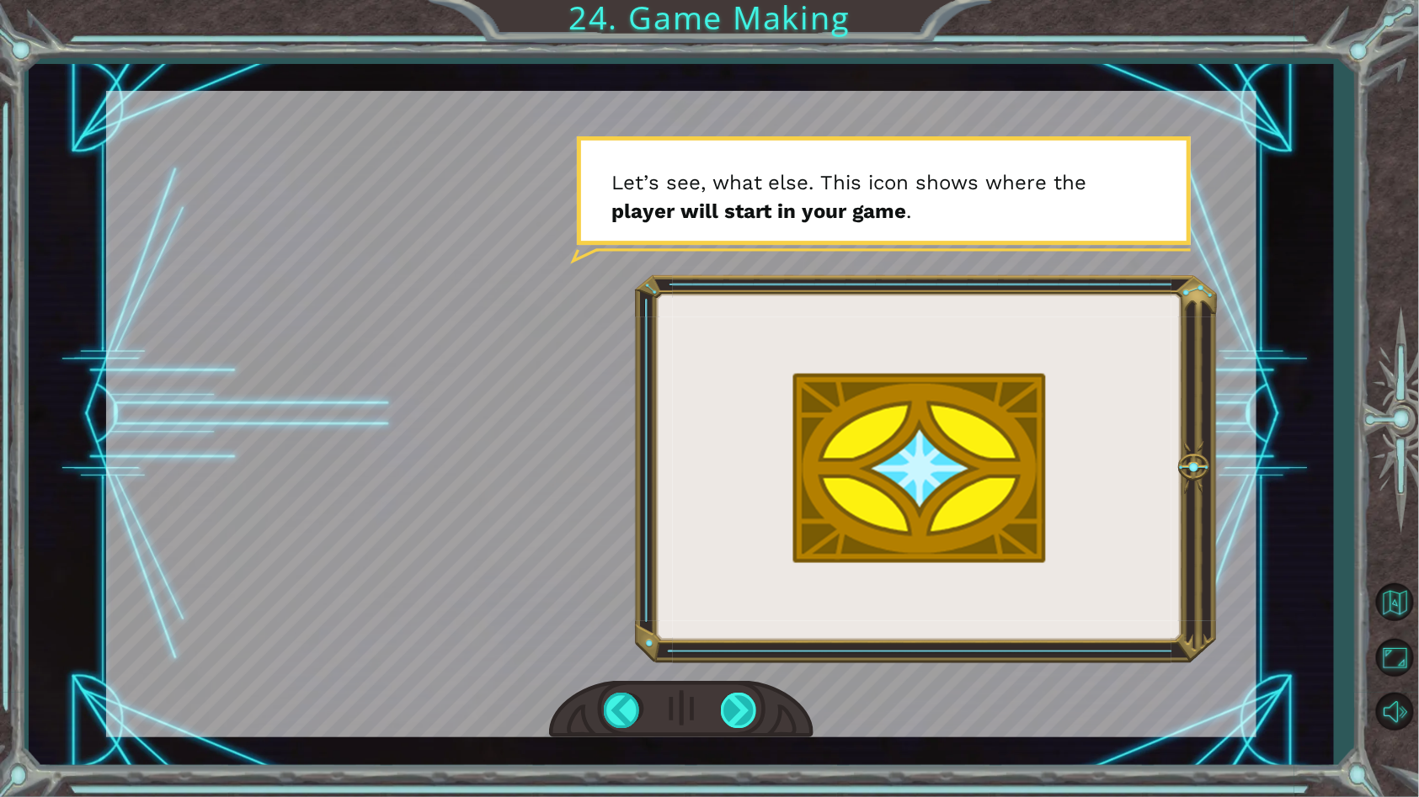
click at [743, 723] on div at bounding box center [740, 710] width 38 height 35
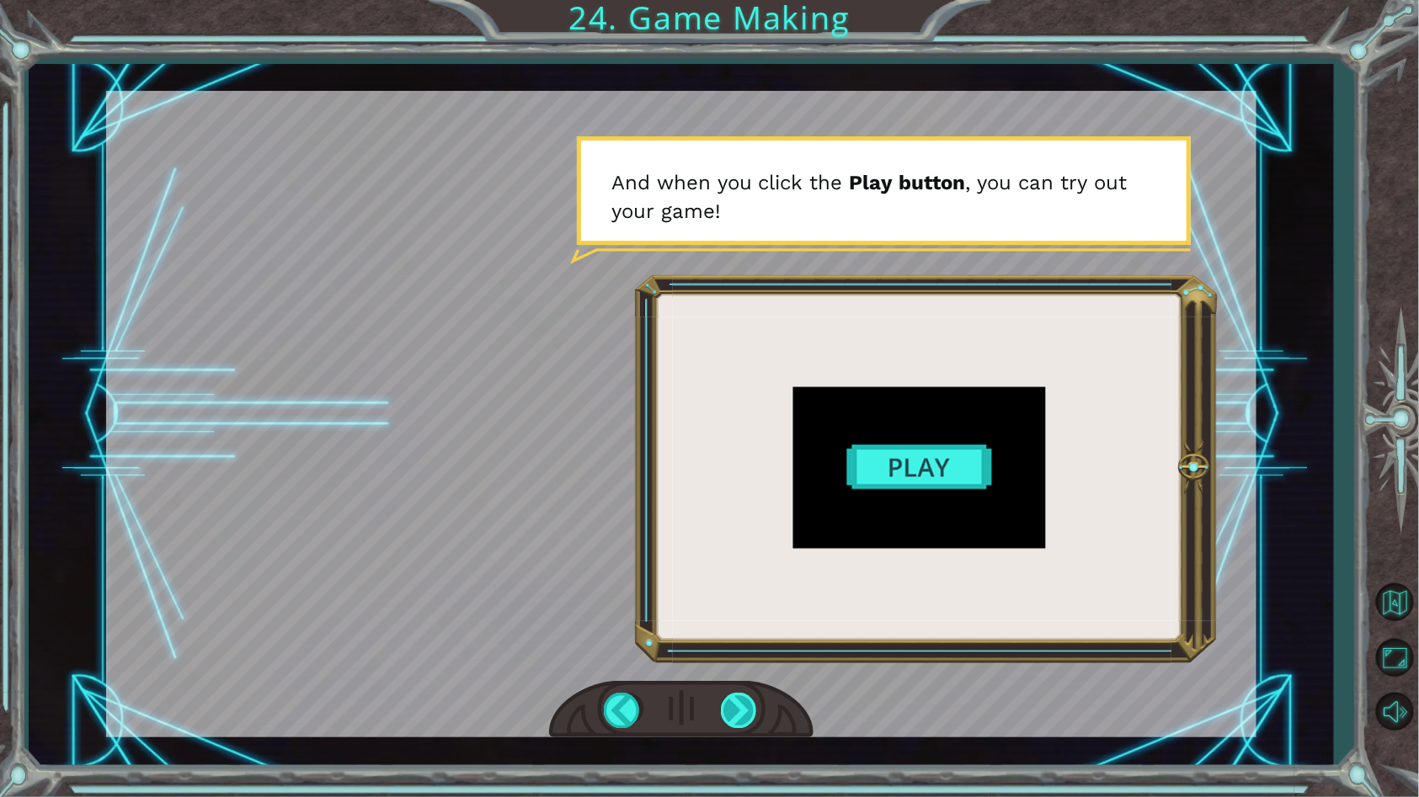
click at [741, 715] on div at bounding box center [740, 710] width 38 height 35
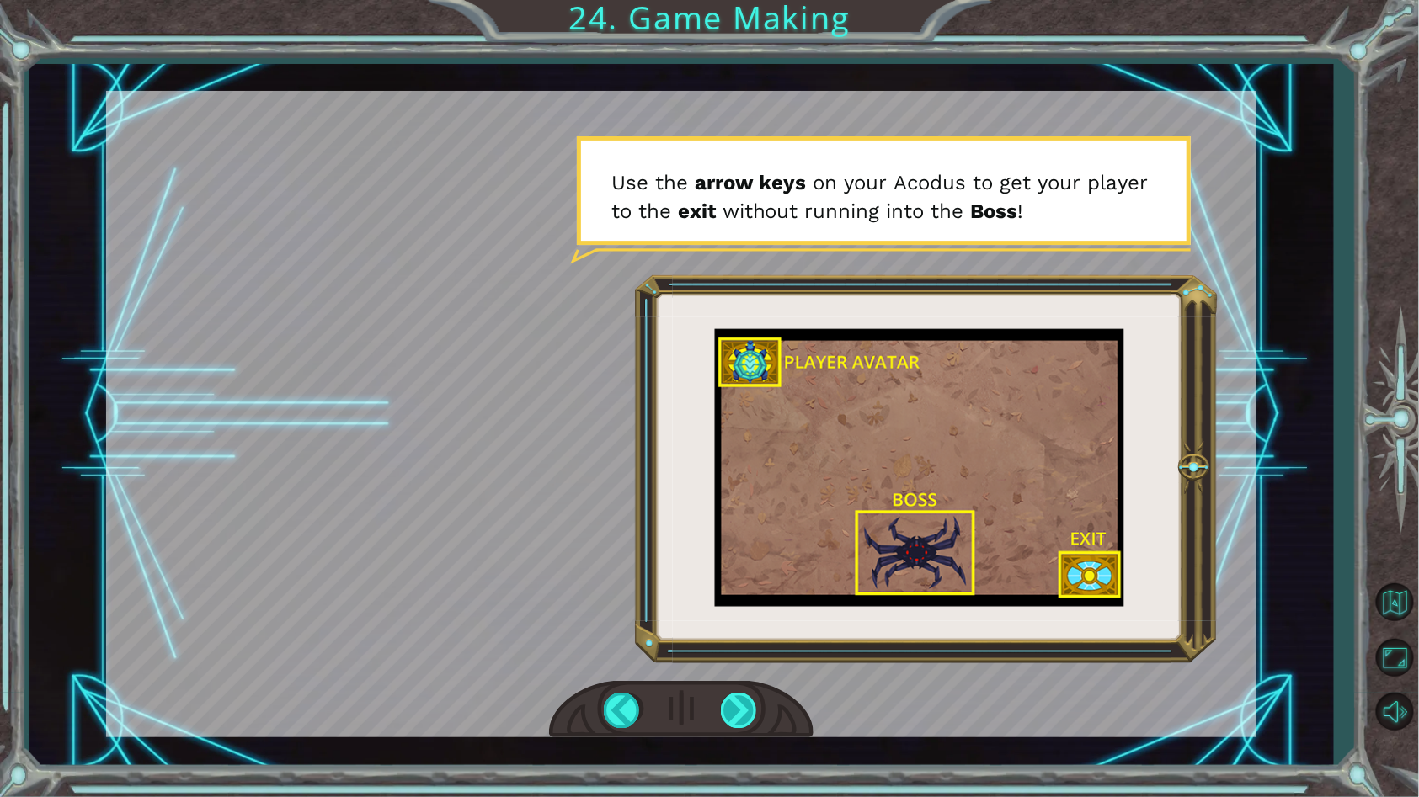
click at [741, 716] on div at bounding box center [740, 710] width 38 height 35
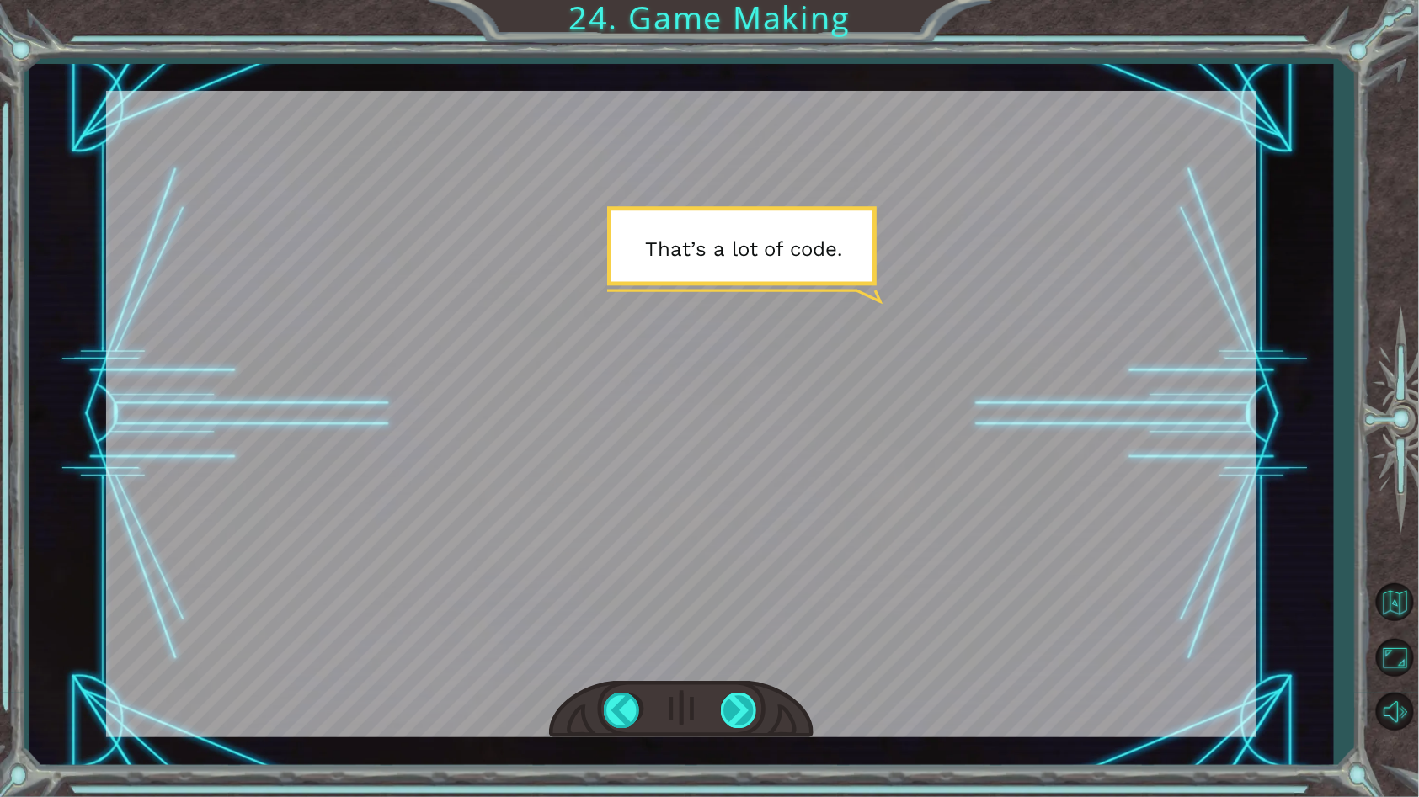
click at [741, 717] on div at bounding box center [740, 710] width 38 height 35
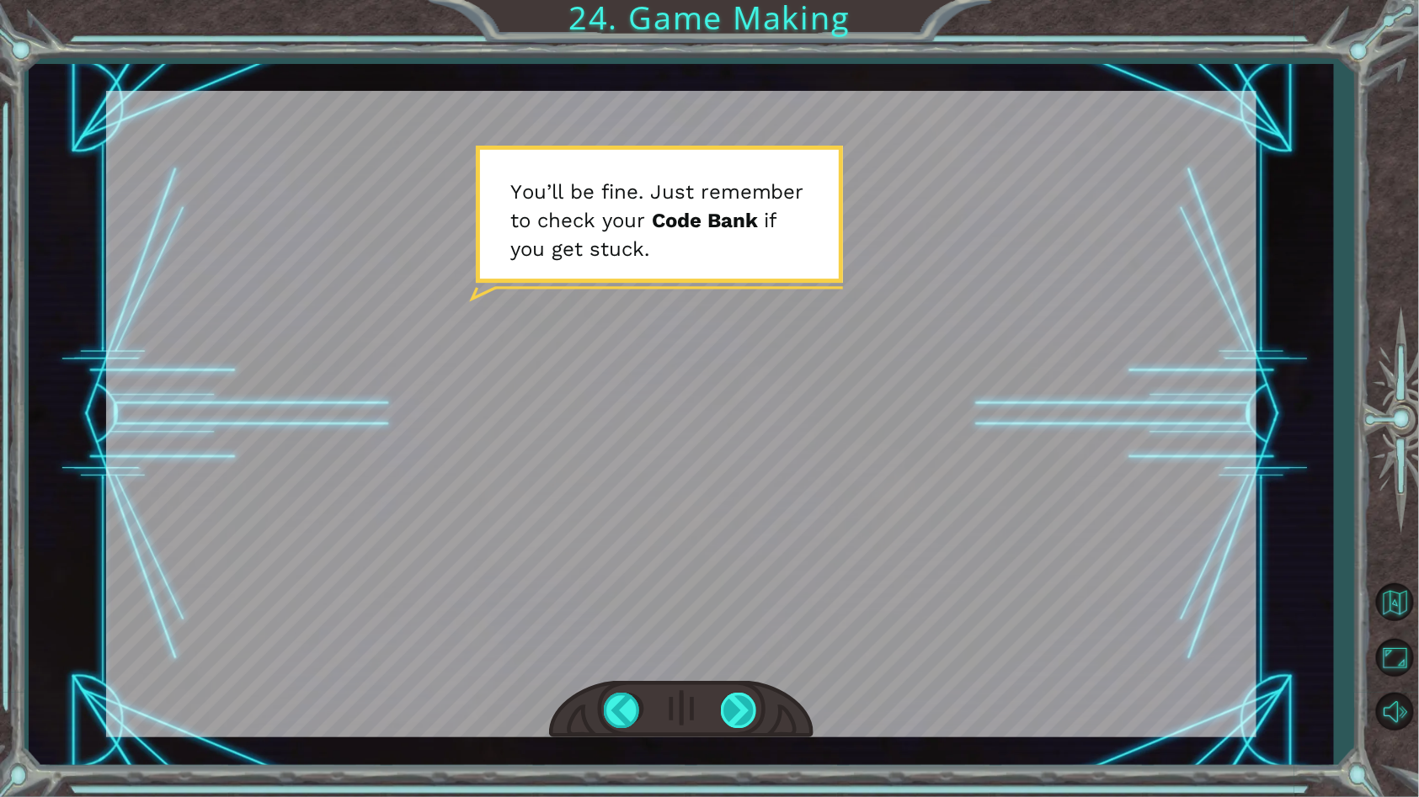
click at [741, 717] on div at bounding box center [740, 710] width 38 height 35
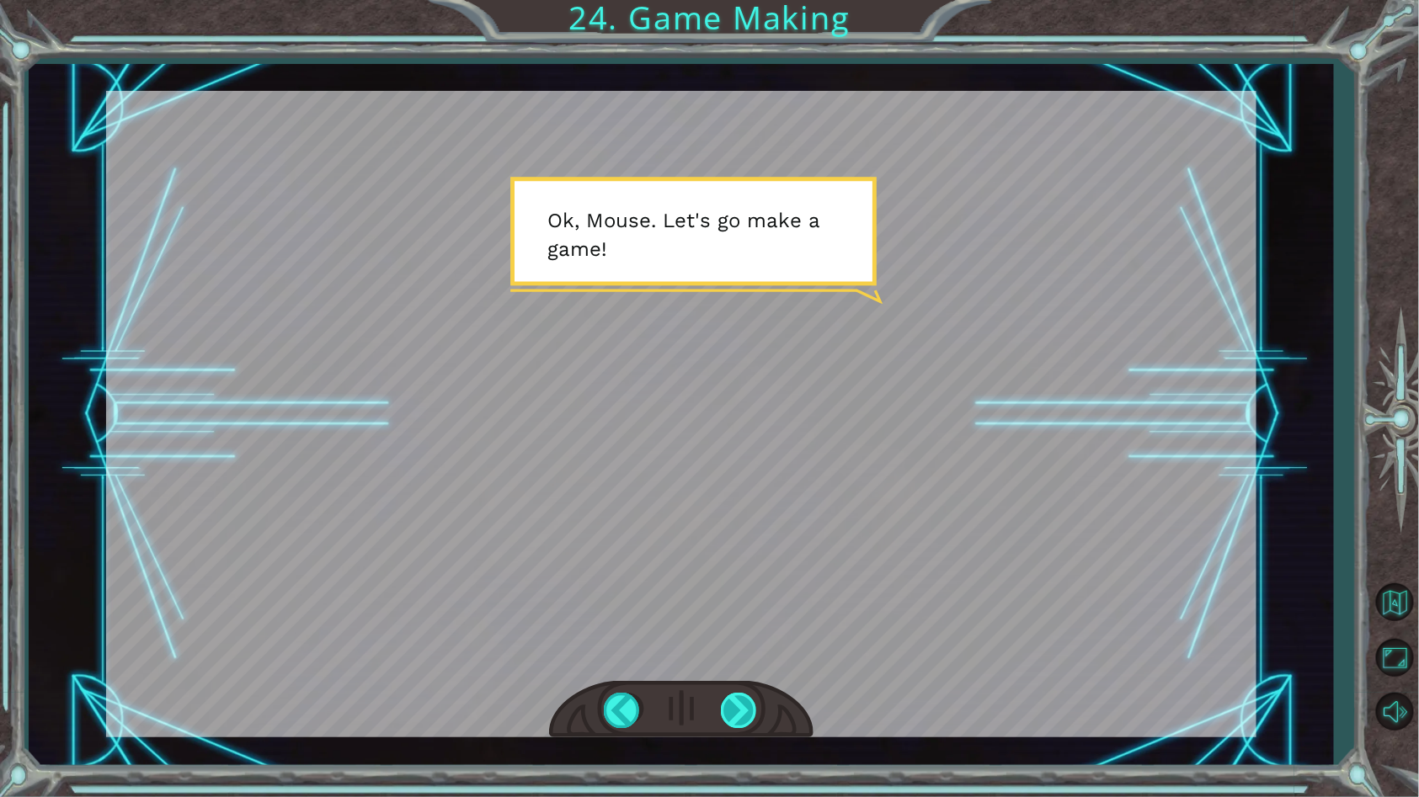
click at [741, 717] on div at bounding box center [740, 710] width 38 height 35
